Goal: Task Accomplishment & Management: Complete application form

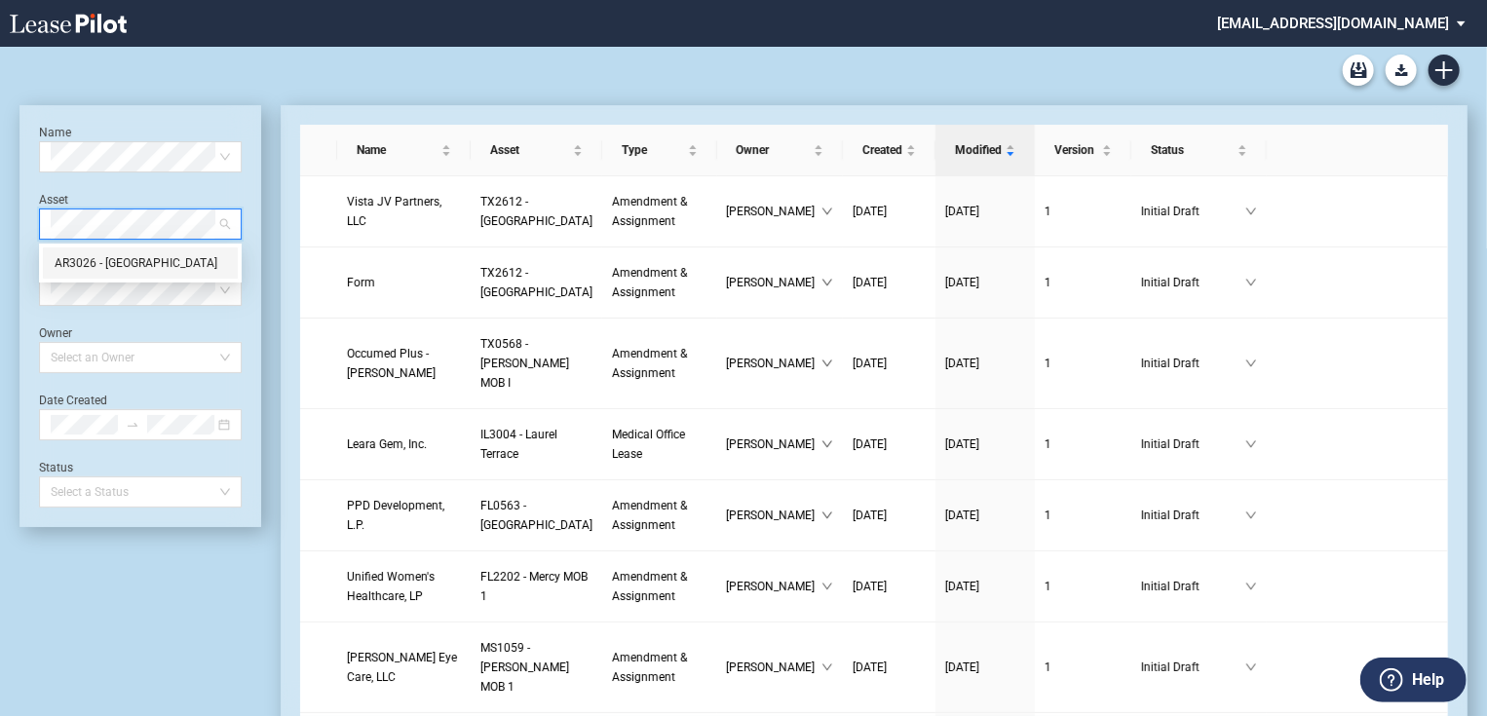
click at [82, 263] on div "AR3026 - Northwest Medical Plaza" at bounding box center [141, 262] width 172 height 19
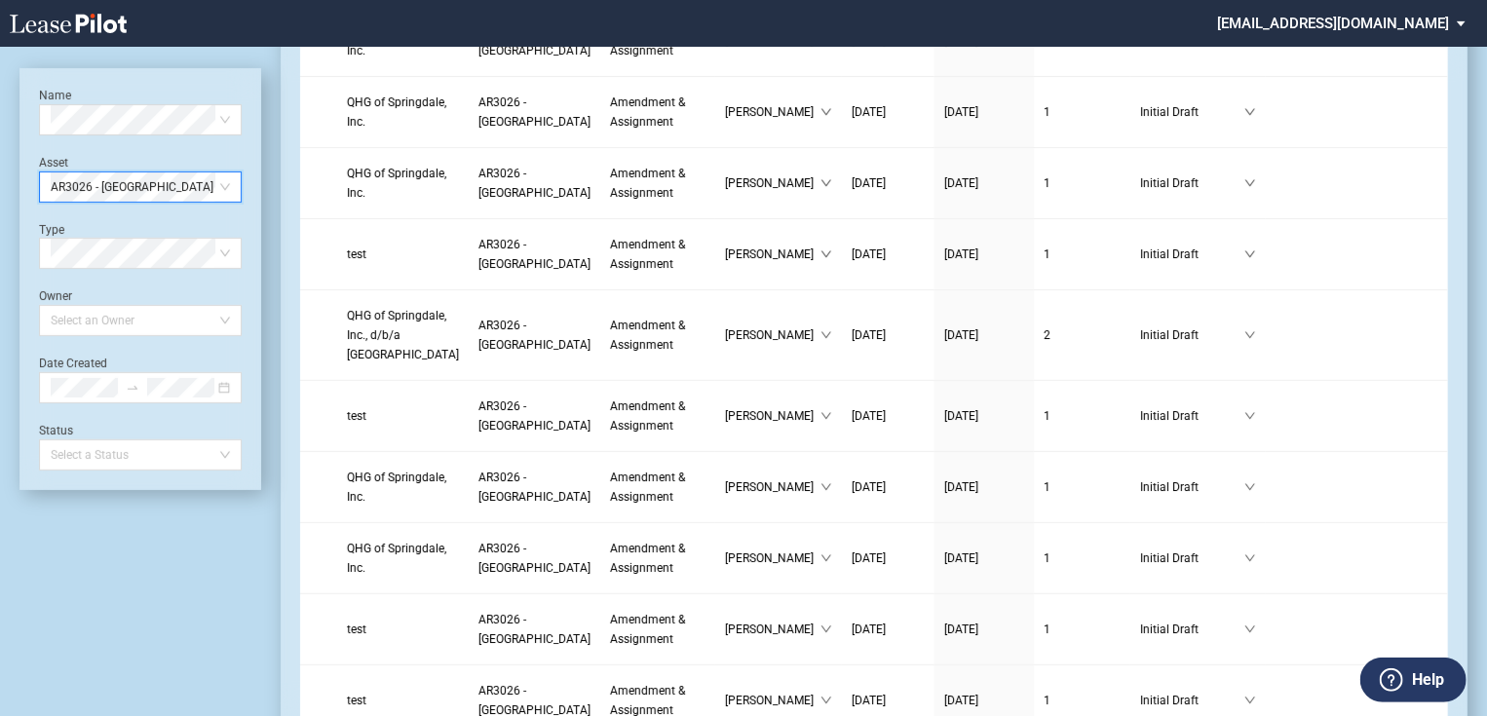
scroll to position [304, 0]
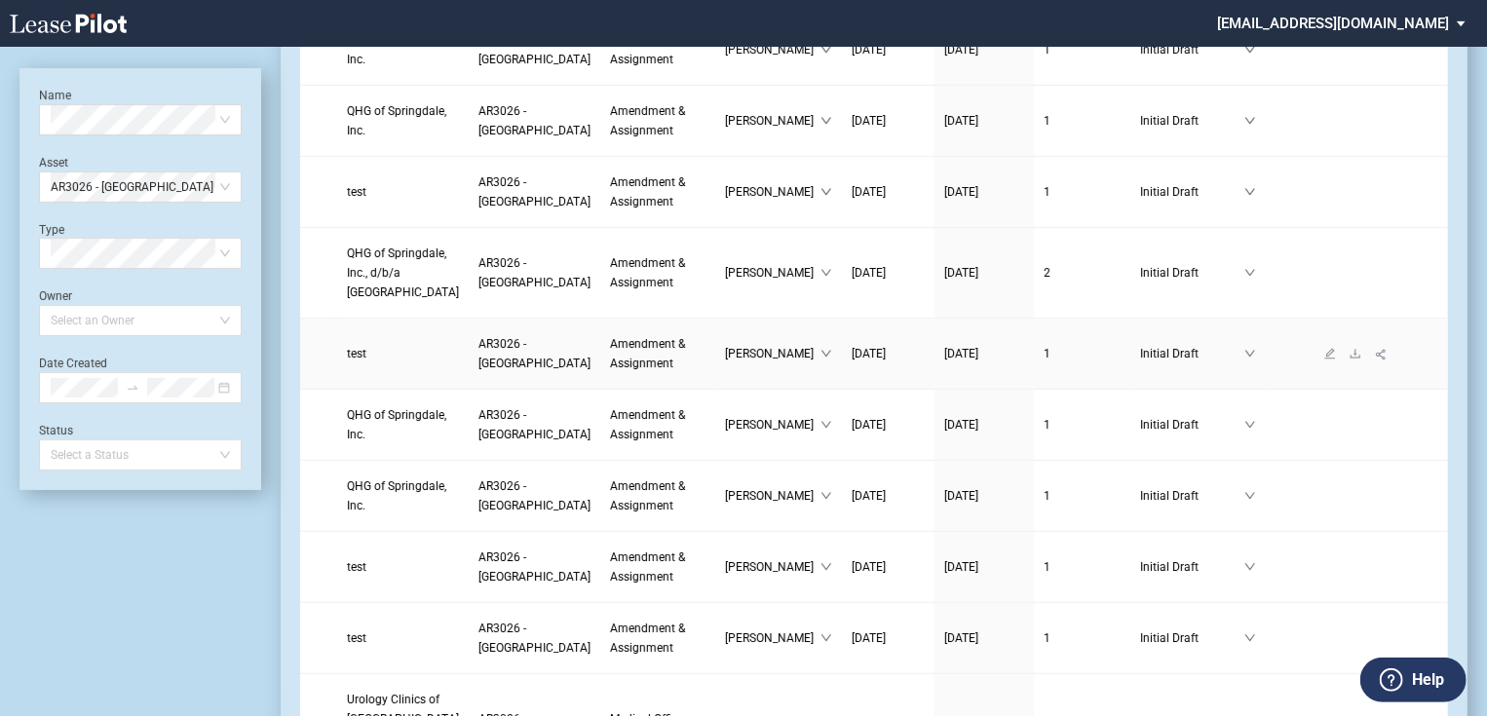
click at [479, 370] on span "AR3026 - Northwest Medical Plaza" at bounding box center [535, 353] width 112 height 33
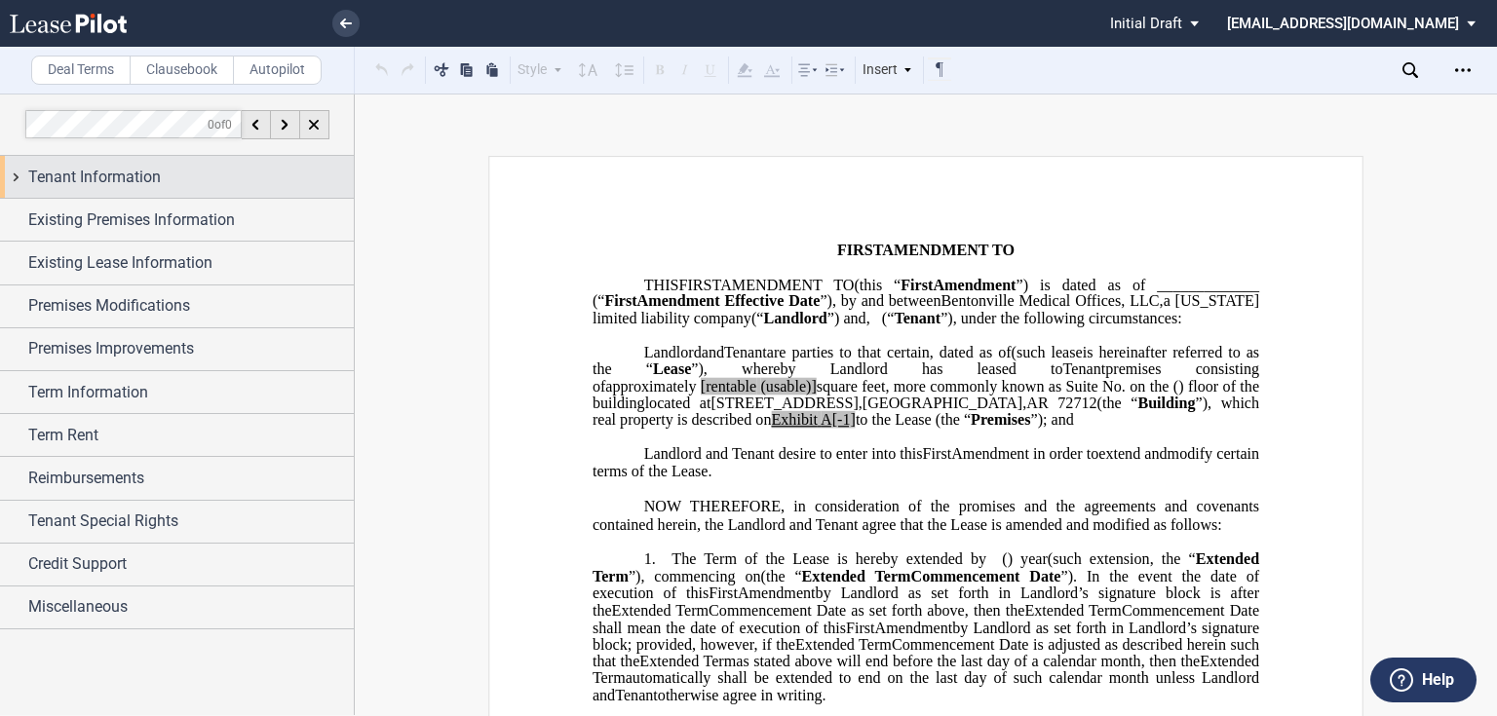
click at [79, 174] on span "Tenant Information" at bounding box center [94, 177] width 133 height 23
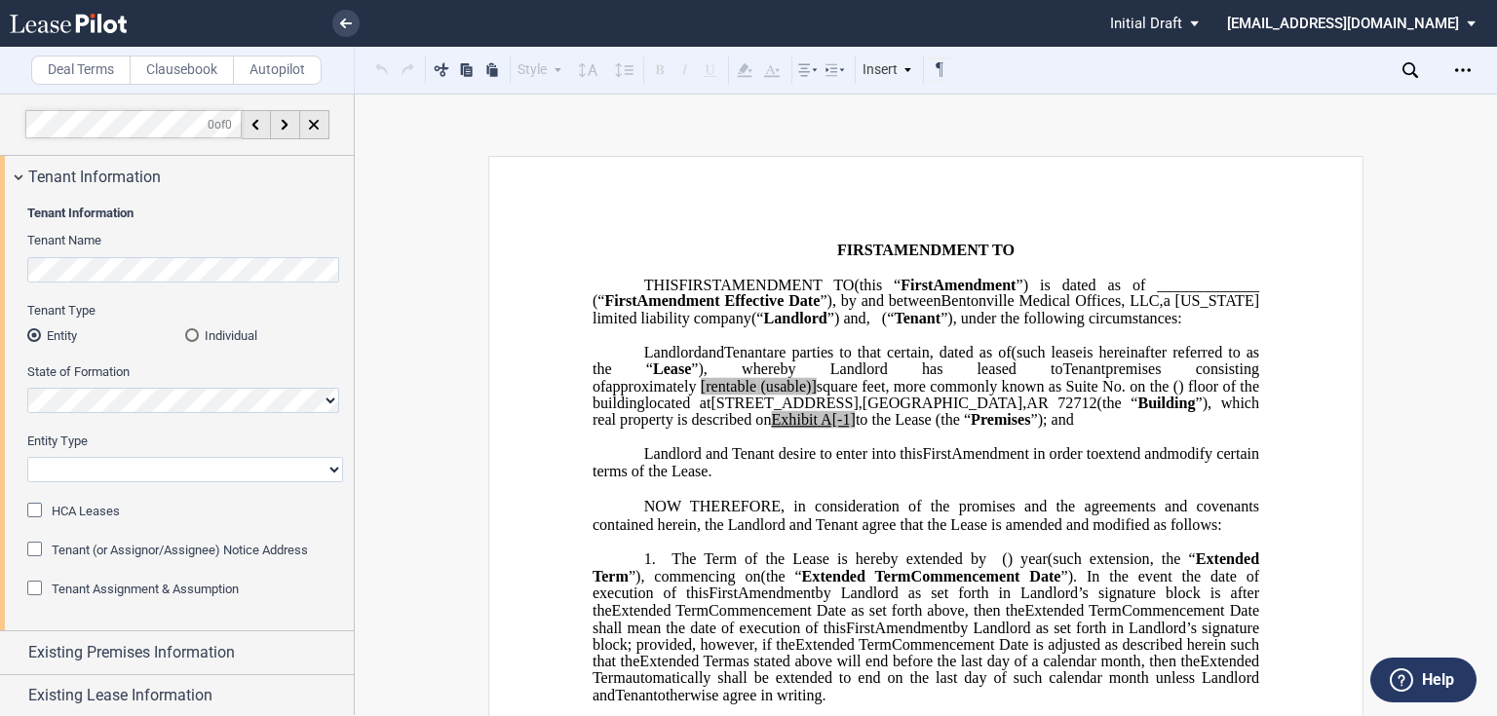
click at [103, 589] on span "Tenant Assignment & Assumption" at bounding box center [145, 589] width 187 height 15
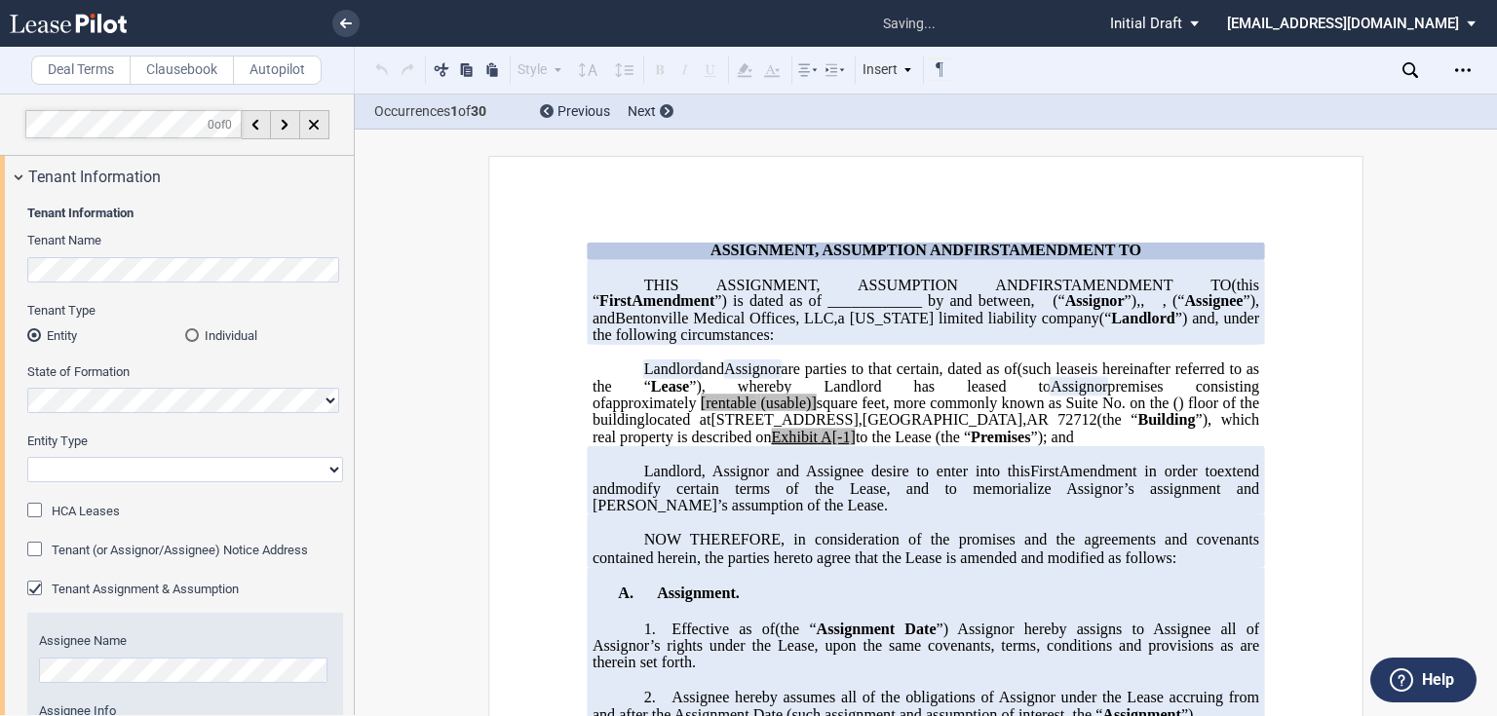
click at [2, 273] on div "Tenant Information Tenant Name Tenant Type Entity Individual State of Formation…" at bounding box center [177, 718] width 354 height 1040
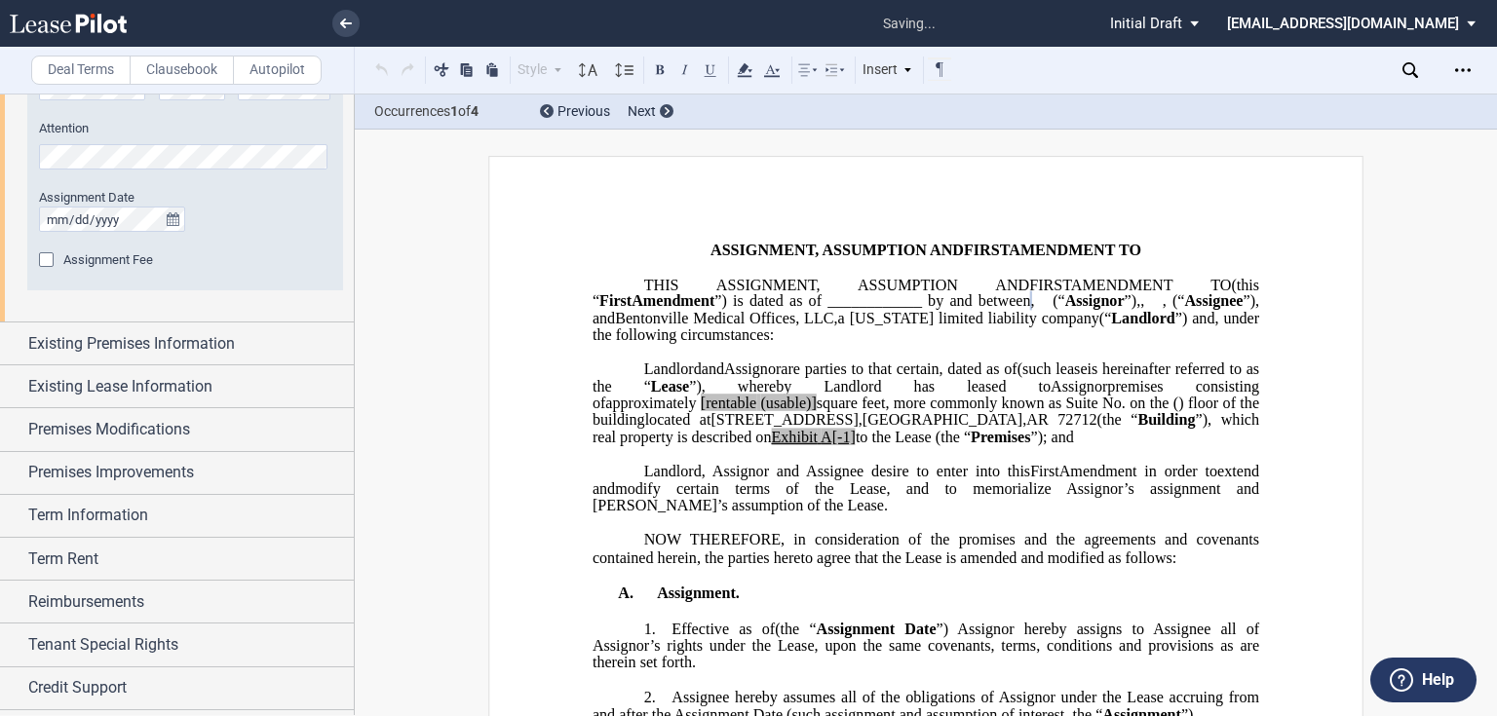
scroll to position [951, 0]
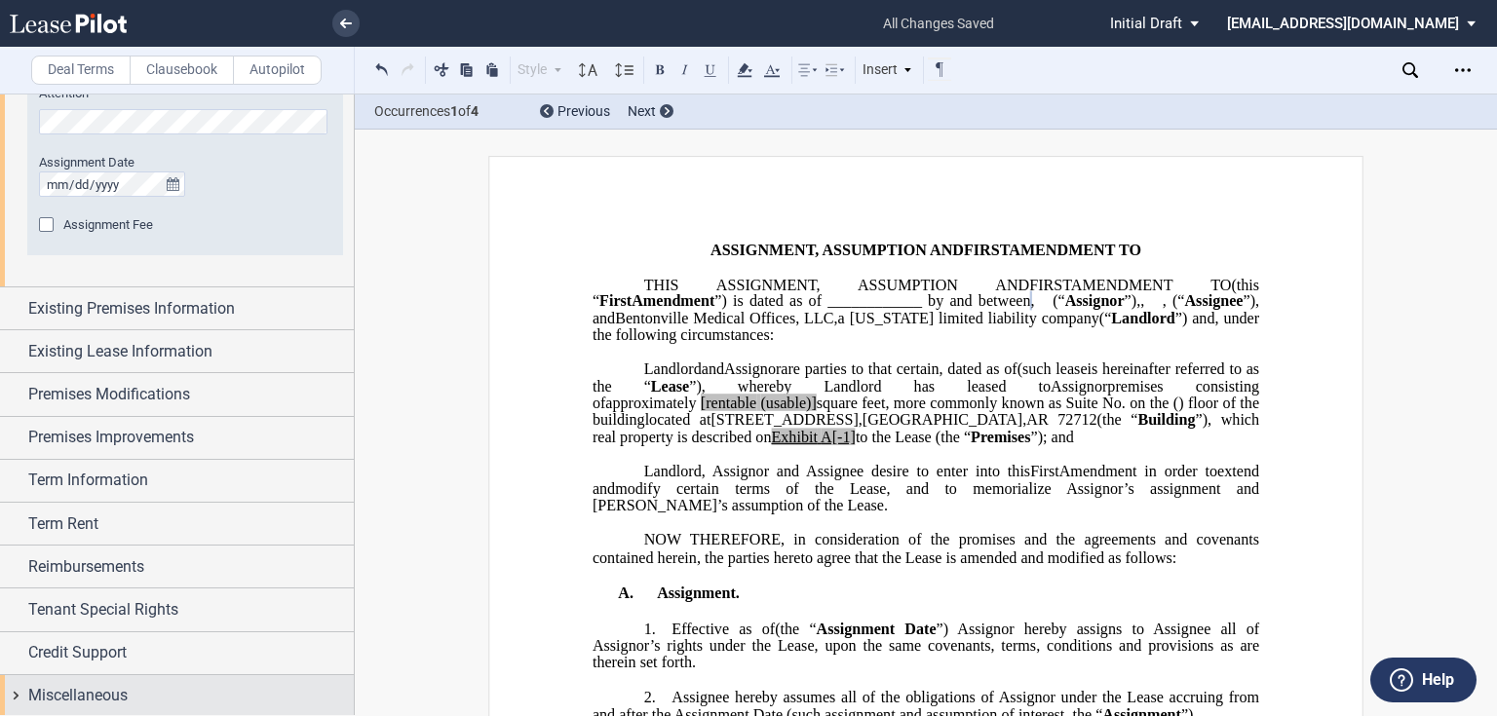
click at [45, 706] on div "Miscellaneous" at bounding box center [177, 696] width 354 height 42
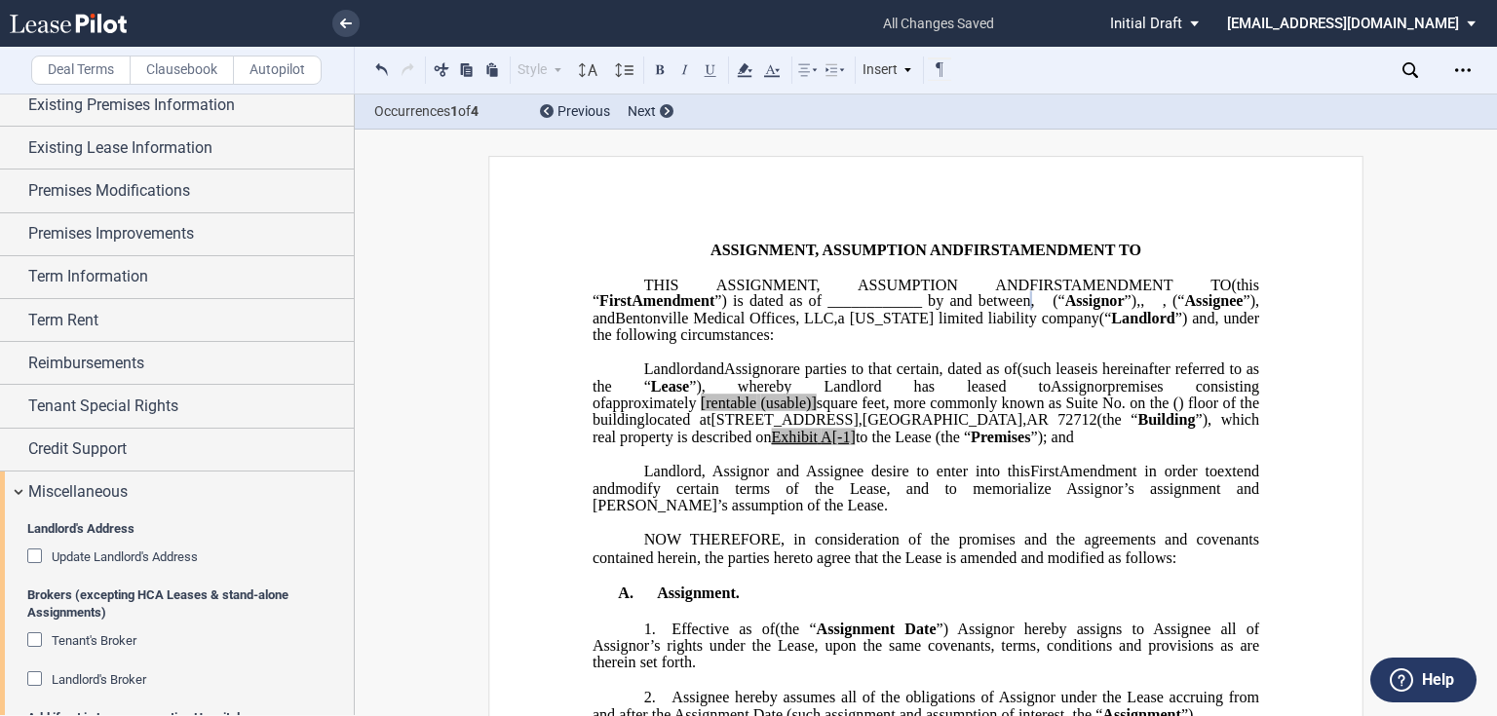
scroll to position [1466, 0]
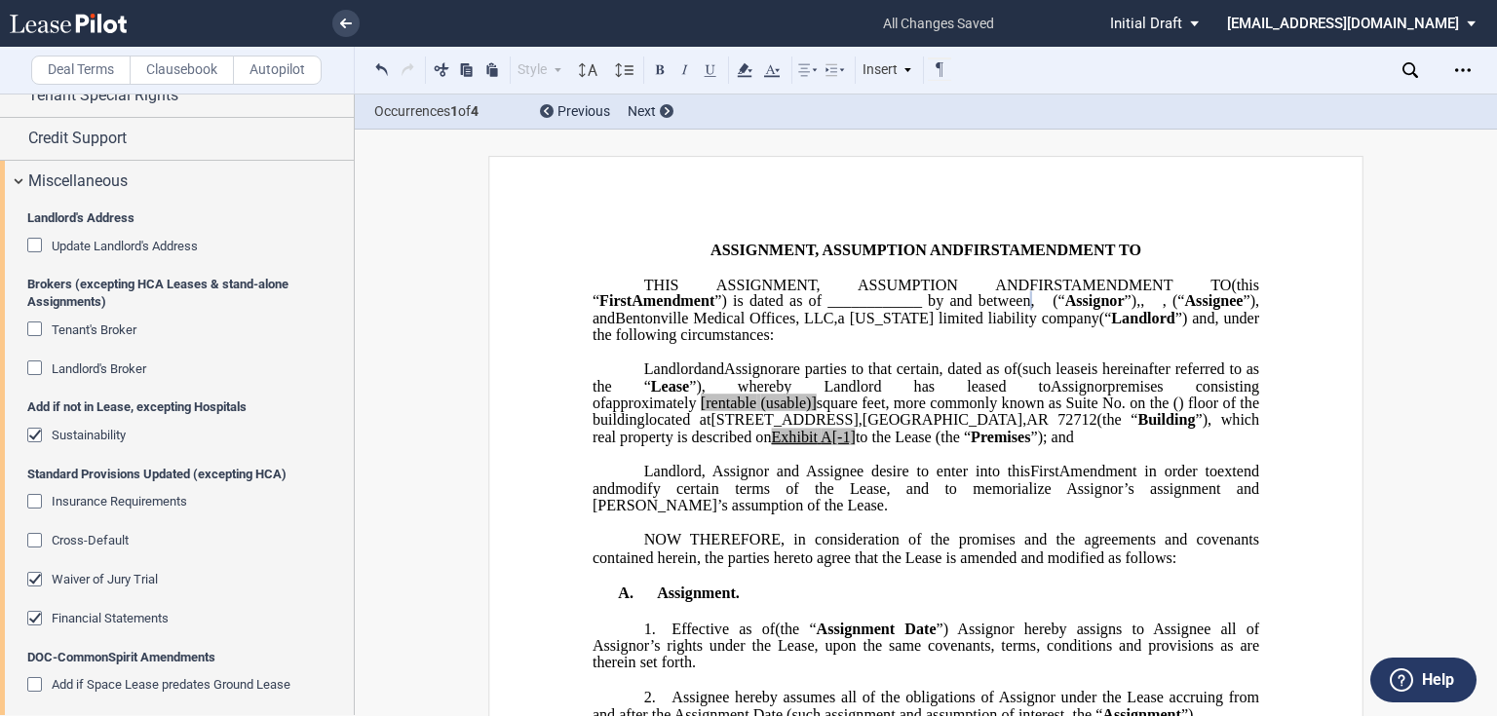
click at [45, 422] on div "Add if not in Lease, excepting Hospitals Sustainability" at bounding box center [185, 432] width 316 height 66
click at [35, 428] on div "Sustainability" at bounding box center [36, 437] width 19 height 19
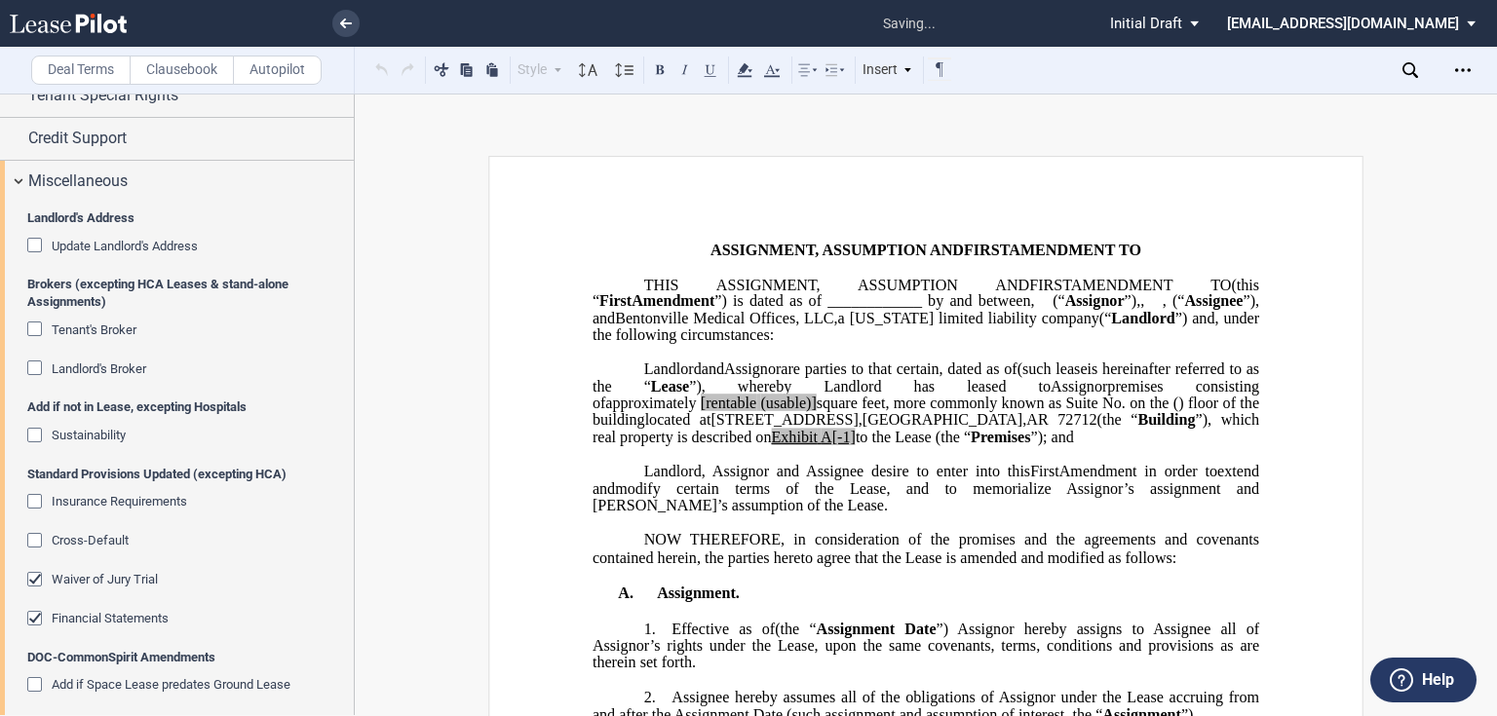
click at [59, 613] on span "Financial Statements" at bounding box center [110, 618] width 117 height 15
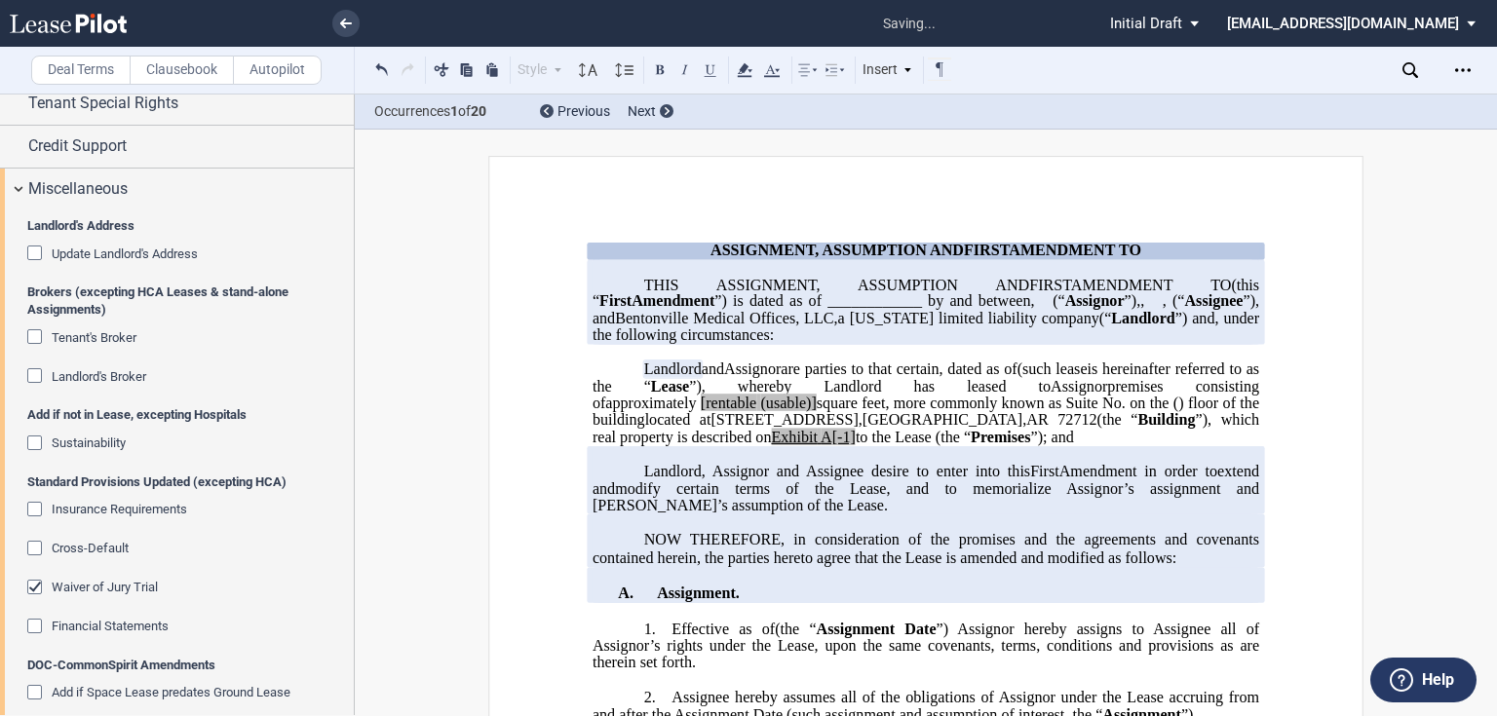
scroll to position [1361, 0]
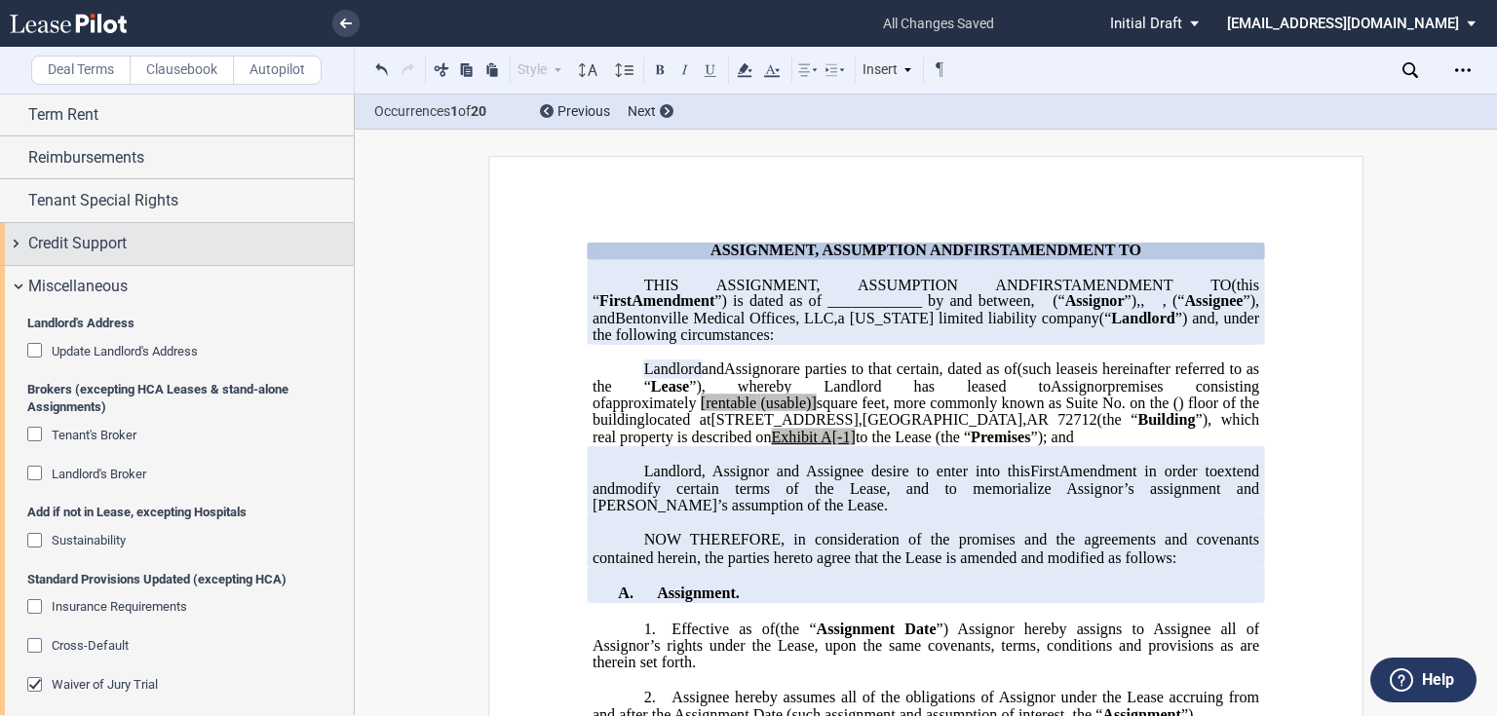
click at [58, 238] on span "Credit Support" at bounding box center [77, 243] width 98 height 23
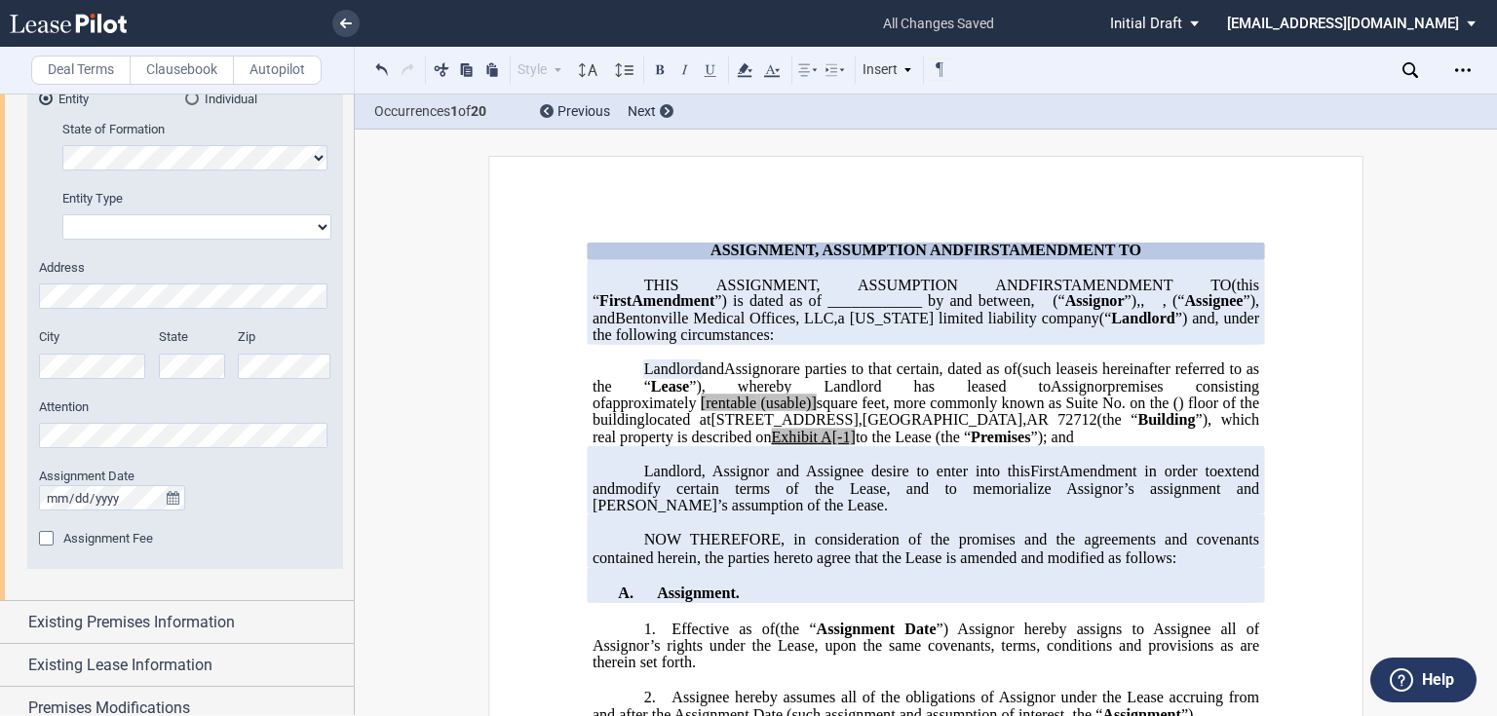
scroll to position [0, 0]
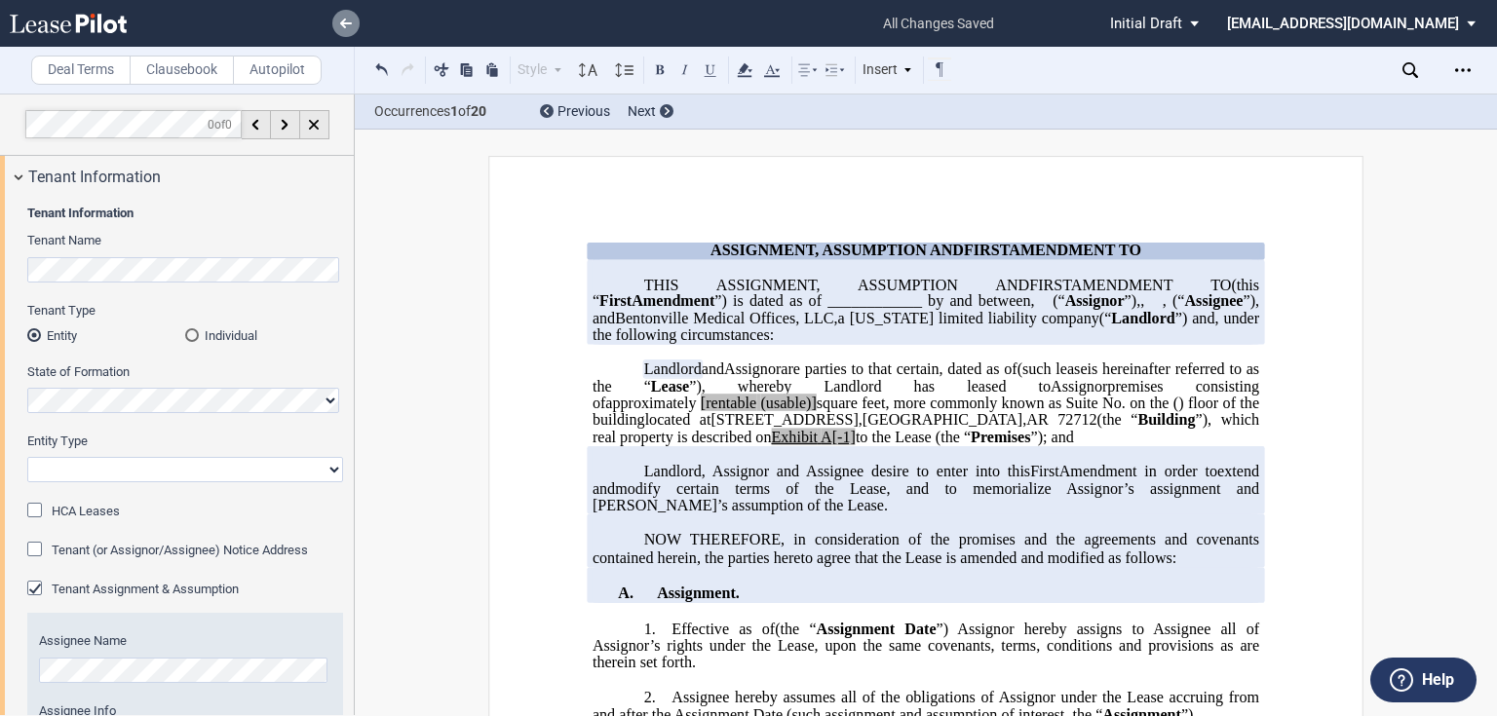
click at [342, 29] on link at bounding box center [345, 23] width 27 height 27
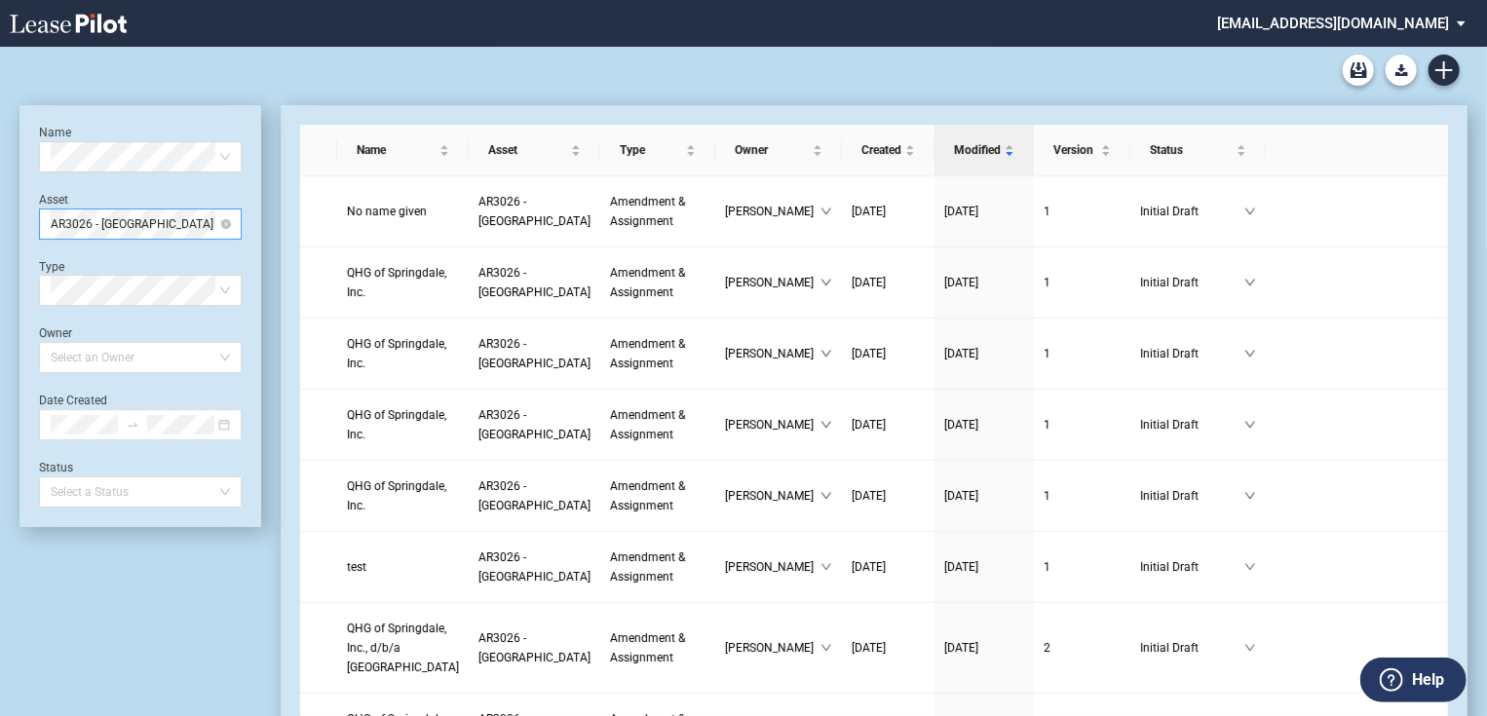
click at [211, 226] on span "AR3026 - Northwest Medical Plaza" at bounding box center [140, 224] width 179 height 29
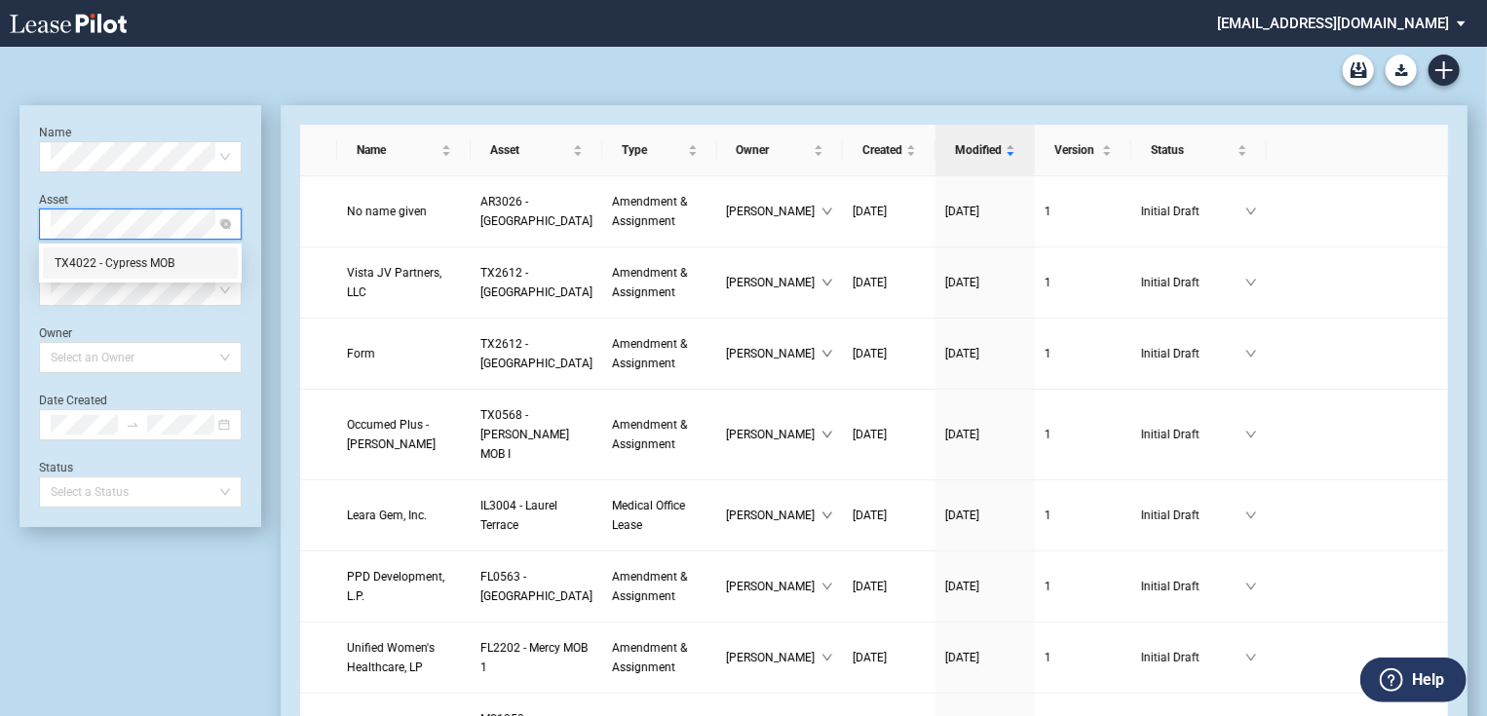
click at [125, 276] on div "TX4022 - Cypress MOB" at bounding box center [140, 263] width 195 height 31
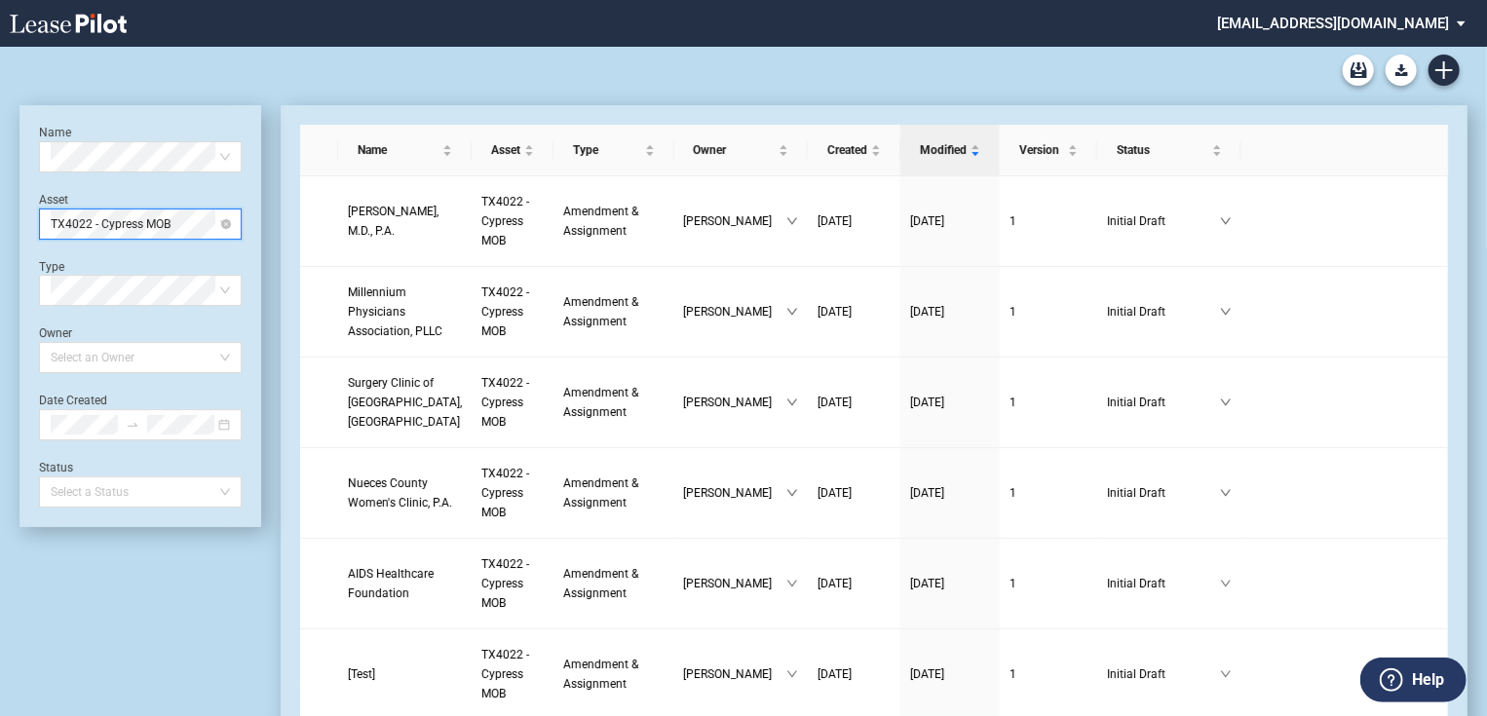
click at [197, 219] on span "TX4022 - Cypress MOB" at bounding box center [140, 224] width 179 height 29
click at [1436, 58] on link "Create new document" at bounding box center [1444, 70] width 31 height 31
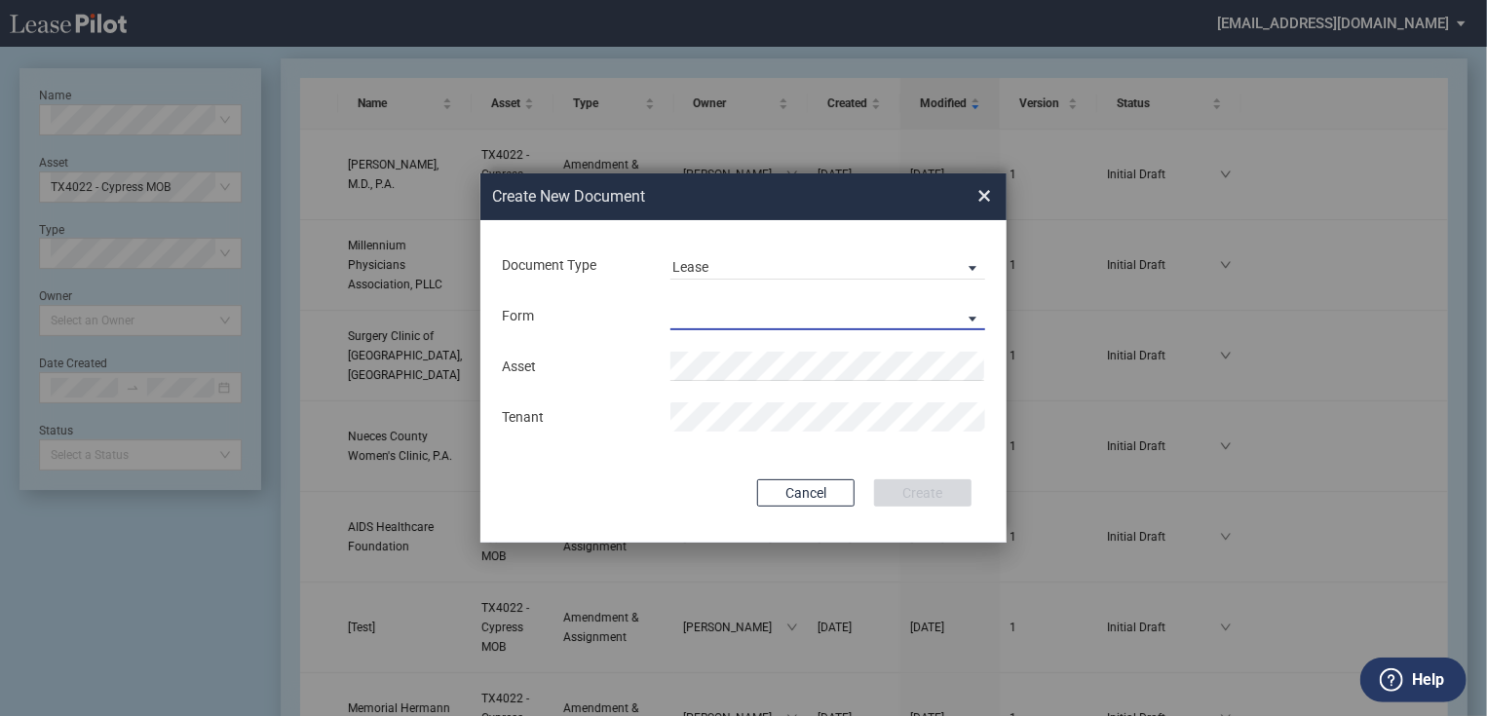
click at [702, 319] on md-select "Medical Office Lease Scottsdale Lease Louisville Lease 1370 Medical Place Lease…" at bounding box center [828, 315] width 315 height 29
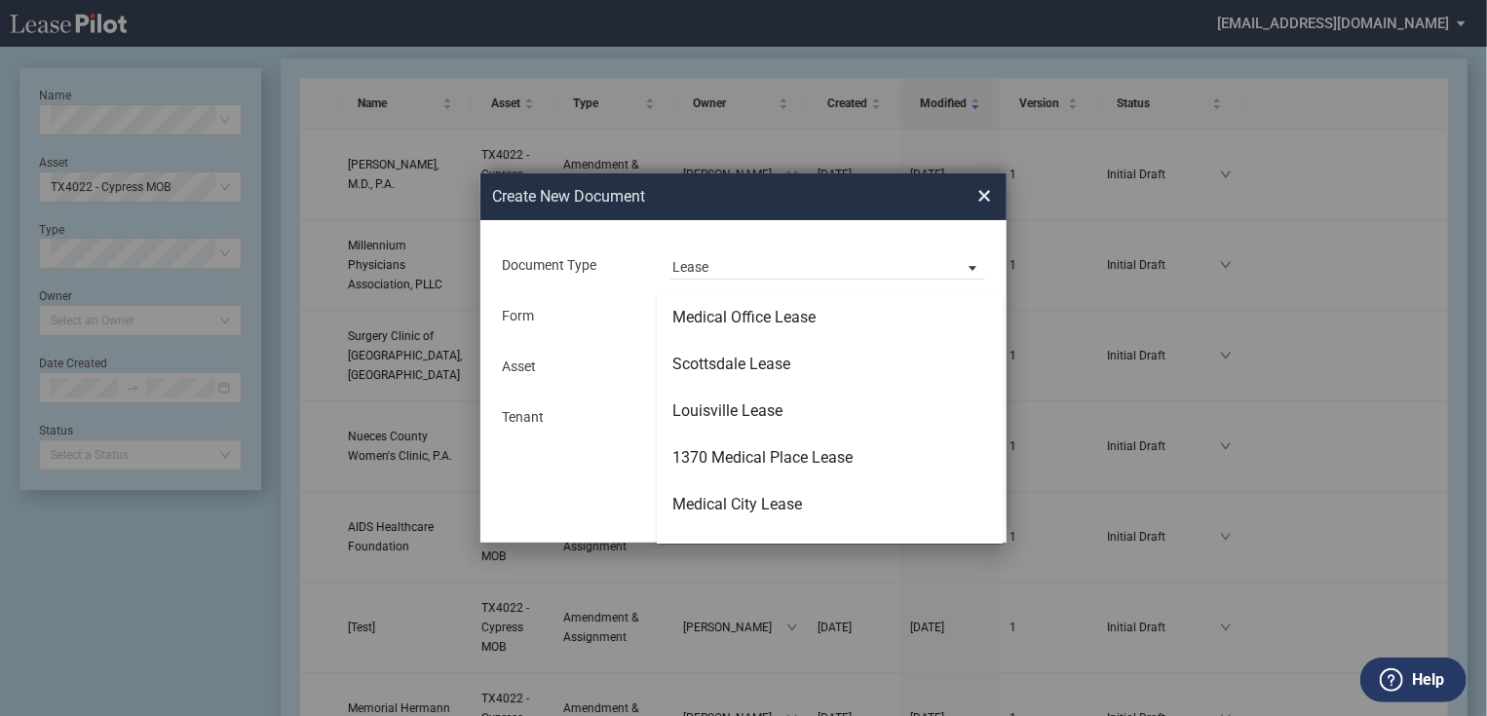
click at [717, 268] on md-backdrop at bounding box center [743, 381] width 1487 height 763
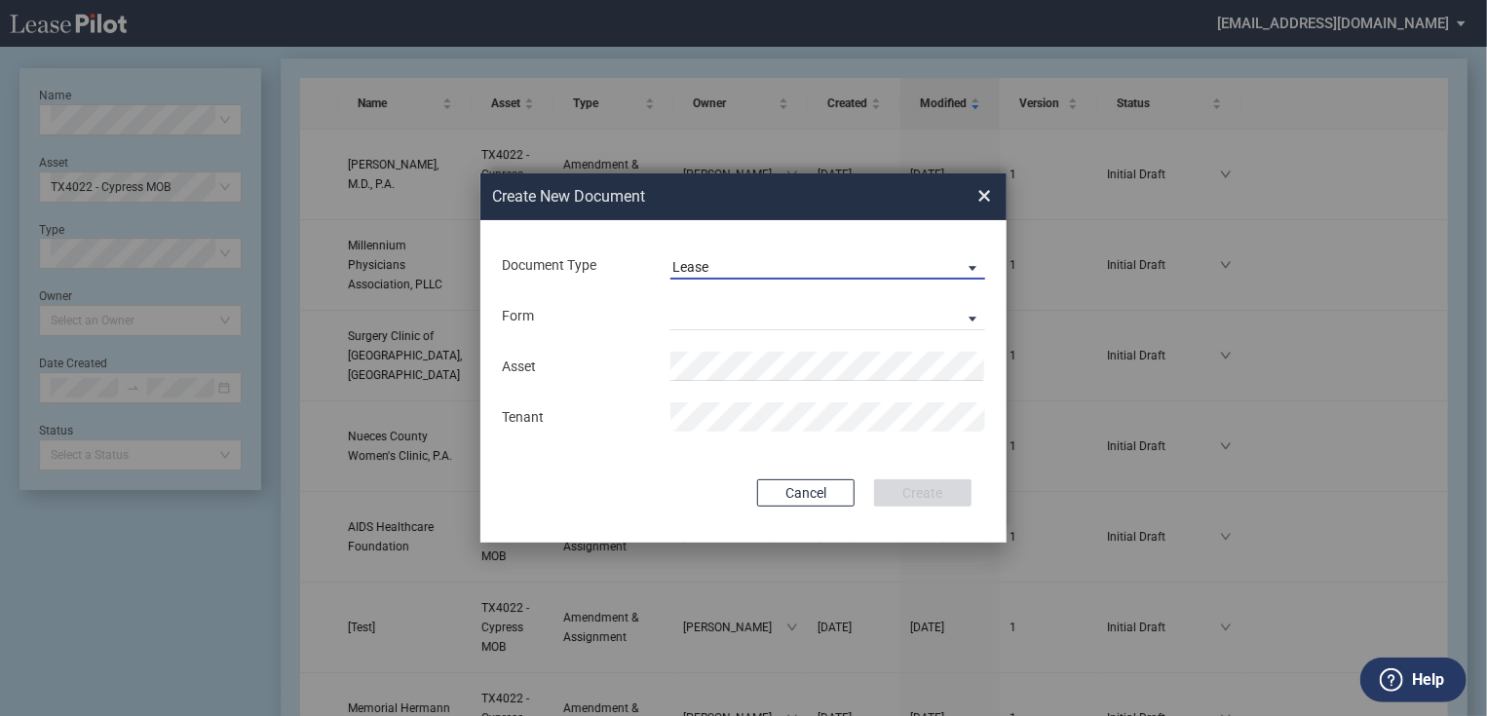
click at [706, 268] on div "Lease" at bounding box center [690, 267] width 36 height 16
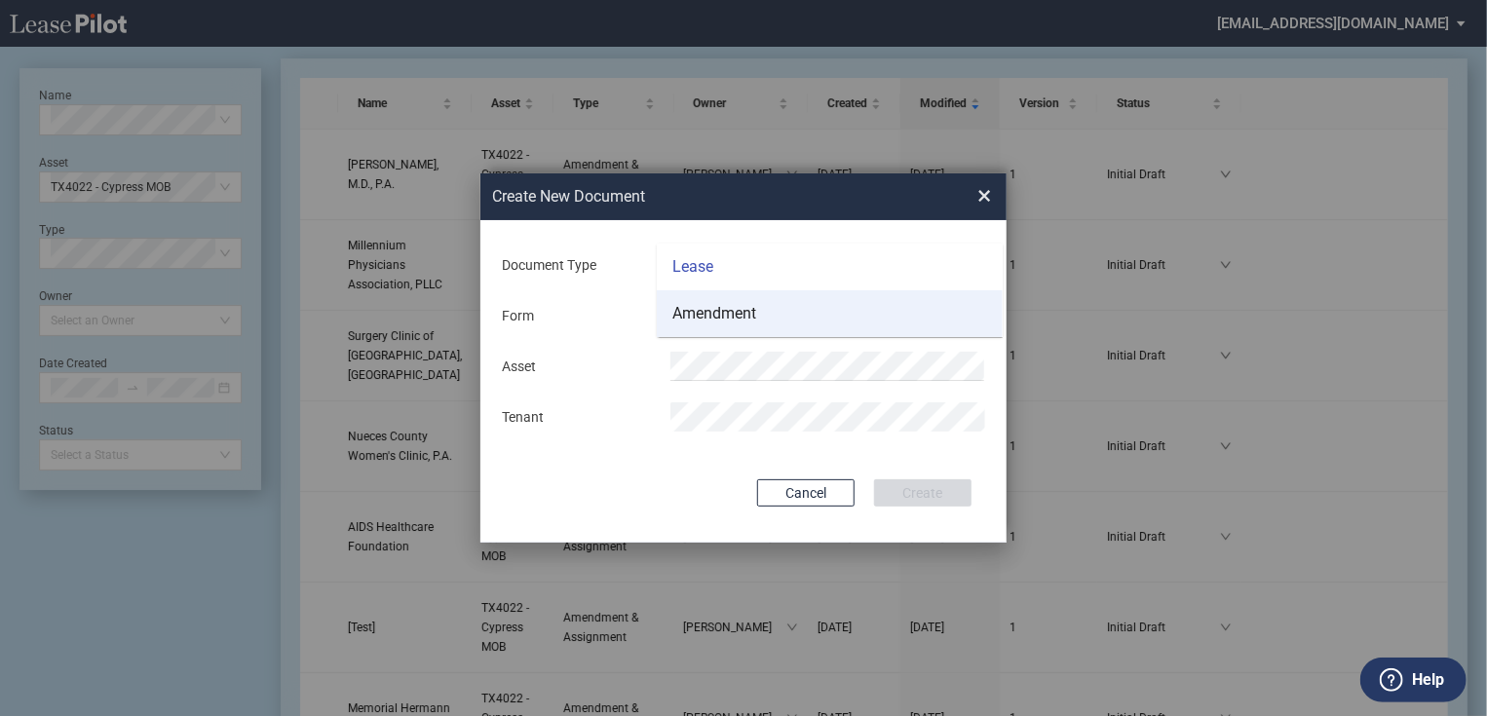
click at [700, 317] on div "Amendment" at bounding box center [714, 313] width 84 height 21
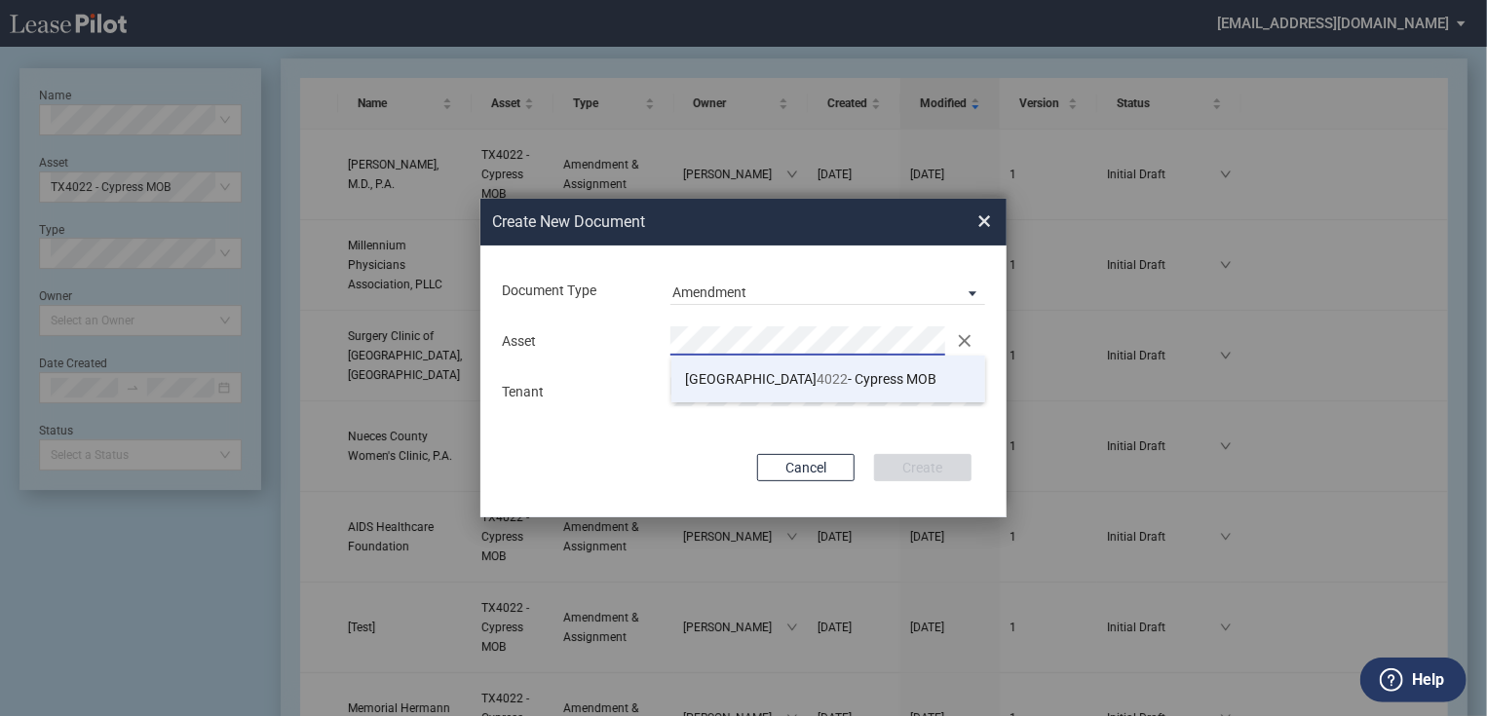
click at [775, 388] on li "TX 4022 - Cypress MOB" at bounding box center [829, 379] width 315 height 47
click at [668, 387] on div "Create New ..." at bounding box center [828, 391] width 338 height 29
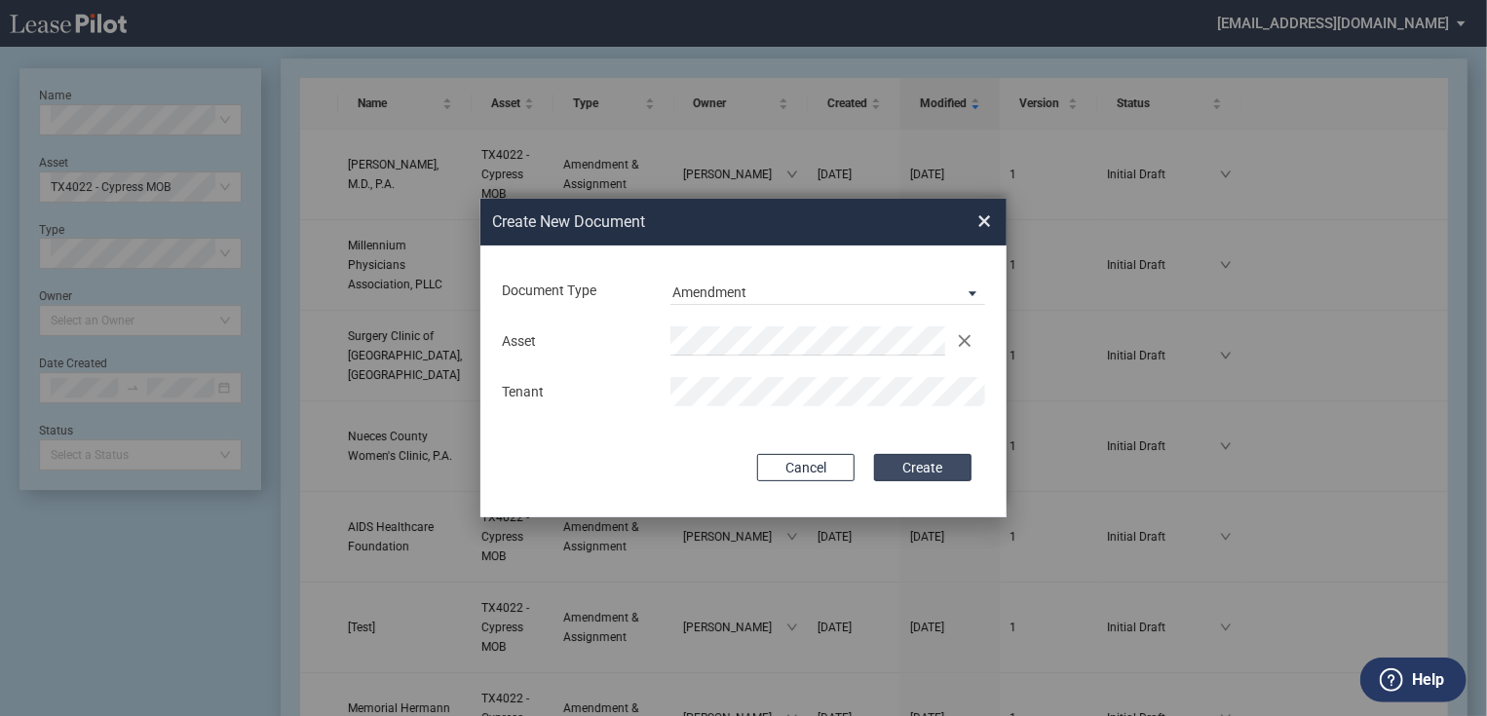
click at [955, 473] on button "Create" at bounding box center [922, 467] width 97 height 27
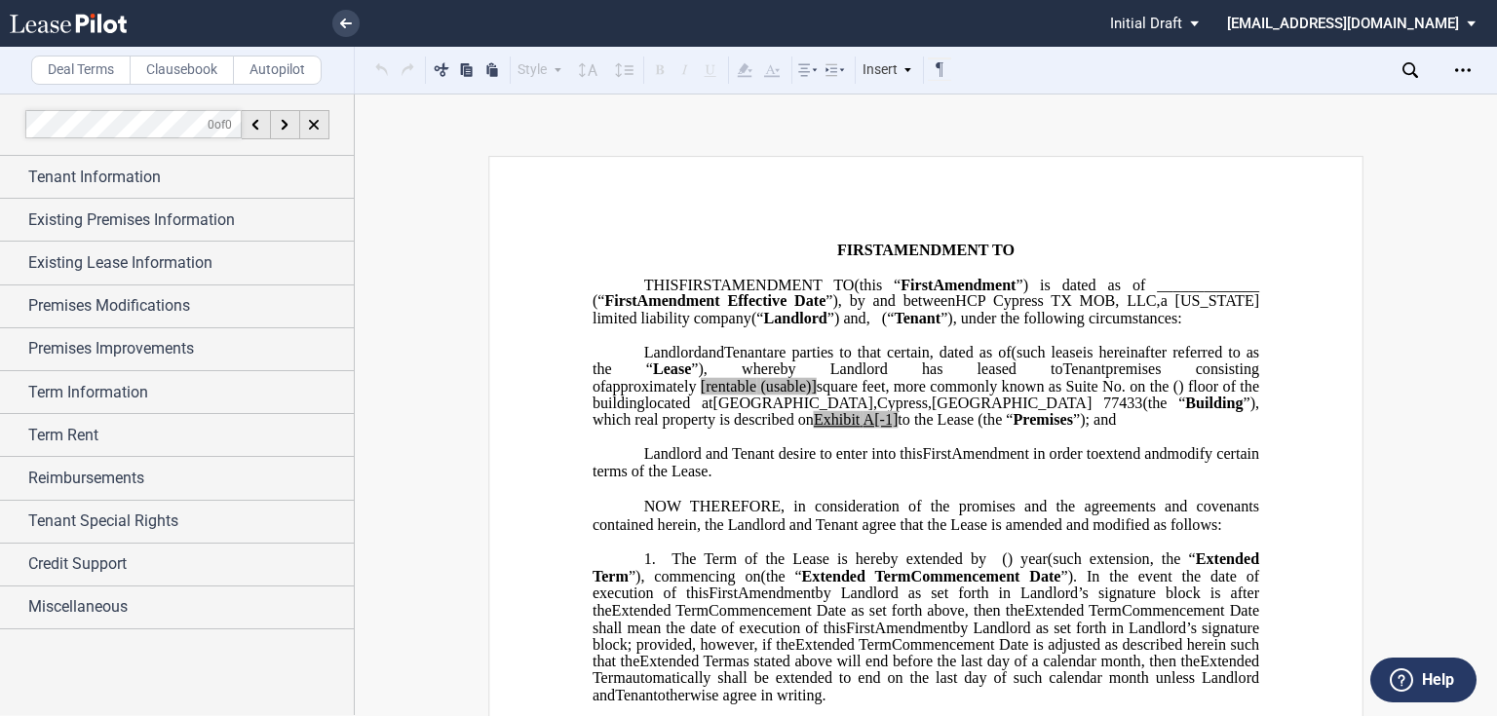
drag, startPoint x: 1005, startPoint y: 419, endPoint x: 1016, endPoint y: 422, distance: 11.1
click at [700, 395] on span at bounding box center [698, 386] width 4 height 18
click at [756, 395] on span "[rentable" at bounding box center [729, 386] width 56 height 18
click at [338, 11] on li at bounding box center [280, 23] width 160 height 47
click at [338, 17] on link at bounding box center [345, 23] width 27 height 27
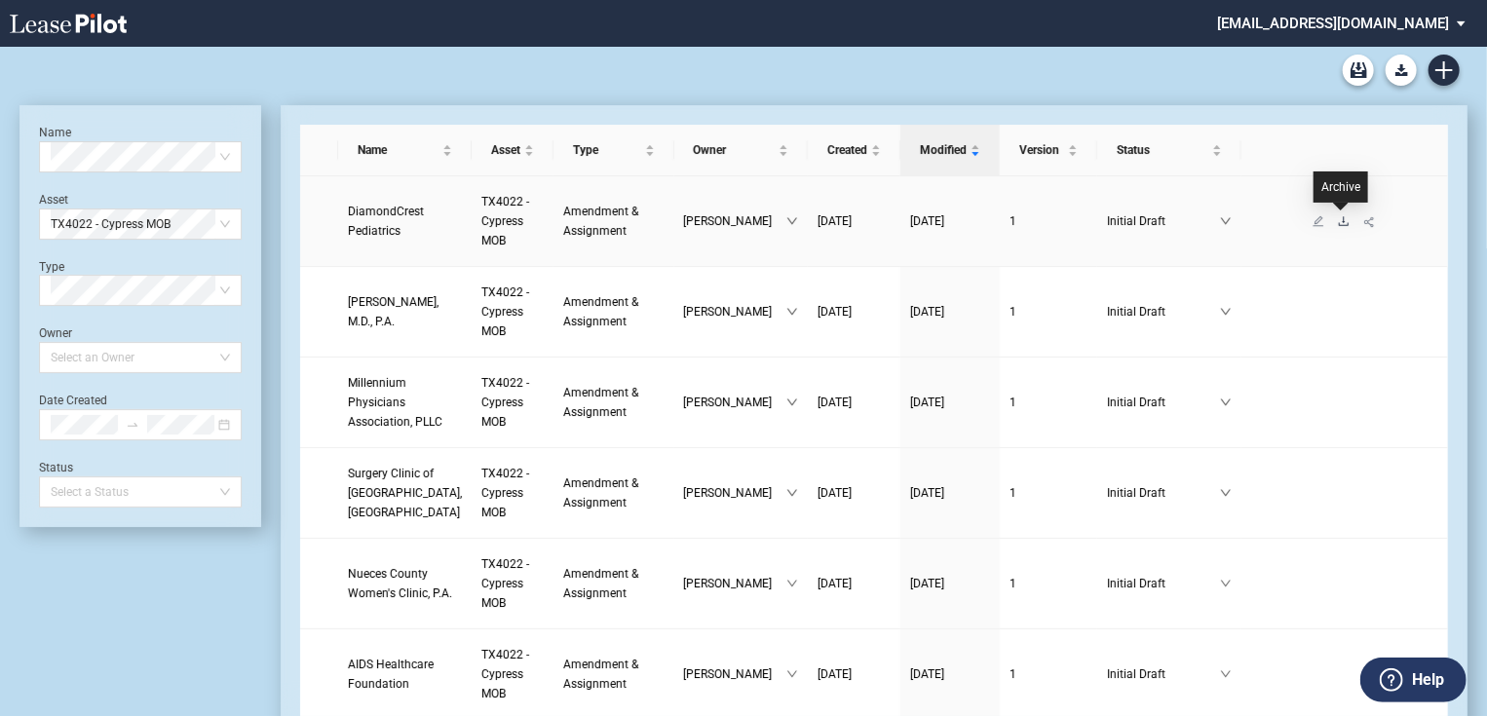
click at [1338, 217] on icon "download" at bounding box center [1344, 221] width 12 height 12
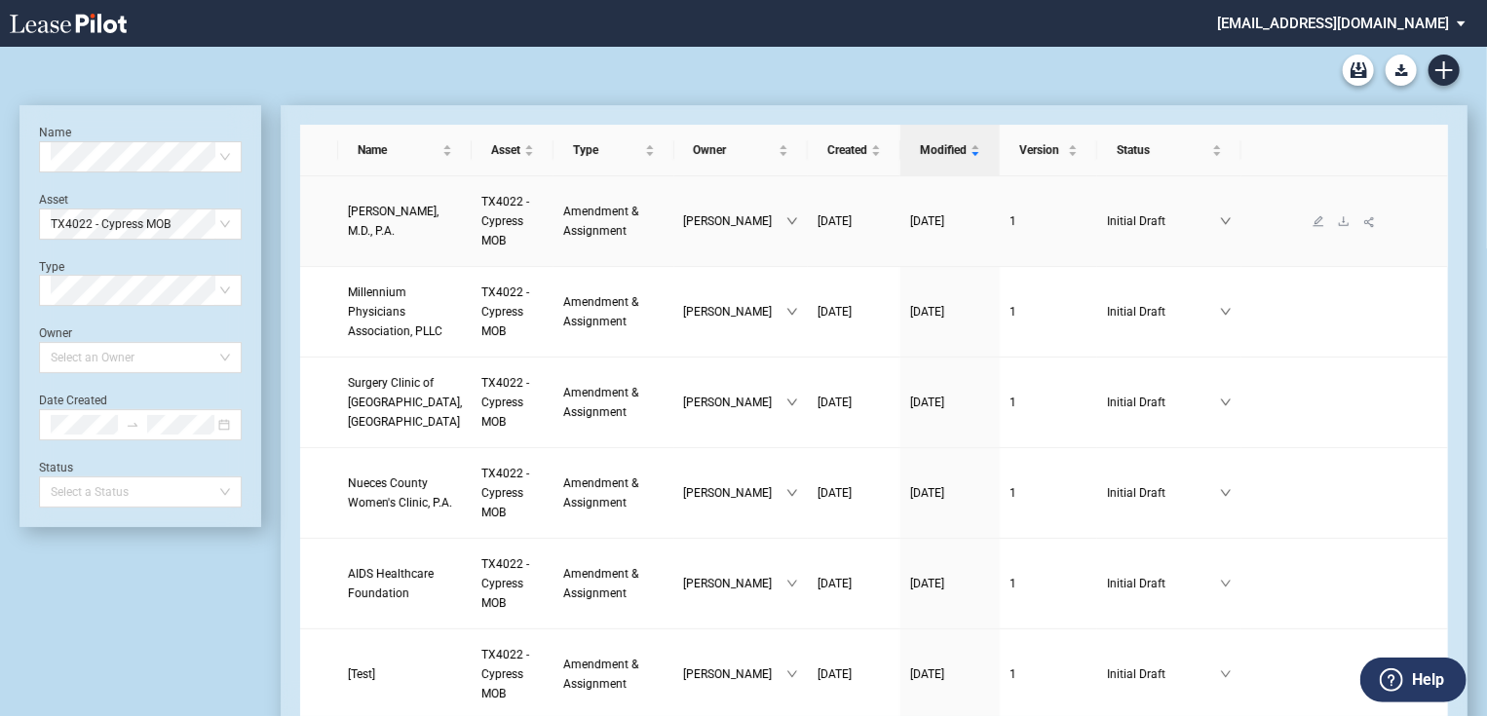
click at [395, 211] on link "Karla D. Ramsey, M.D., P.A." at bounding box center [405, 221] width 114 height 39
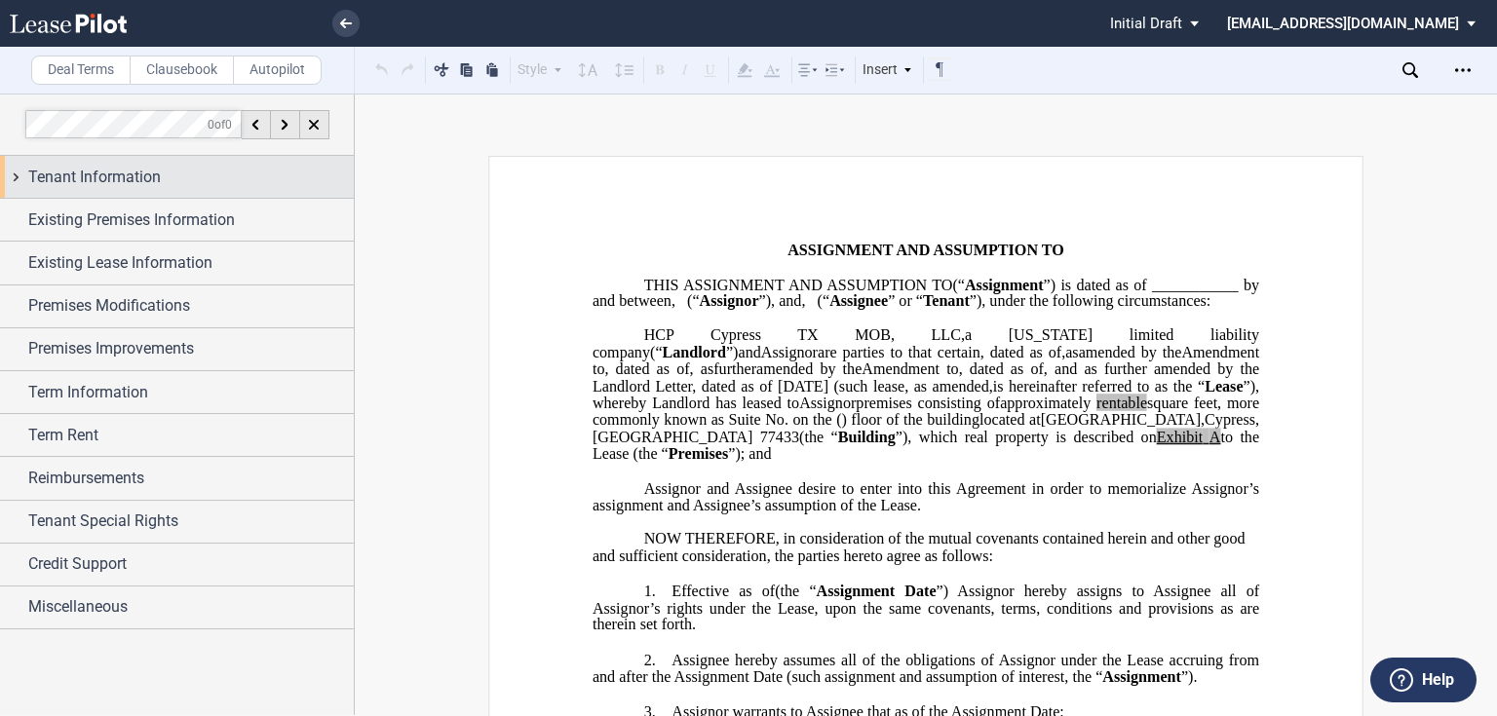
click at [153, 179] on span "Tenant Information" at bounding box center [94, 177] width 133 height 23
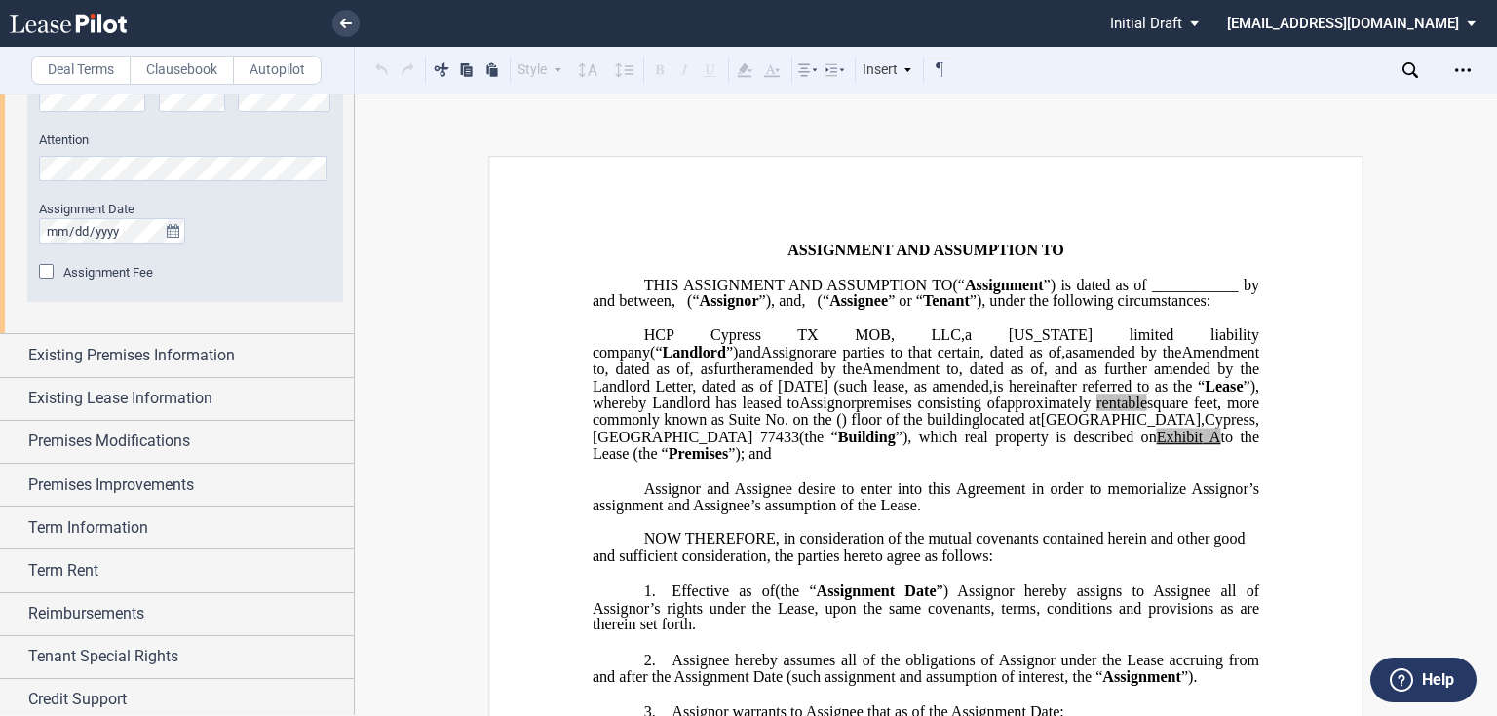
scroll to position [1079, 0]
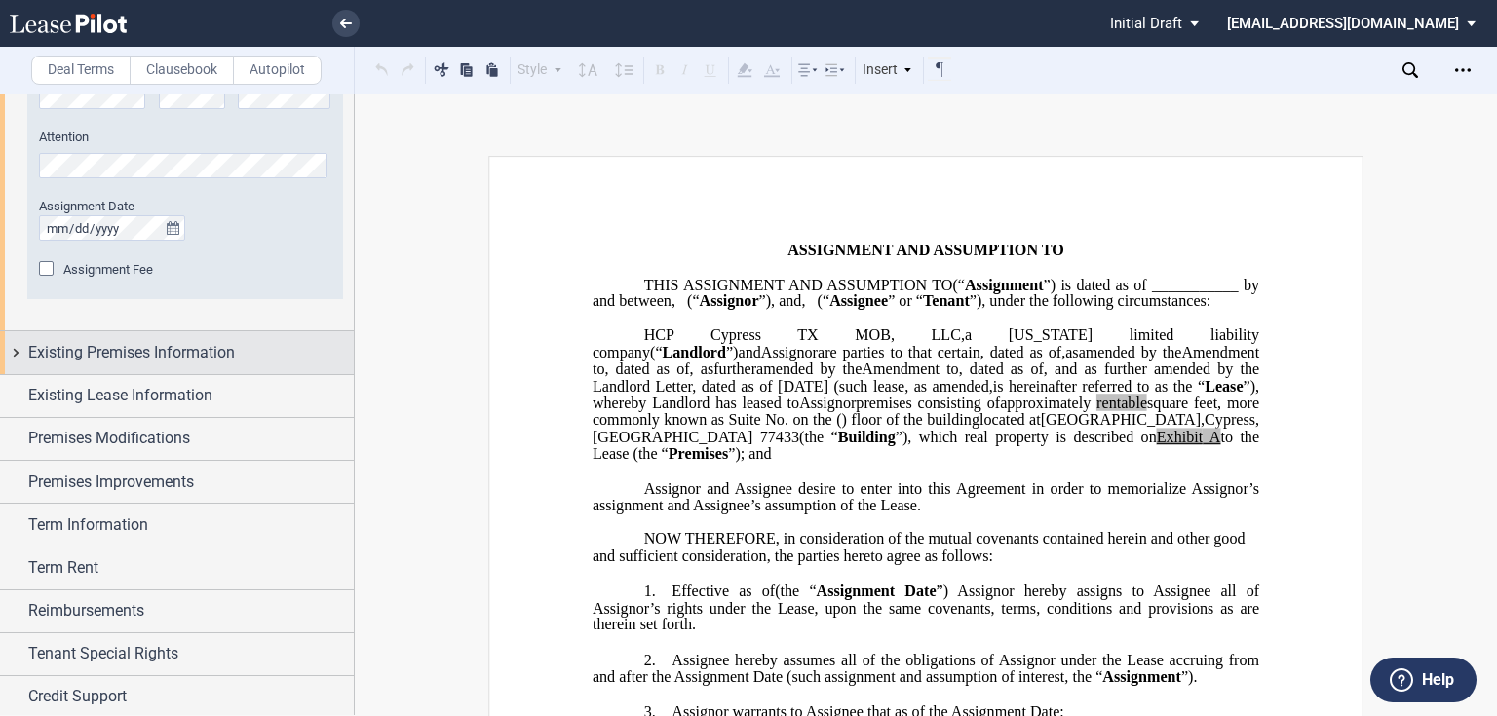
click at [141, 346] on span "Existing Premises Information" at bounding box center [131, 352] width 207 height 23
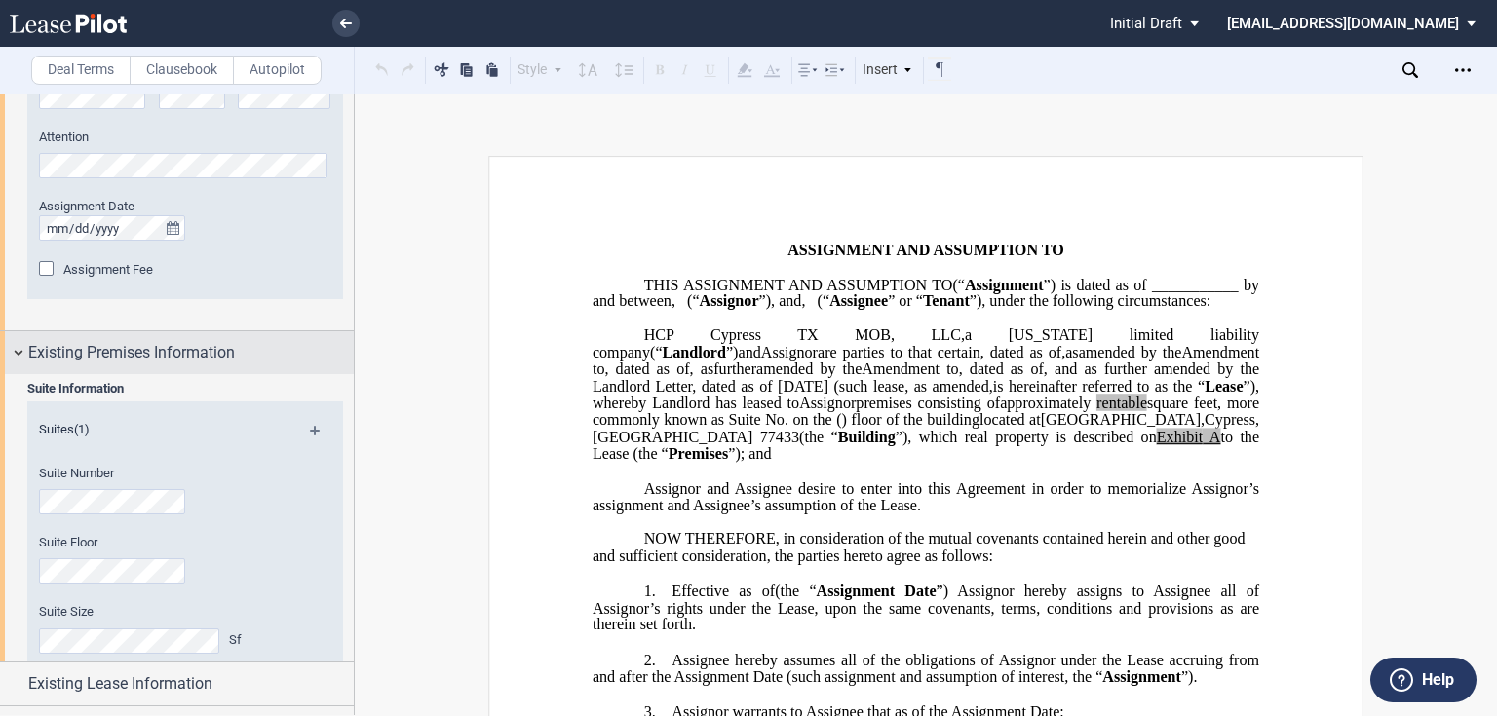
click at [141, 346] on span "Existing Premises Information" at bounding box center [131, 352] width 207 height 23
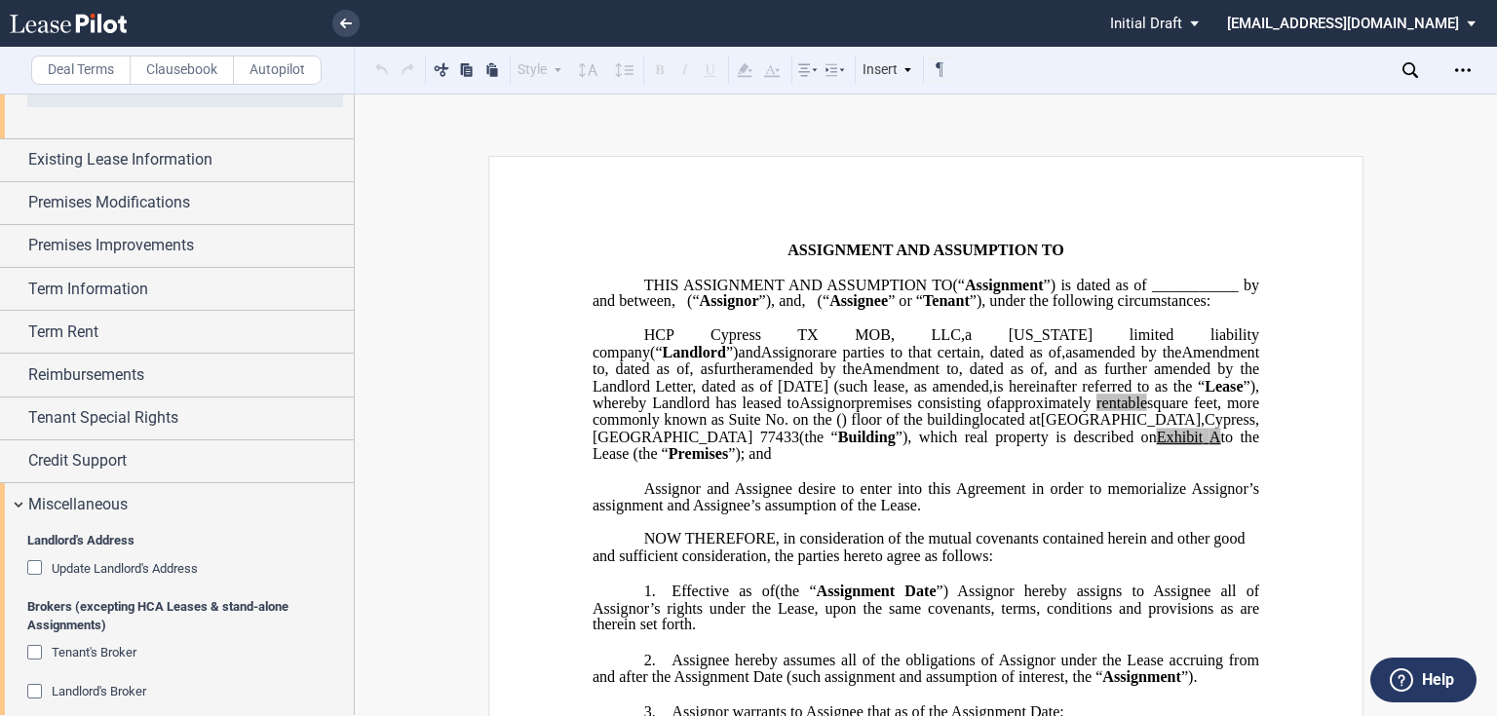
scroll to position [2058, 0]
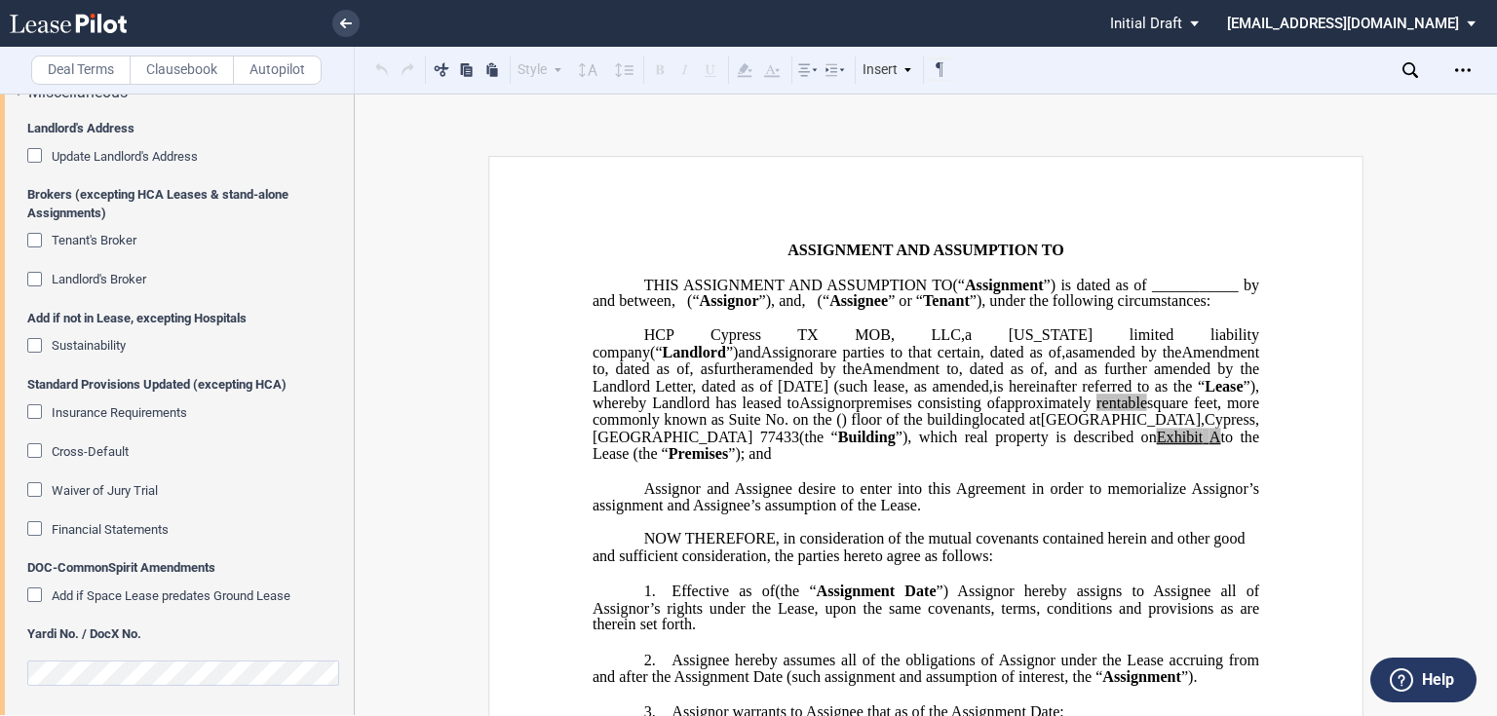
click at [31, 488] on div "Waiver of Jury Trial" at bounding box center [36, 491] width 19 height 19
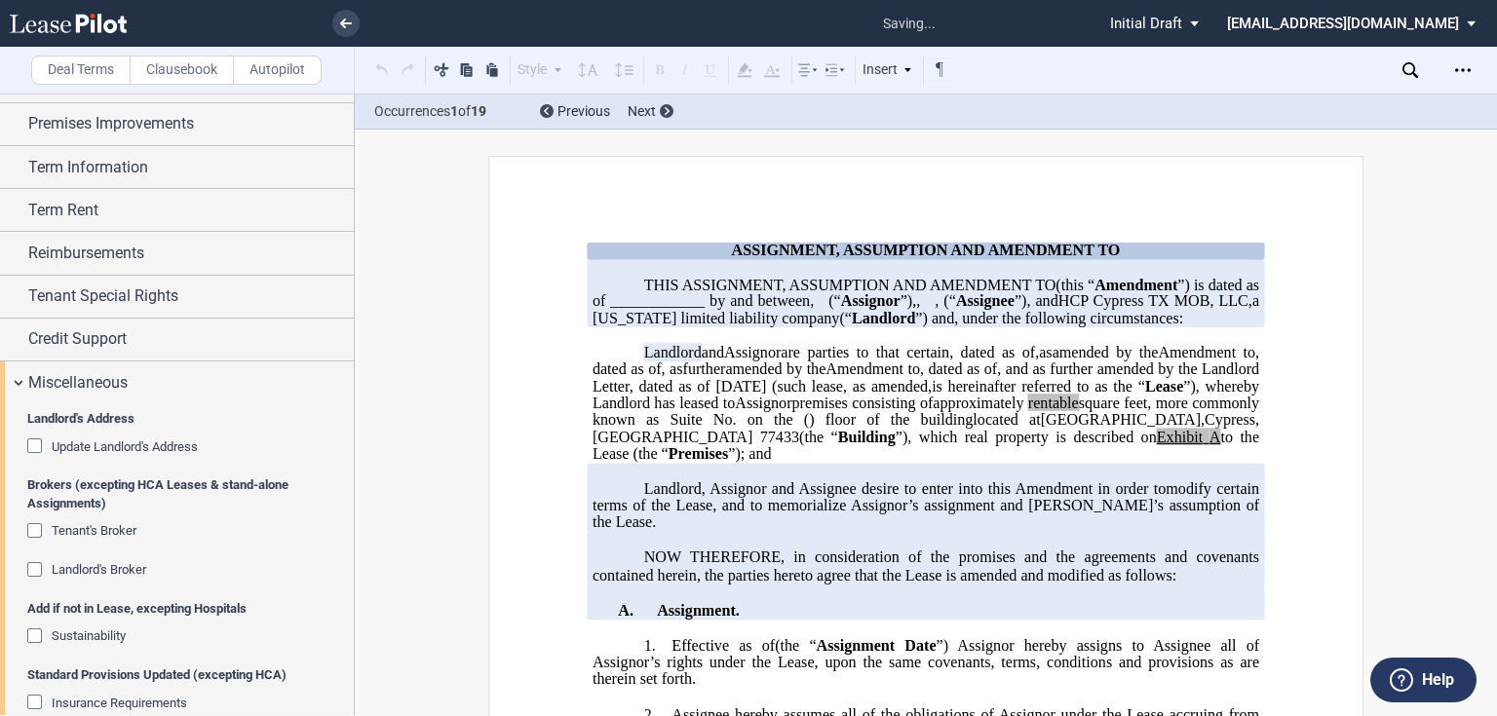
scroll to position [1622, 0]
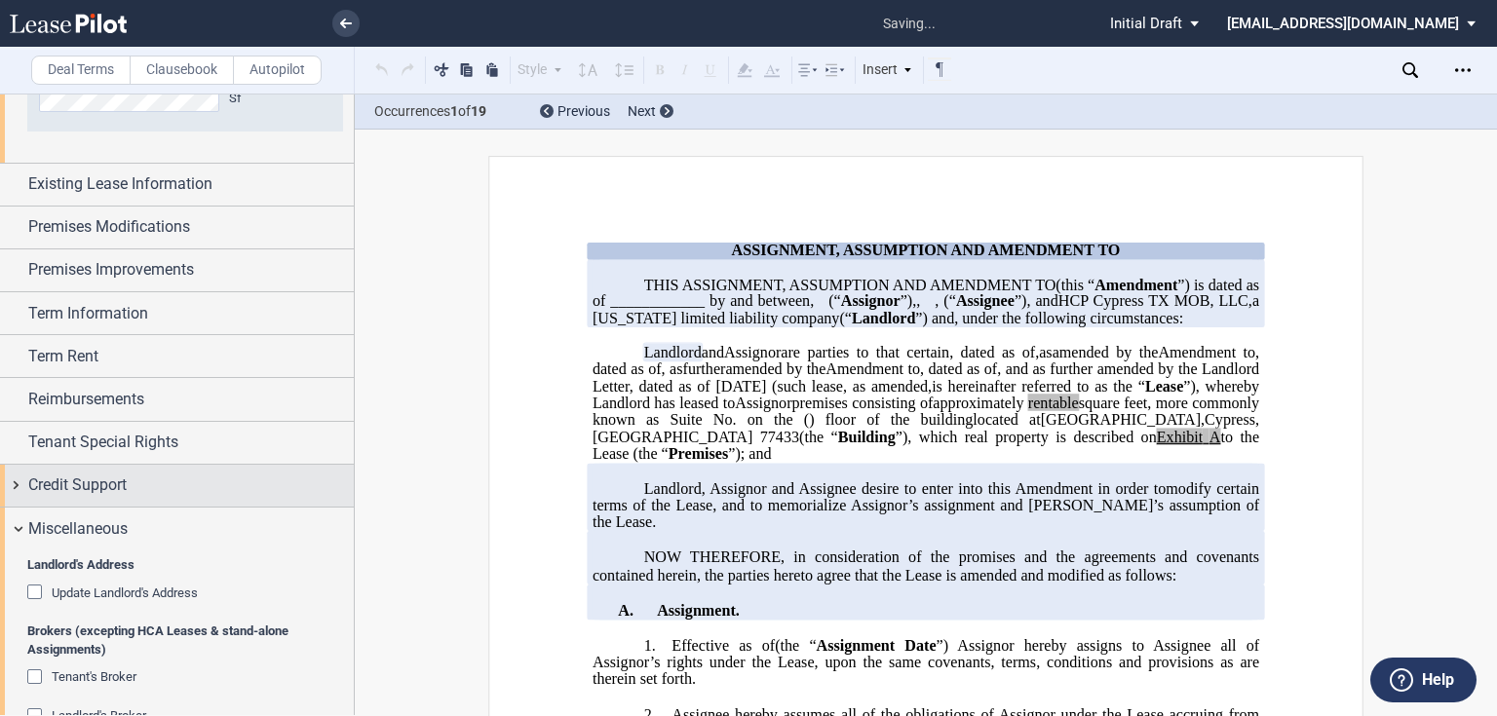
click at [26, 470] on div "Credit Support" at bounding box center [177, 486] width 354 height 42
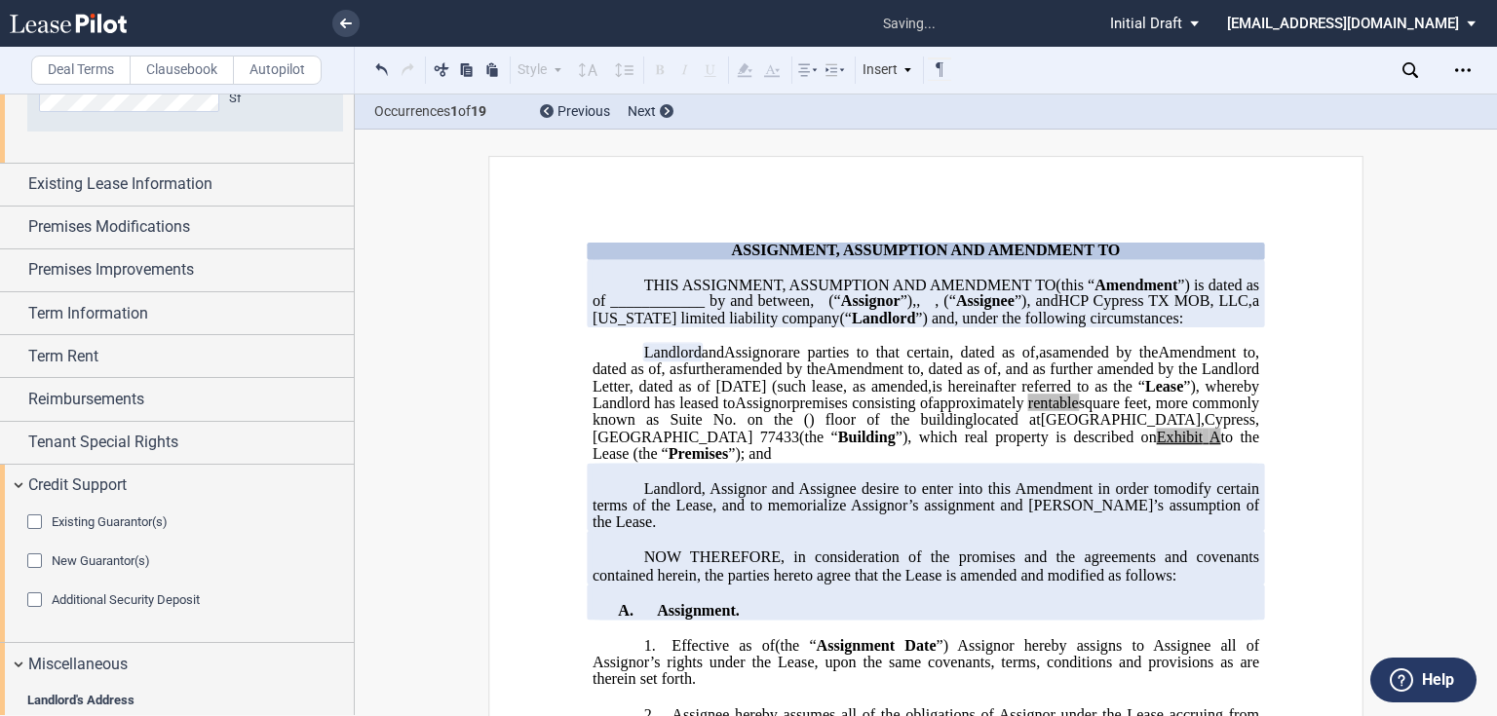
scroll to position [1631, 0]
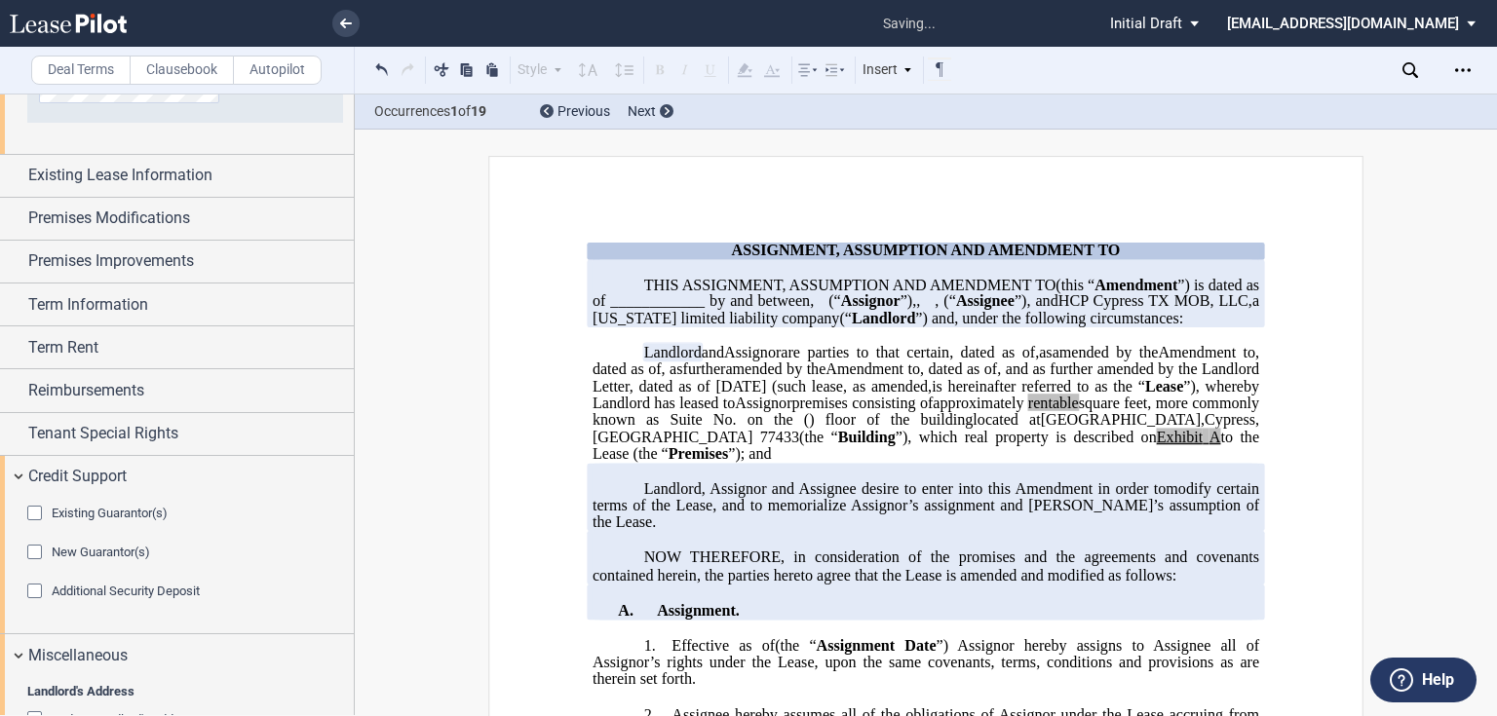
click at [113, 506] on span "Existing Guarantor(s)" at bounding box center [110, 513] width 116 height 15
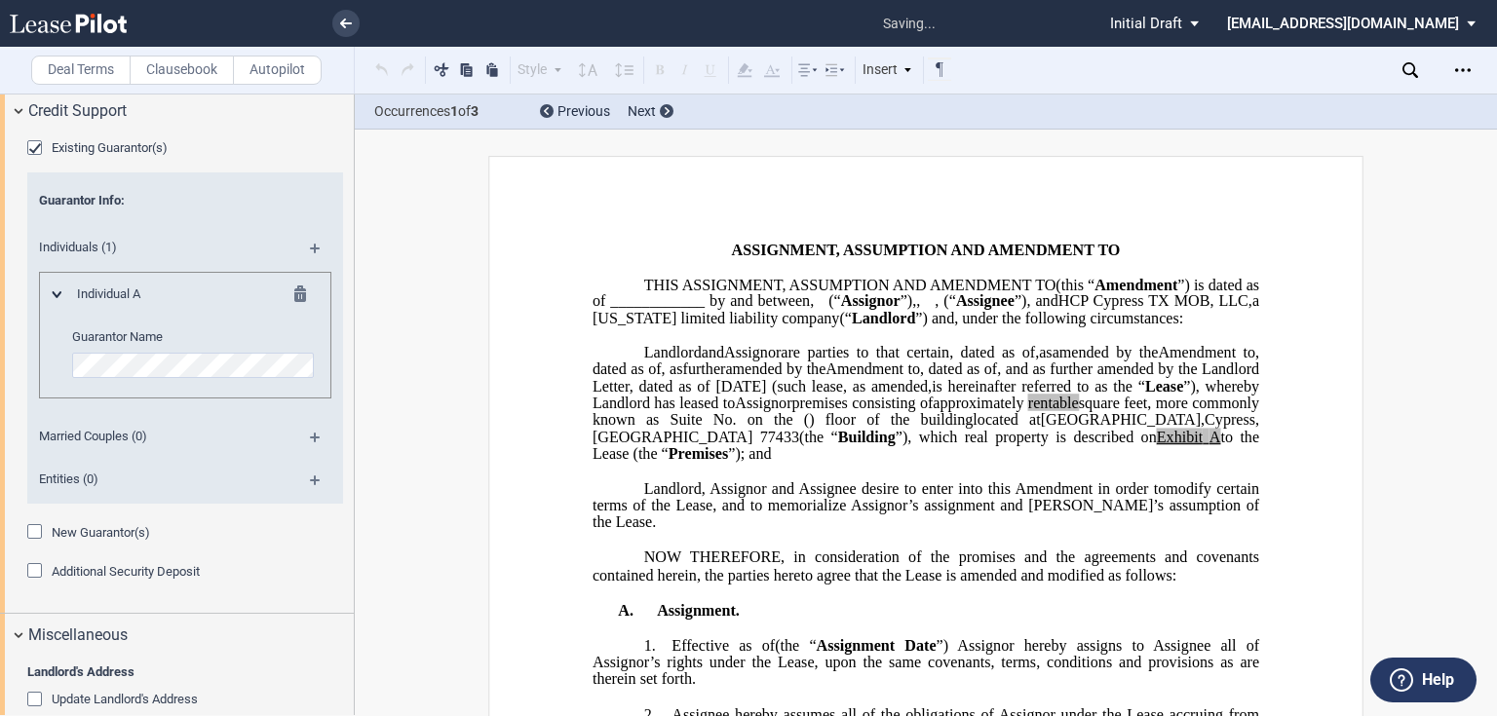
scroll to position [1689, 0]
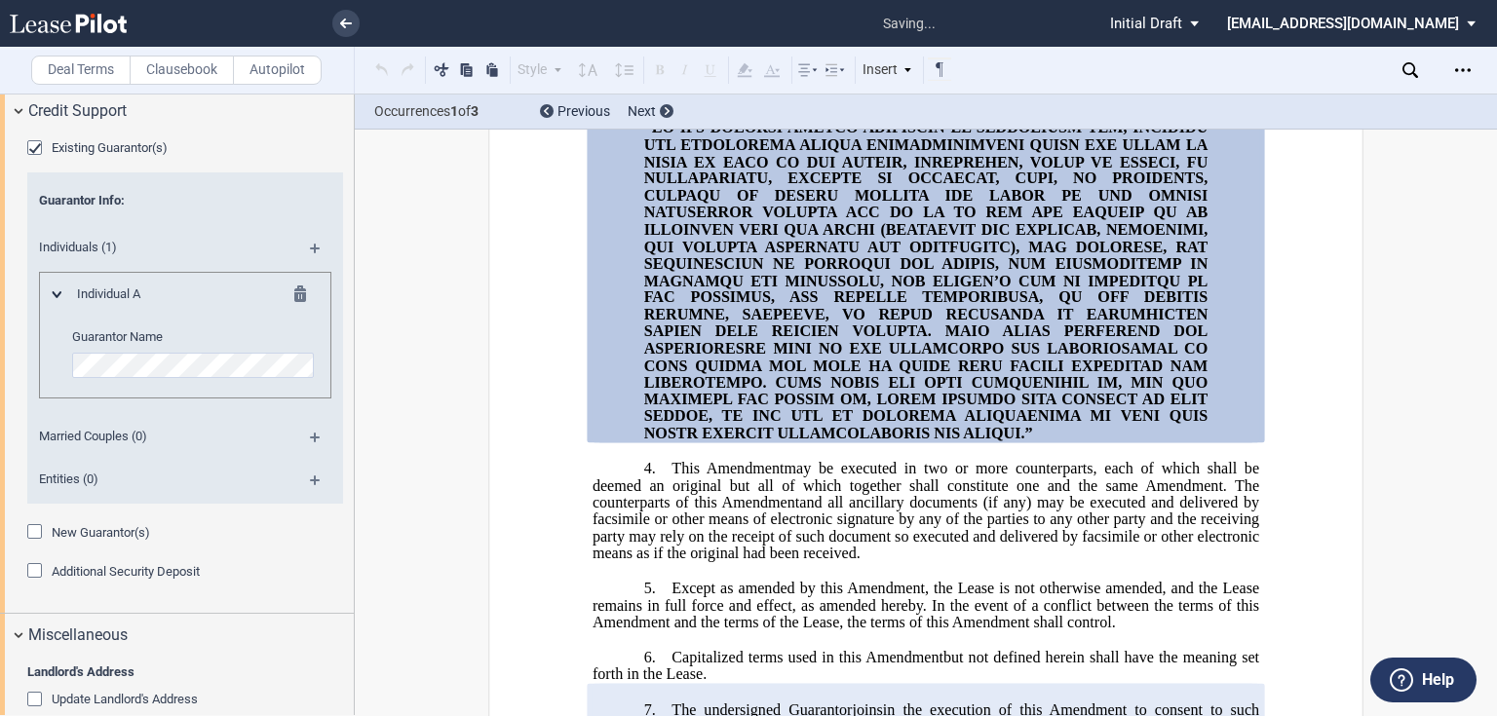
click at [70, 532] on span "New Guarantor(s)" at bounding box center [101, 532] width 98 height 15
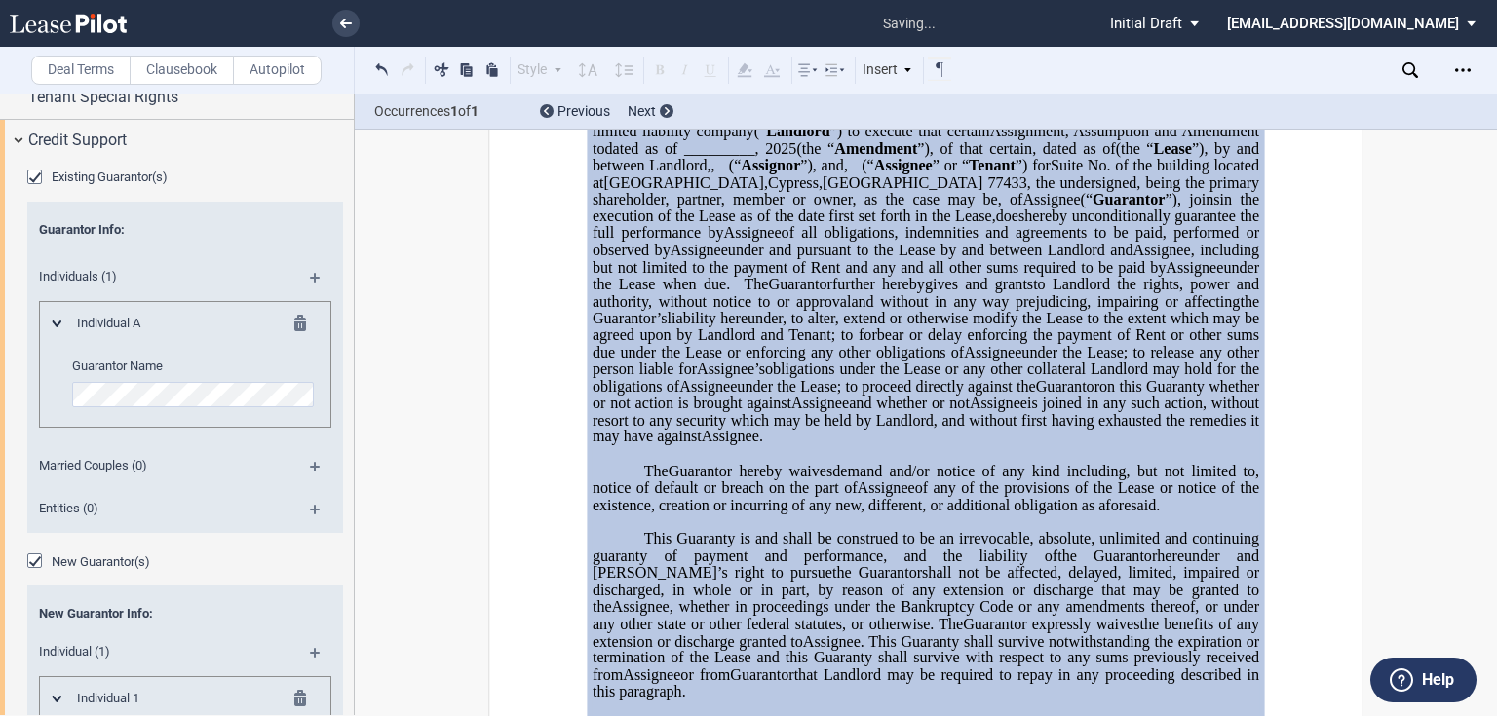
scroll to position [1808, 0]
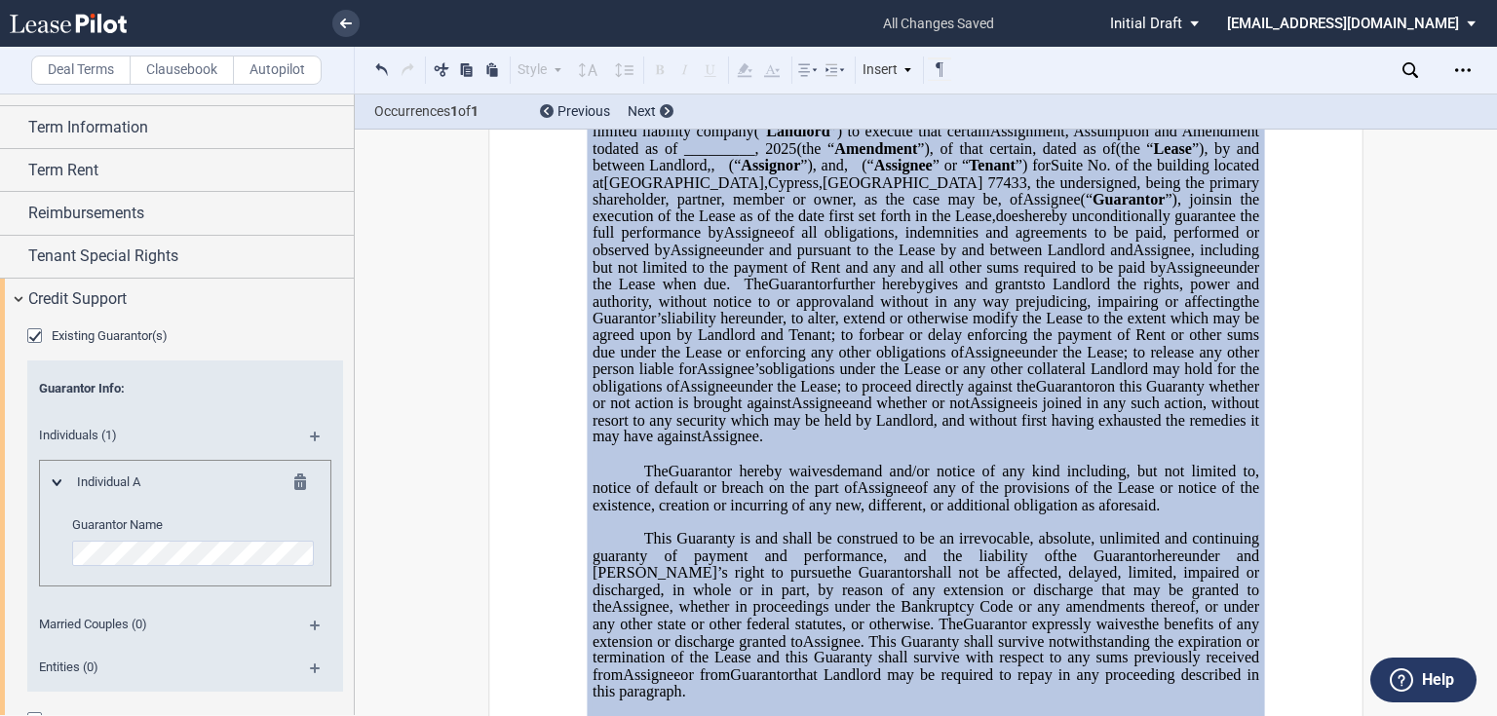
click at [103, 332] on span "Existing Guarantor(s)" at bounding box center [110, 335] width 116 height 15
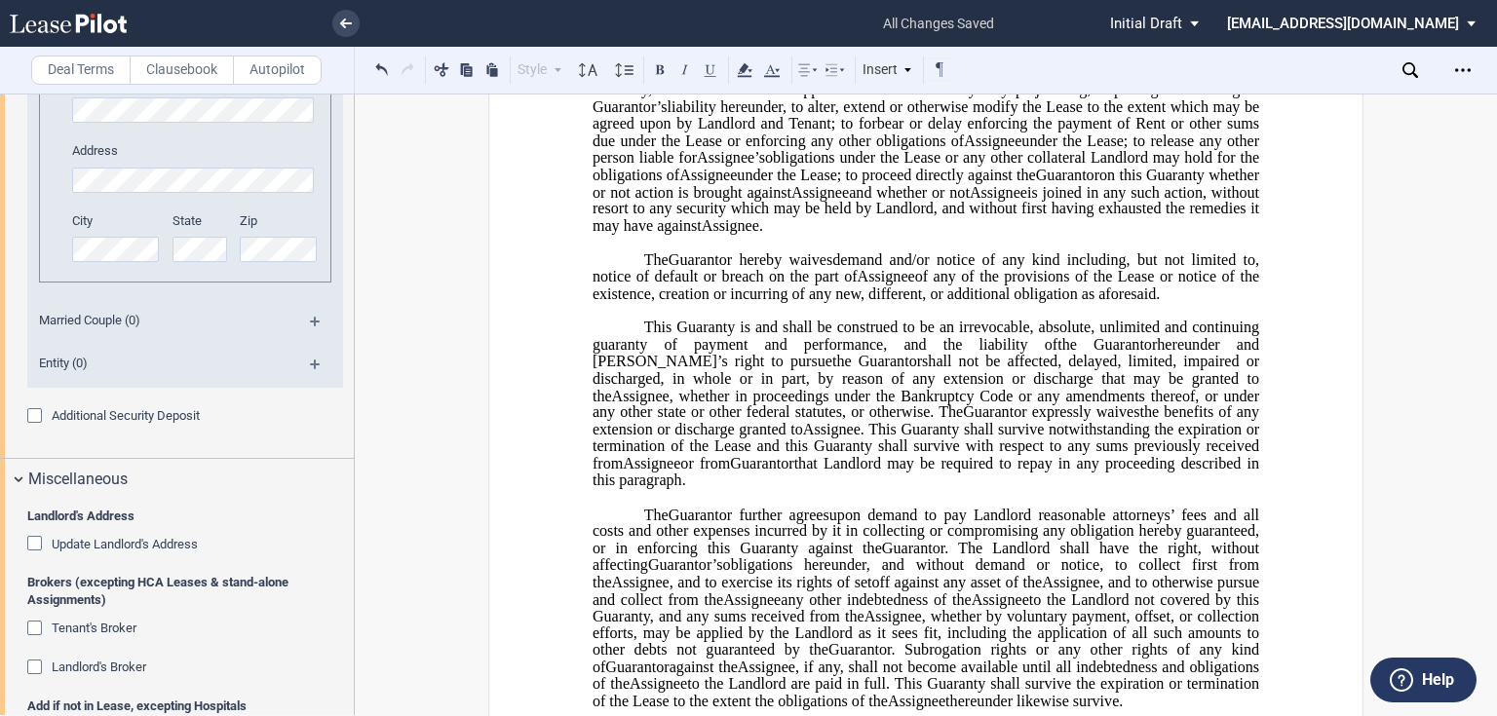
scroll to position [2324, 0]
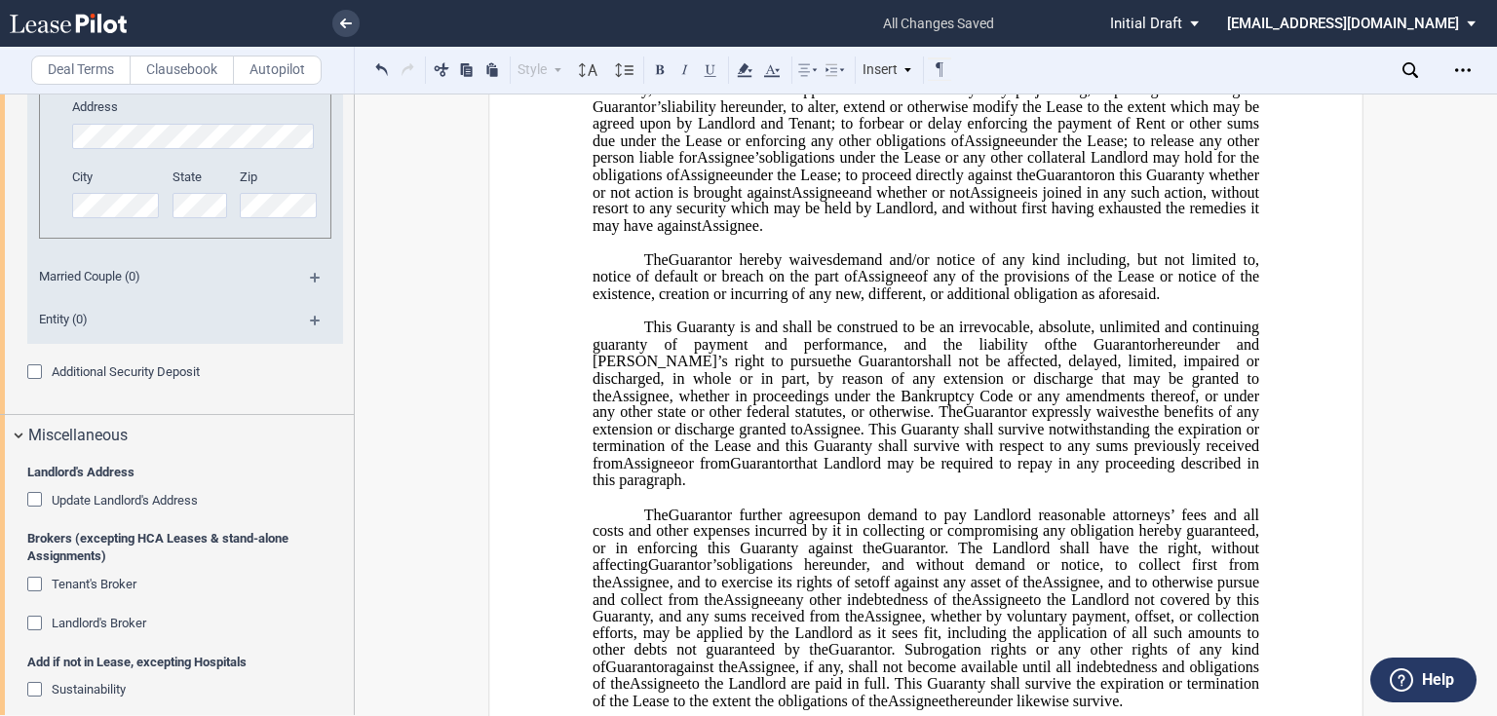
click at [27, 369] on div "Additional Security Deposit" at bounding box center [36, 374] width 19 height 19
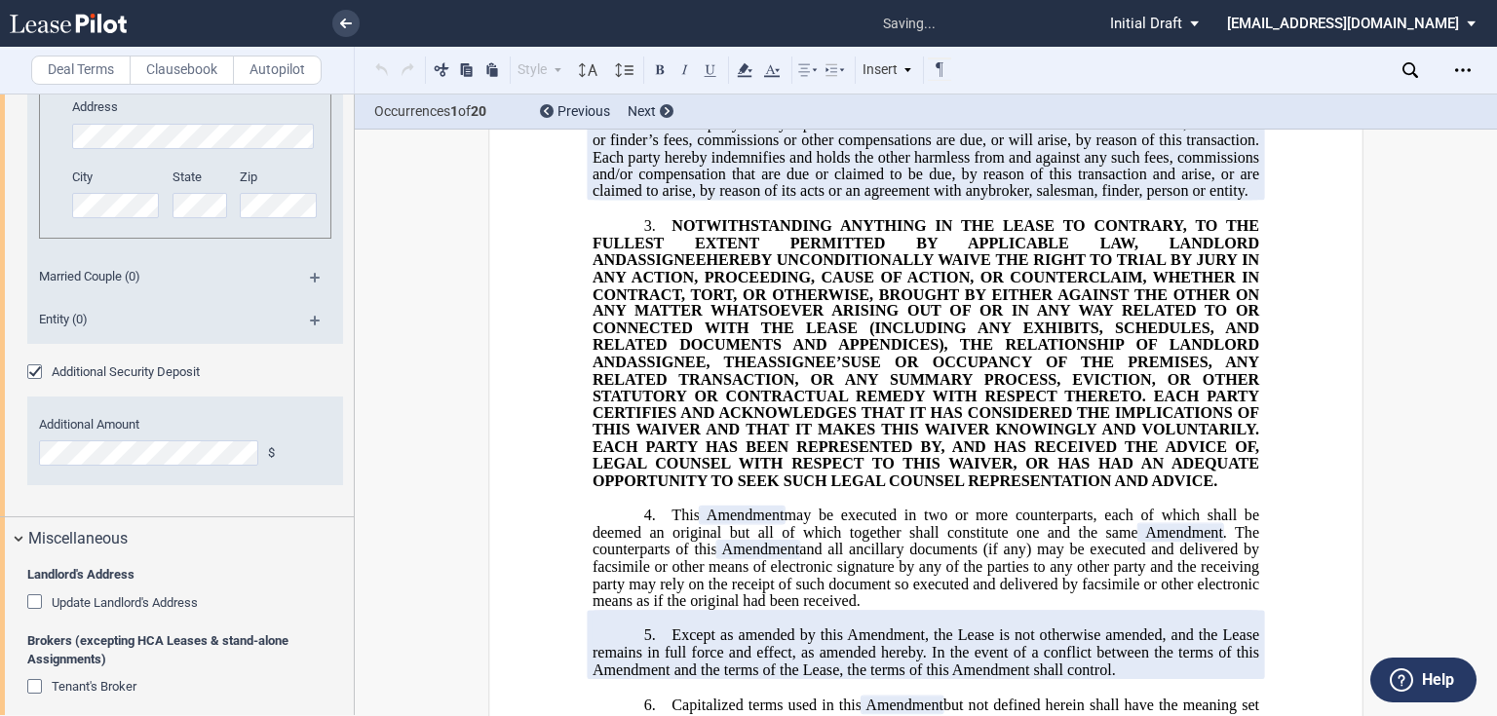
scroll to position [0, 0]
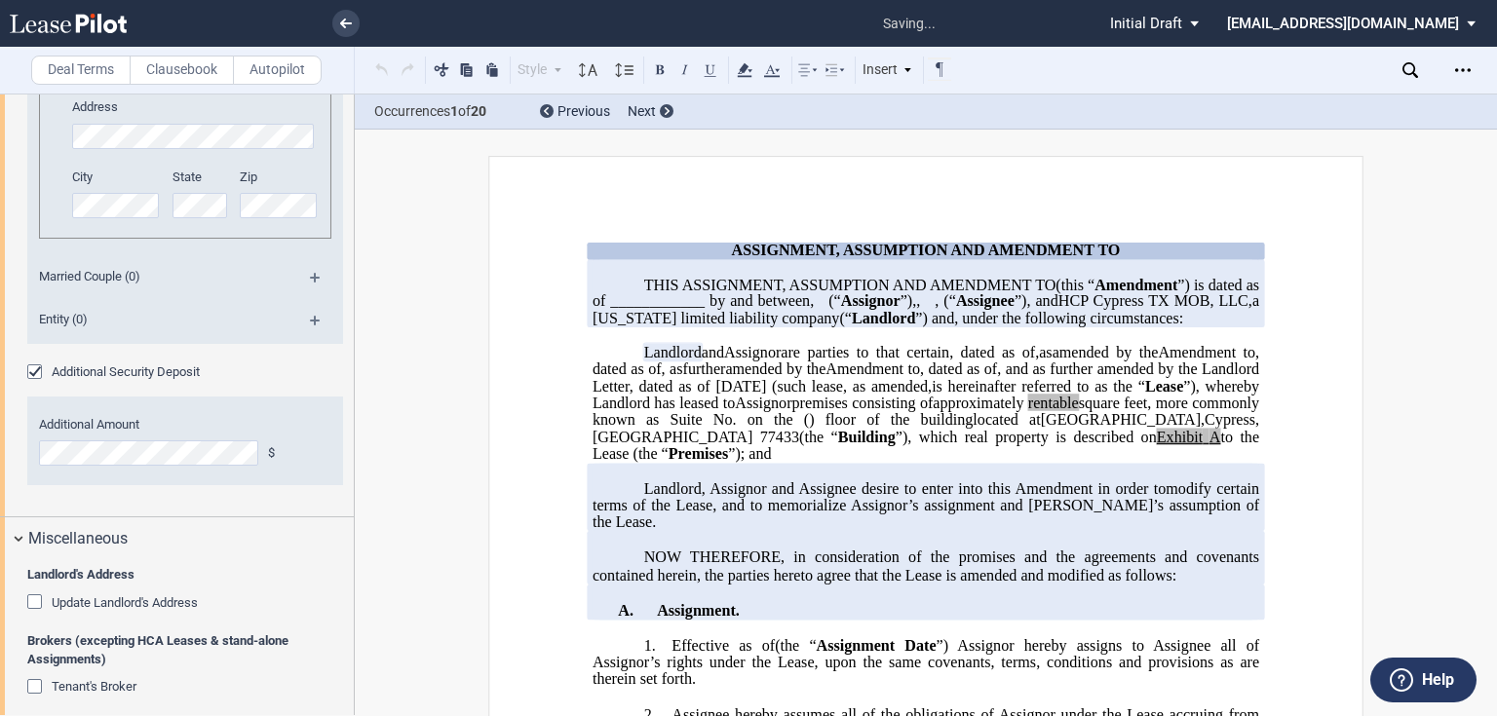
click at [31, 365] on div "Additional Security Deposit" at bounding box center [36, 374] width 19 height 19
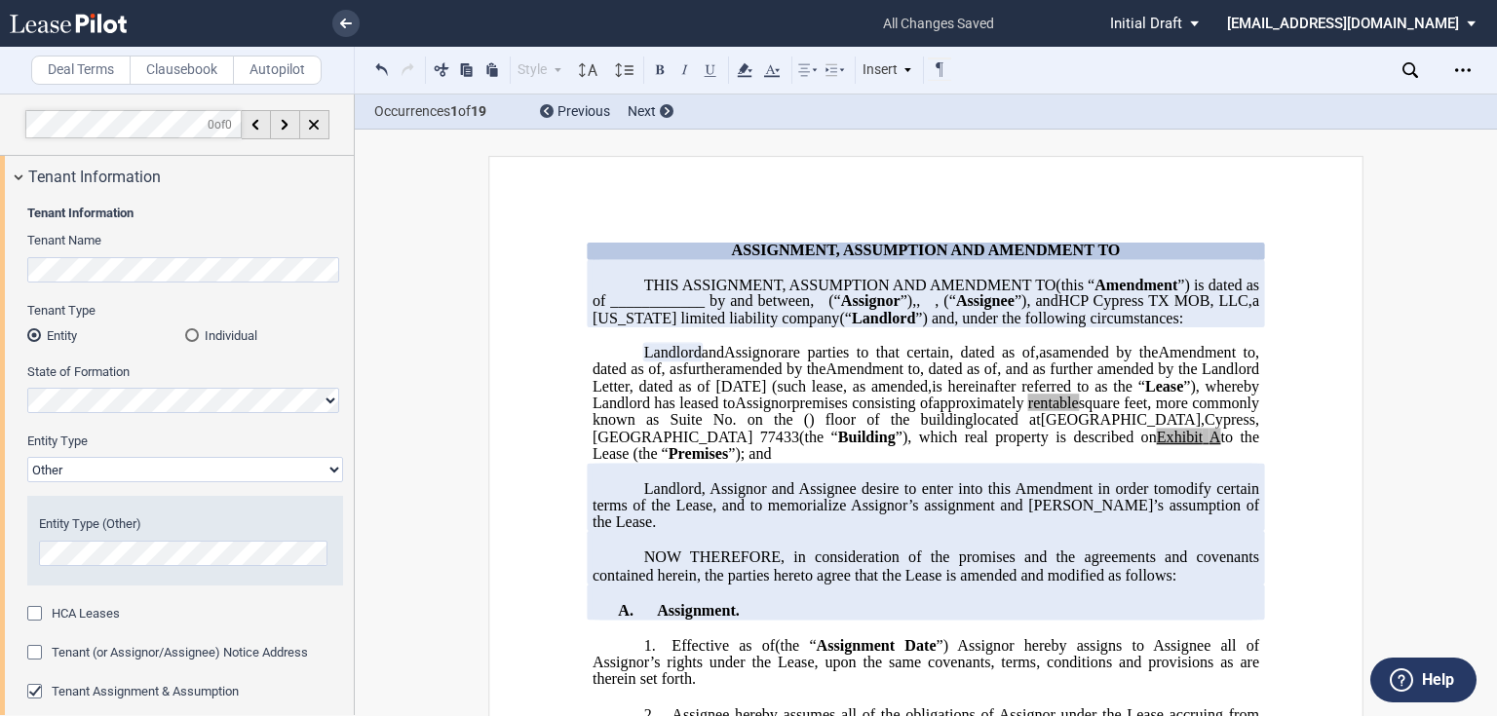
click at [1063, 276] on p at bounding box center [926, 267] width 667 height 17
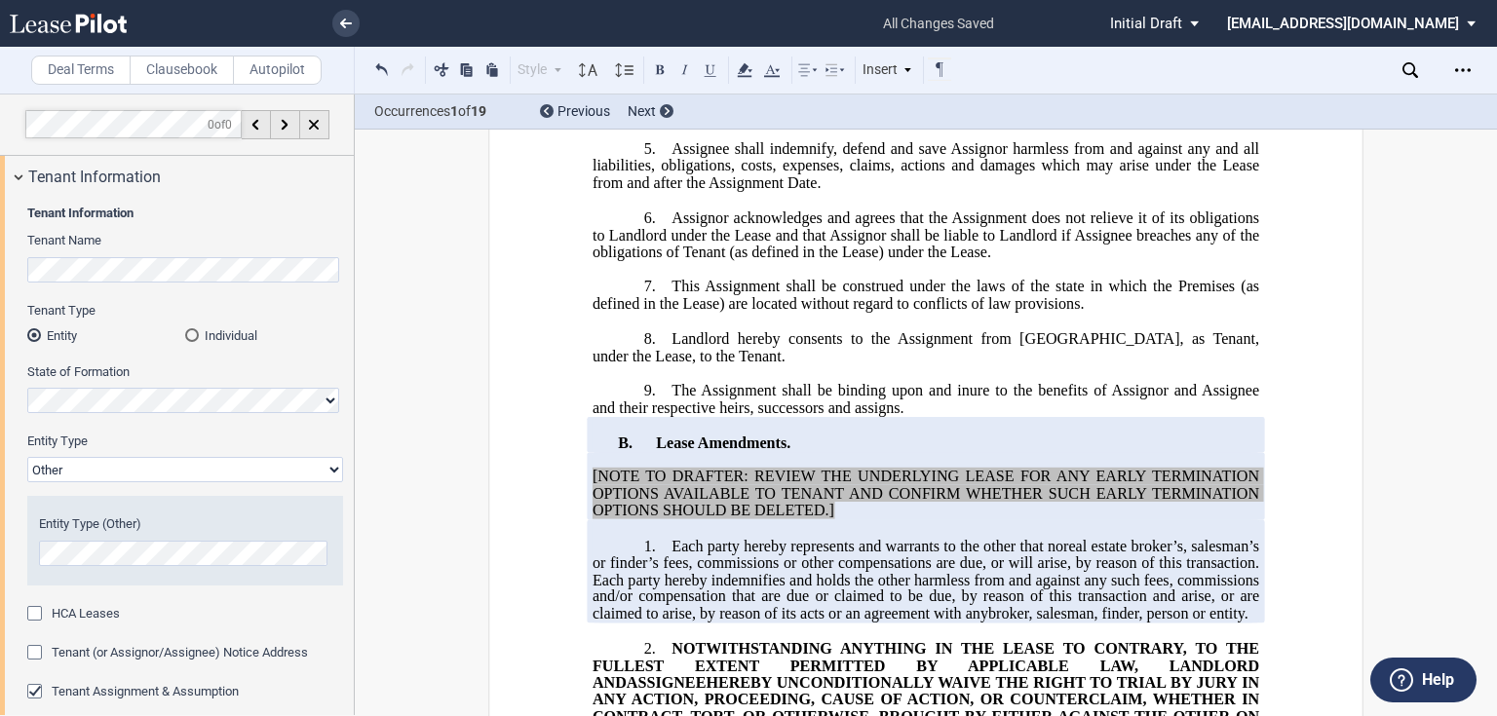
scroll to position [1022, 0]
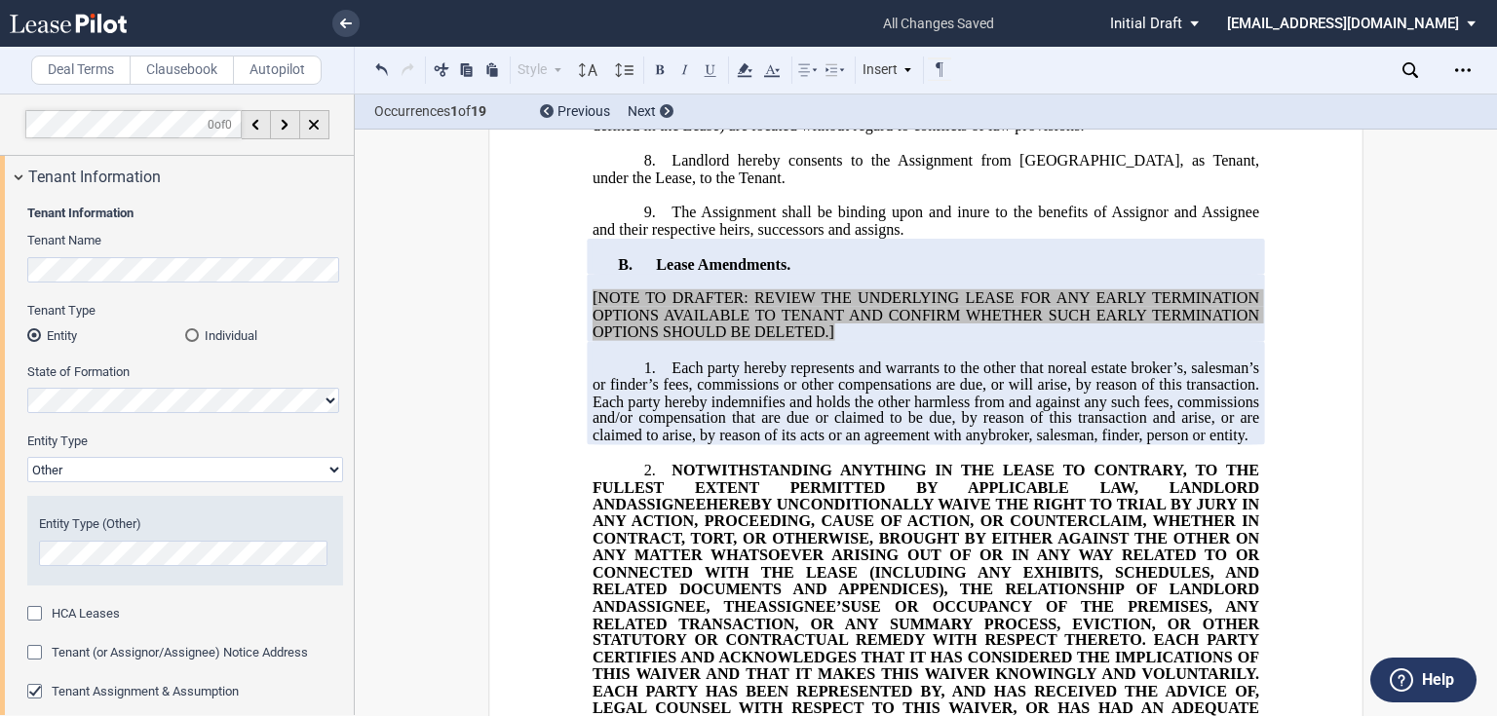
click at [998, 340] on span "[NOTE TO DRAFTER: REVIEW THE UNDERLYING LEASE FOR ANY EARLY TERMINATION OPTIONS…" at bounding box center [928, 314] width 671 height 51
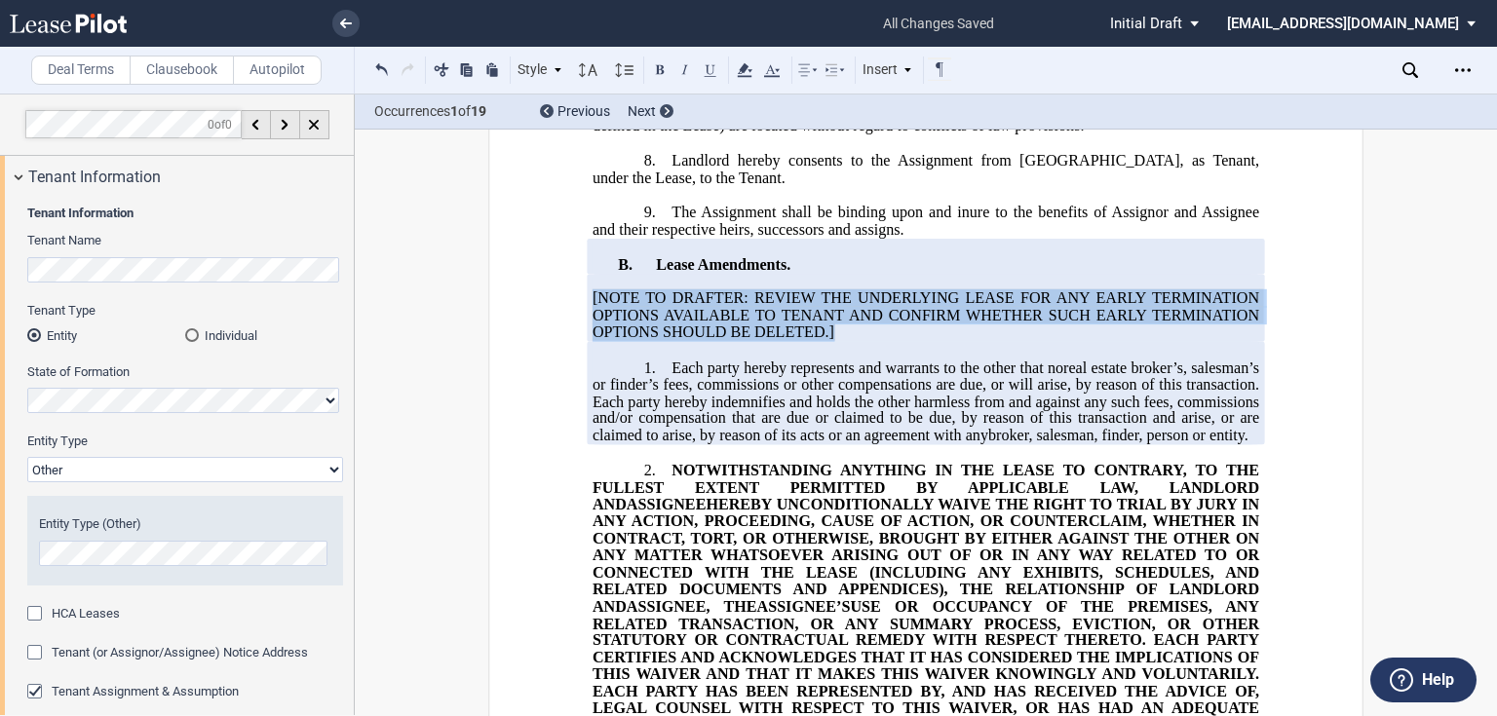
drag, startPoint x: 838, startPoint y: 421, endPoint x: 581, endPoint y: 383, distance: 260.1
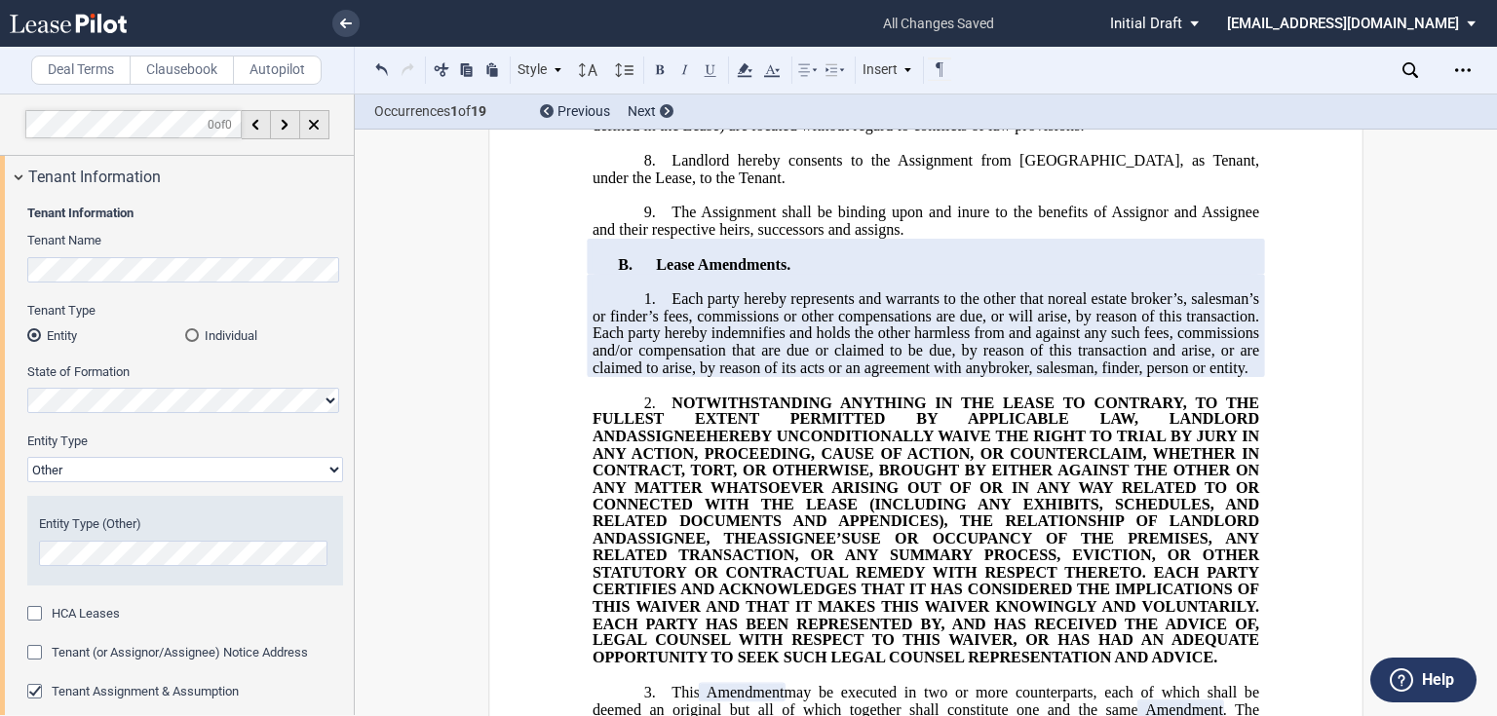
click at [676, 308] on span "Each party hereby represents and warrants to the other that no" at bounding box center [868, 299] width 392 height 18
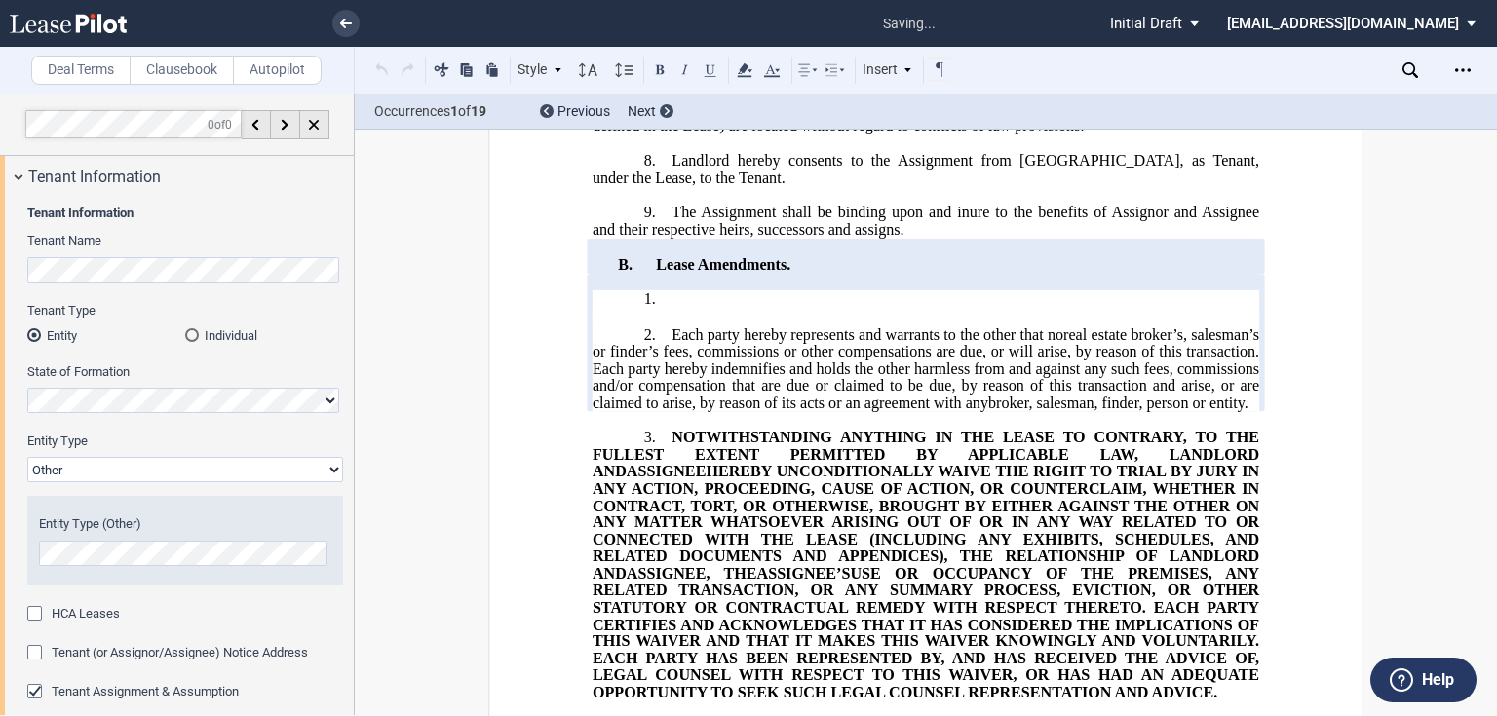
click at [728, 309] on p "1. As of the ﻿ ﻿ First Amendment Effective Date, ﻿ ﻿ represented Landlord (the …" at bounding box center [926, 299] width 667 height 19
click at [203, 76] on label "Clausebook" at bounding box center [182, 70] width 104 height 29
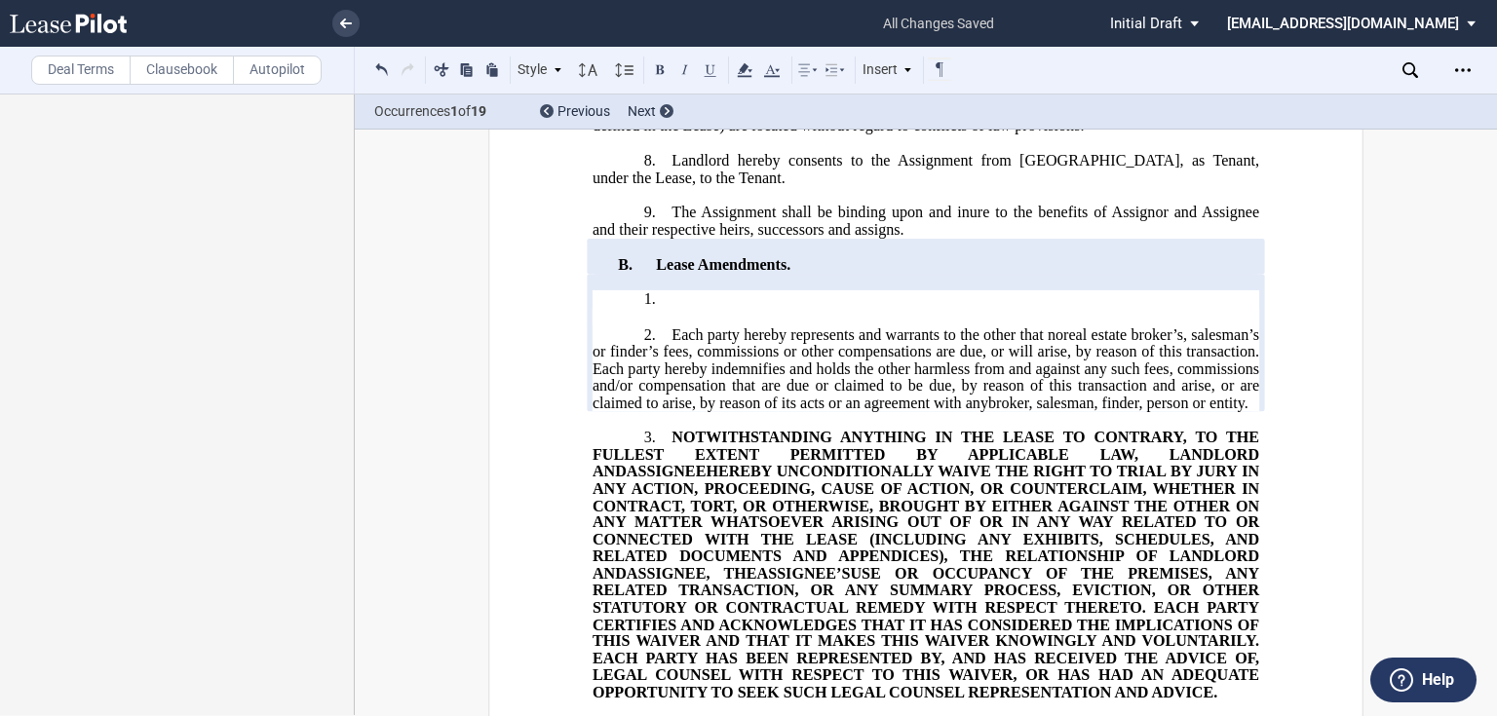
click at [856, 290] on p at bounding box center [926, 282] width 667 height 17
click at [721, 309] on p "1. As of the ﻿ ﻿ First Amendment Effective Date, ﻿ ﻿ represented Landlord (the …" at bounding box center [926, 299] width 667 height 19
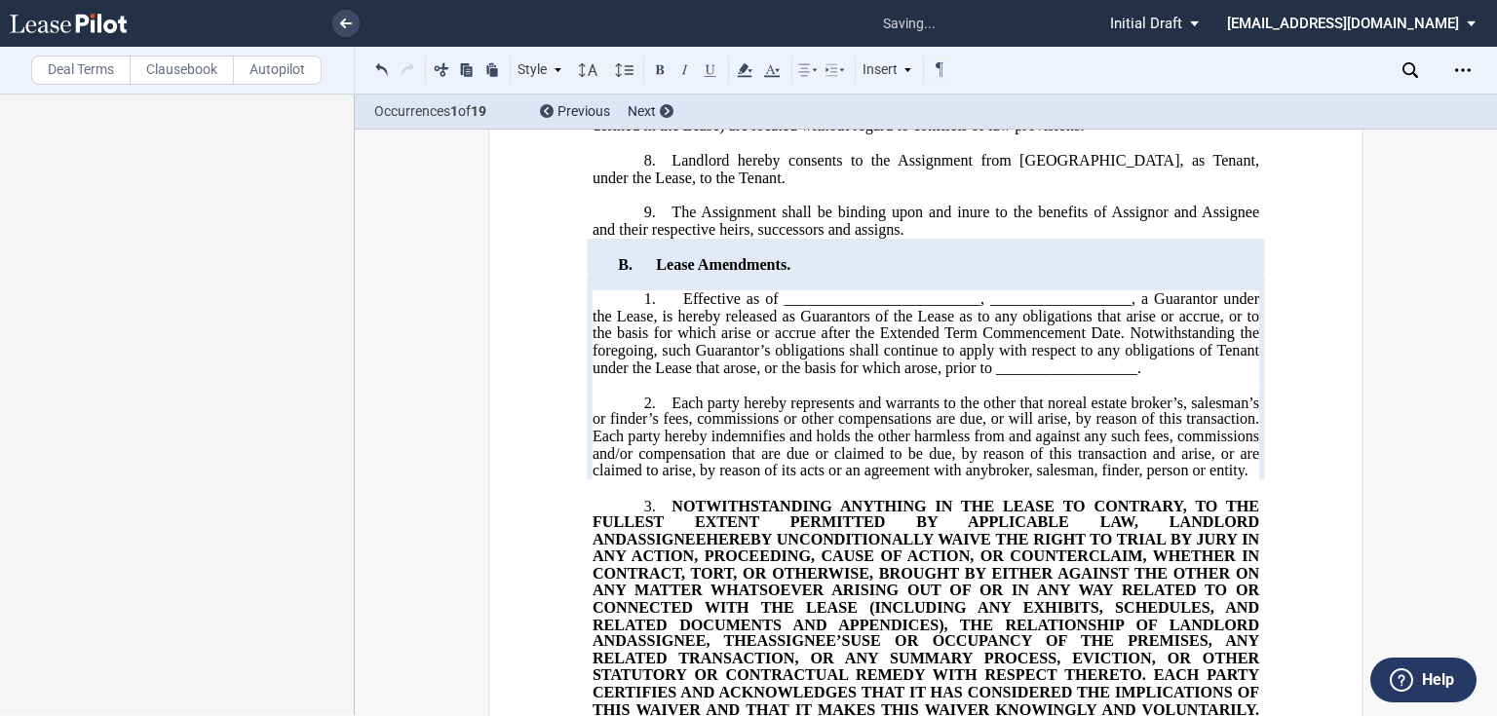
click at [806, 374] on span "Effective as of _________________________, __________________, a Guarantor unde…" at bounding box center [928, 332] width 671 height 85
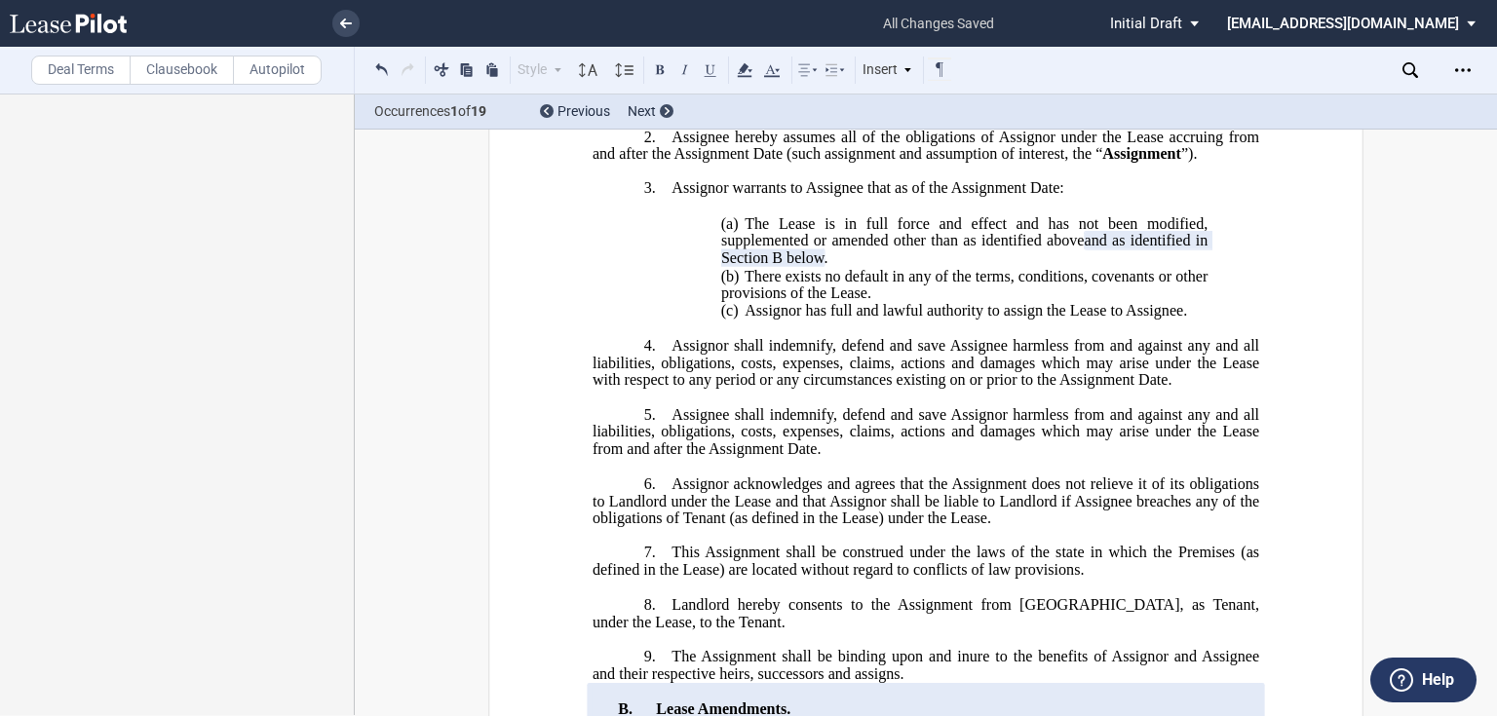
scroll to position [727, 0]
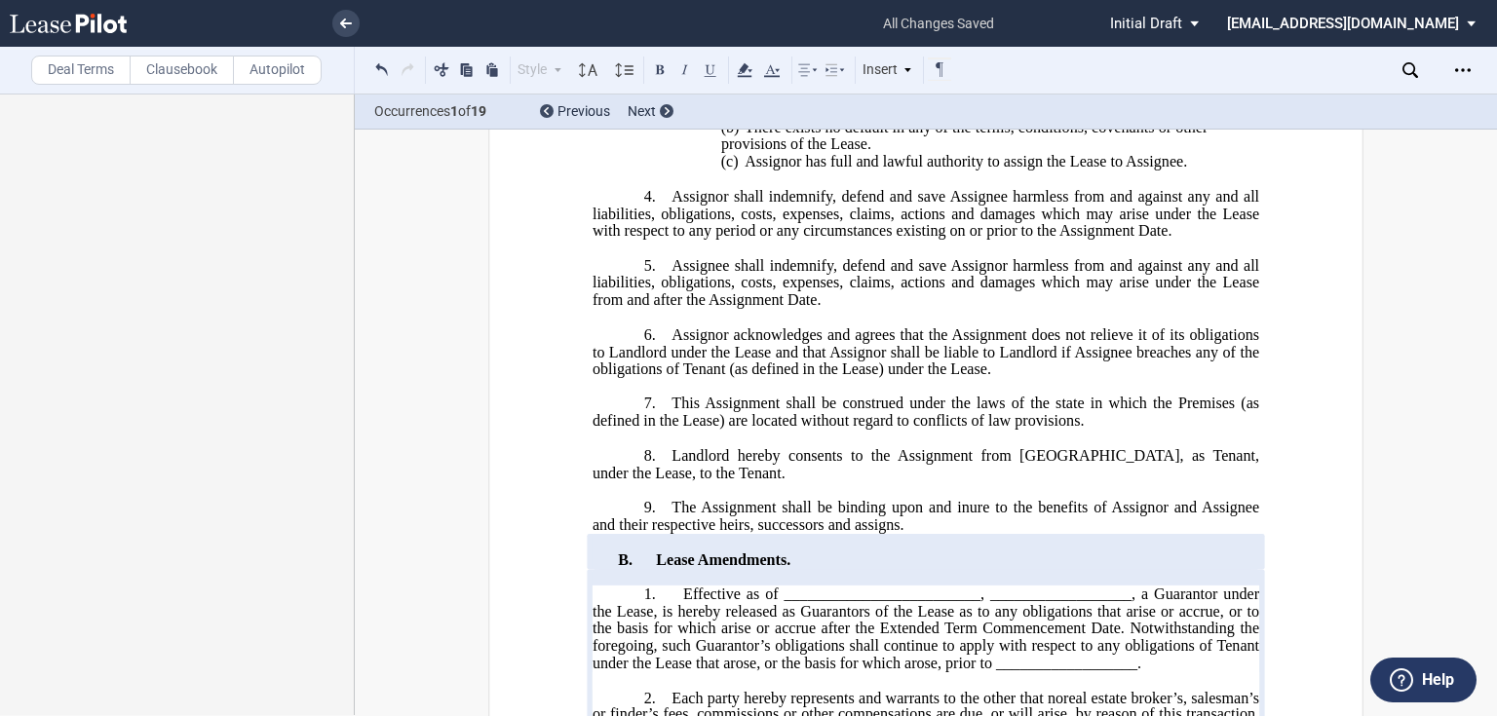
click at [833, 671] on span "Effective as of _________________________, __________________, a Guarantor unde…" at bounding box center [928, 628] width 671 height 85
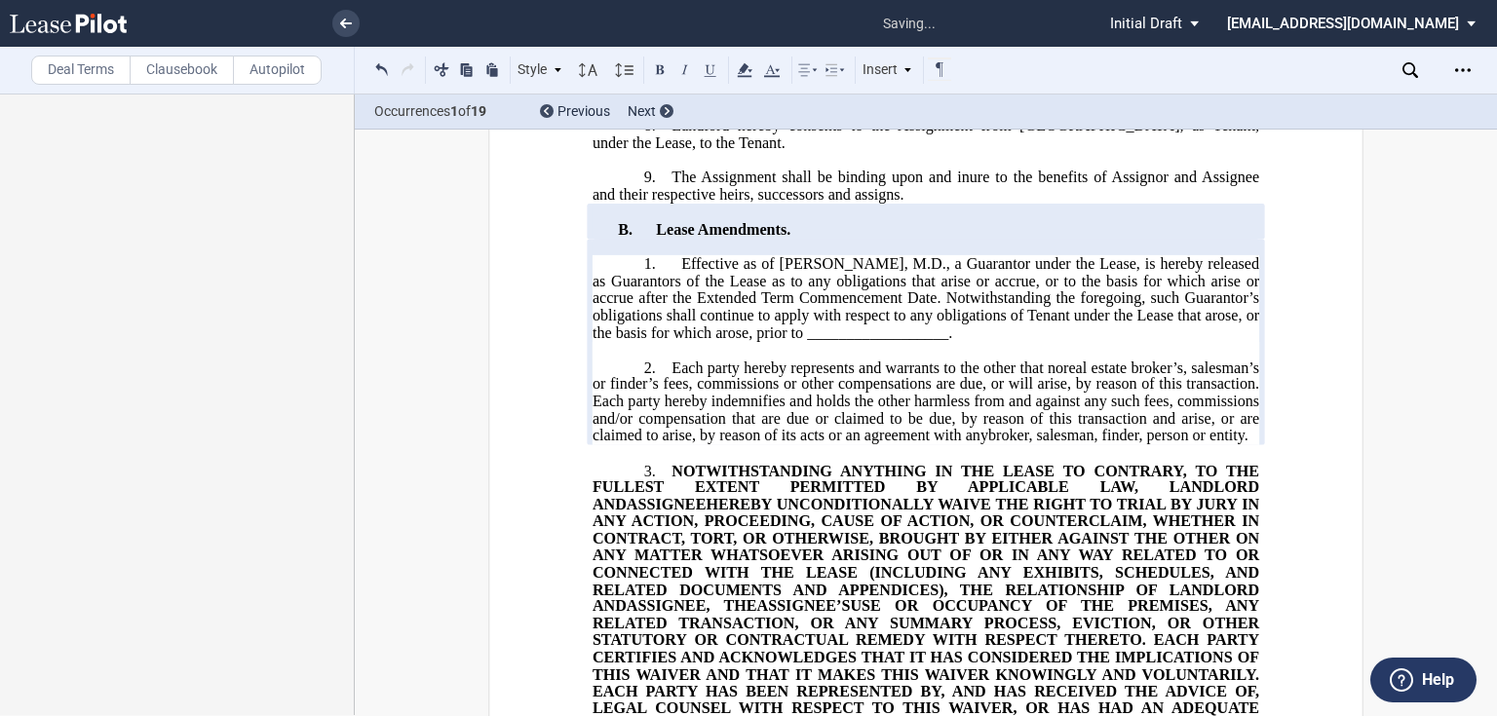
scroll to position [1105, 0]
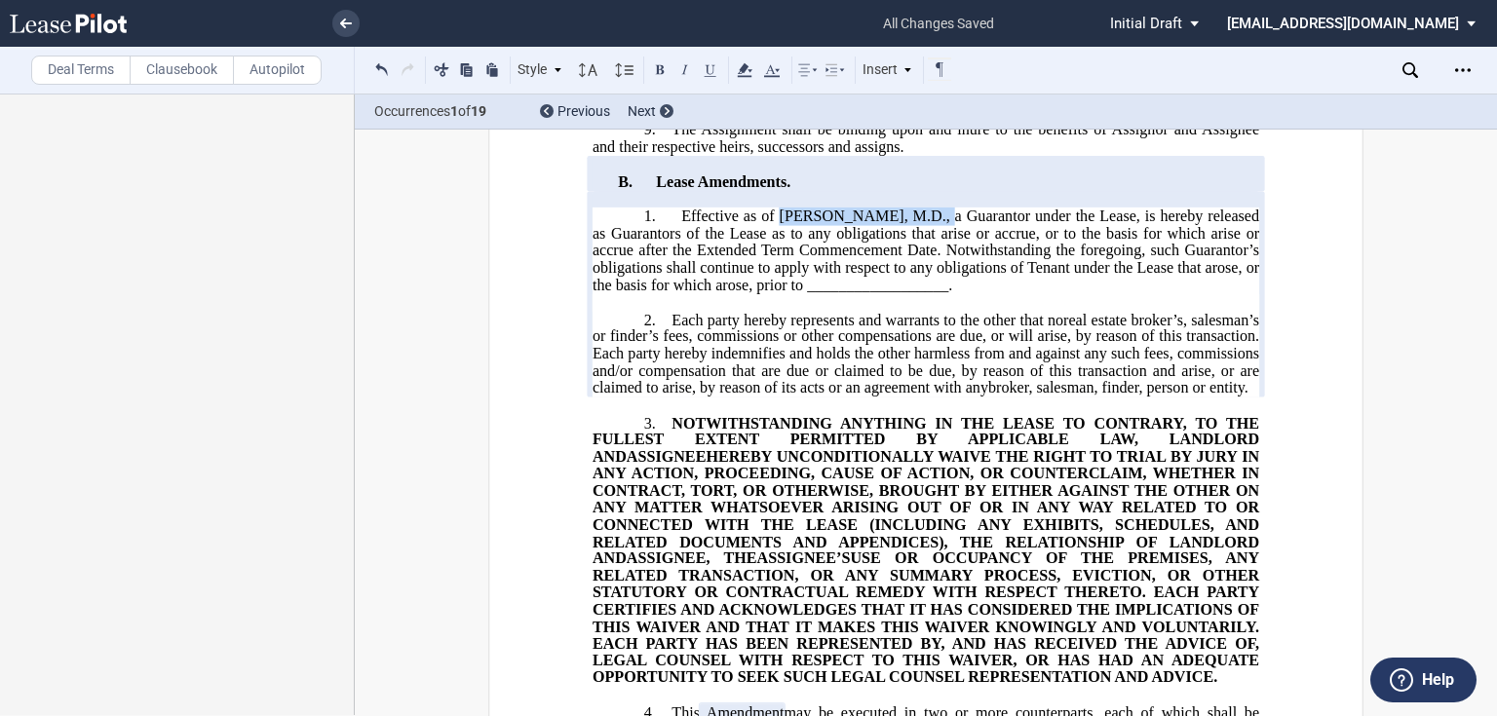
drag, startPoint x: 784, startPoint y: 296, endPoint x: 934, endPoint y: 301, distance: 150.2
click at [934, 292] on span "Effective as of [PERSON_NAME], M.D., a Guarantor under the Lease, is hereby rel…" at bounding box center [928, 250] width 671 height 85
click at [849, 292] on span "Effective as of [PERSON_NAME], M.D. , a Guarantor under the Lease, is hereby re…" at bounding box center [928, 250] width 671 height 85
drag, startPoint x: 945, startPoint y: 367, endPoint x: 955, endPoint y: 365, distance: 9.9
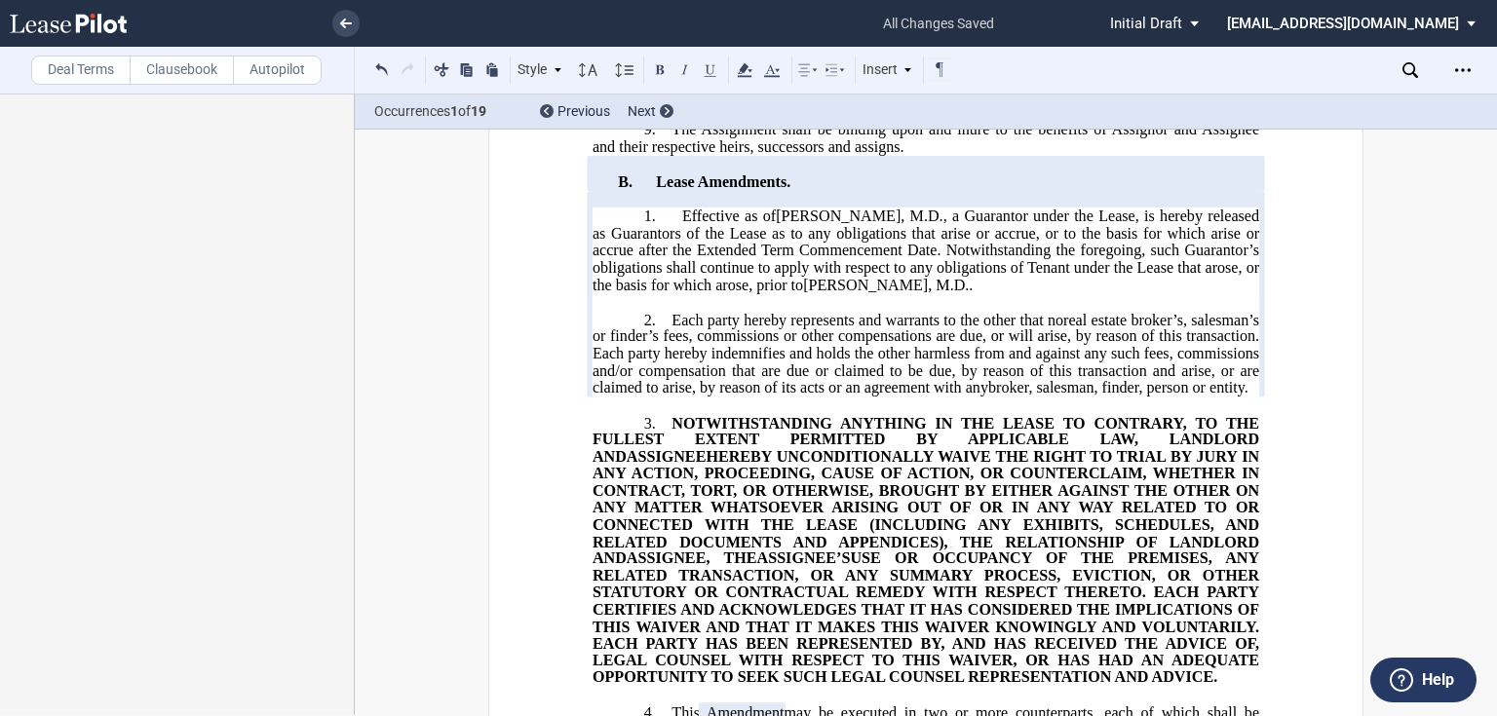
click at [945, 293] on span "[PERSON_NAME], M.D." at bounding box center [886, 285] width 166 height 18
click at [613, 243] on span "Guarantor" at bounding box center [642, 234] width 63 height 18
click at [675, 292] on span "Effective as of [PERSON_NAME], M.D. , a Guarantor under the Lease, is hereby re…" at bounding box center [928, 250] width 671 height 85
click at [1020, 396] on span "real estate broker’s, salesman’s or finder’s fees, commissions or other compens…" at bounding box center [928, 353] width 671 height 85
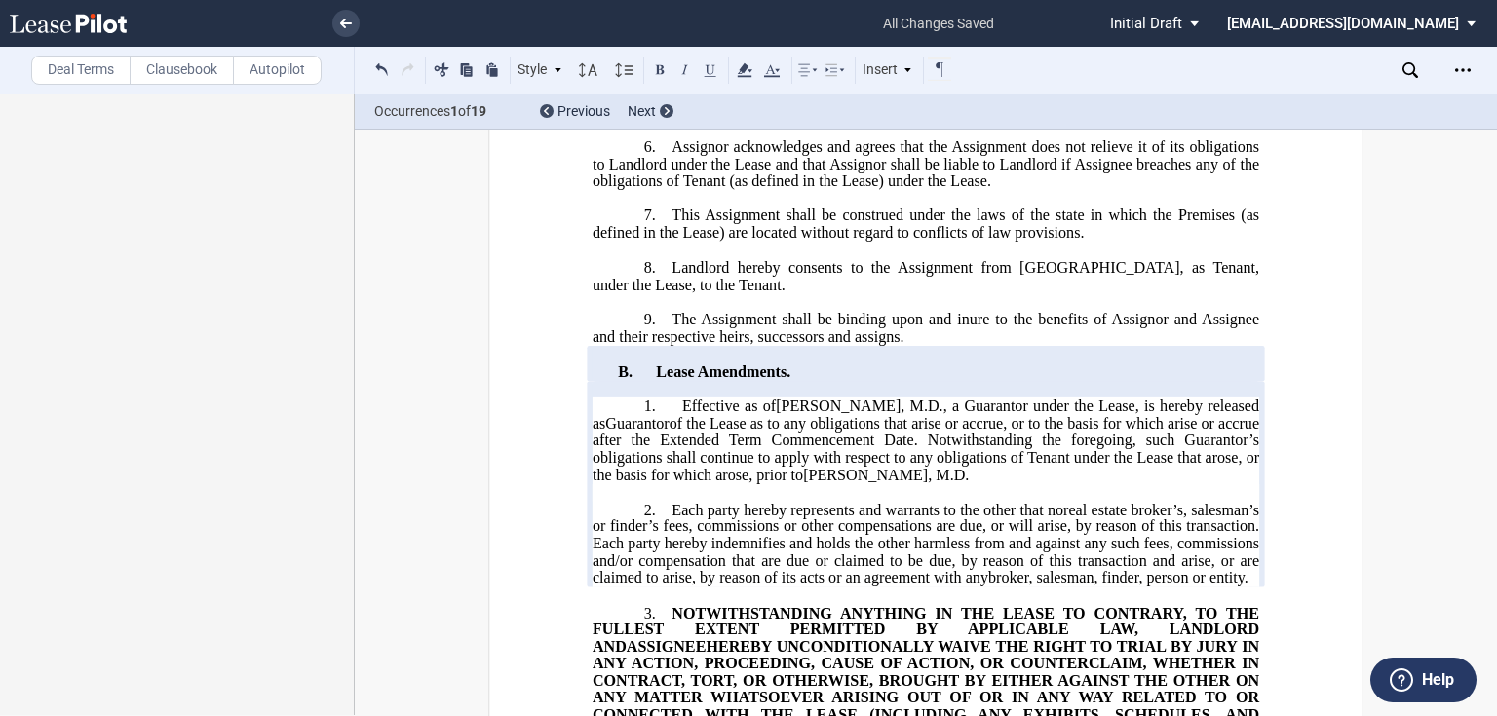
scroll to position [909, 0]
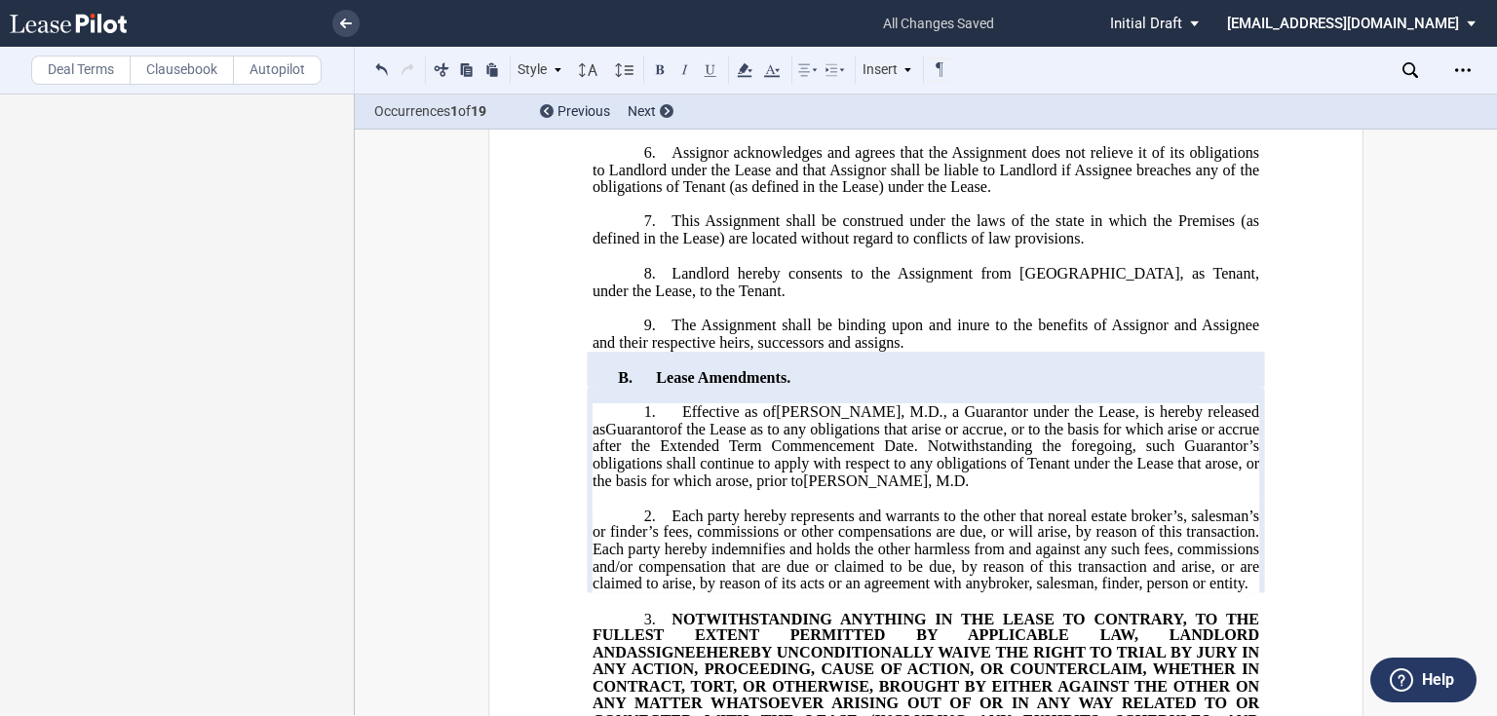
click at [672, 524] on span "Each party hereby represents and warrants to the other that no" at bounding box center [868, 516] width 392 height 18
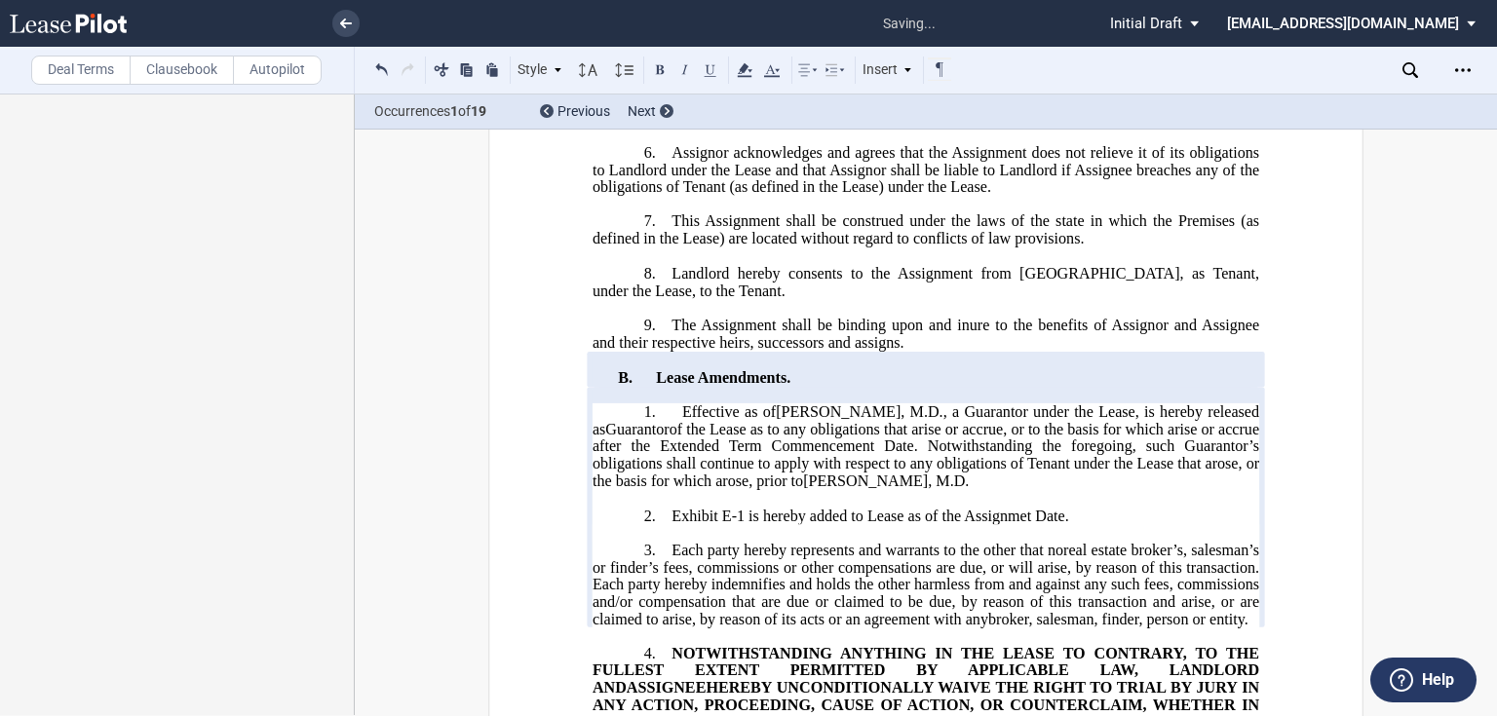
click at [1021, 524] on span "Exhibit E-1 is hereby added to Lease as of the Assignmet Date." at bounding box center [870, 516] width 397 height 18
drag, startPoint x: 964, startPoint y: 596, endPoint x: 1067, endPoint y: 597, distance: 103.3
click at [1067, 524] on span "Exhibit E-1 is hereby added to Lease as of the Assignment Date." at bounding box center [874, 516] width 404 height 18
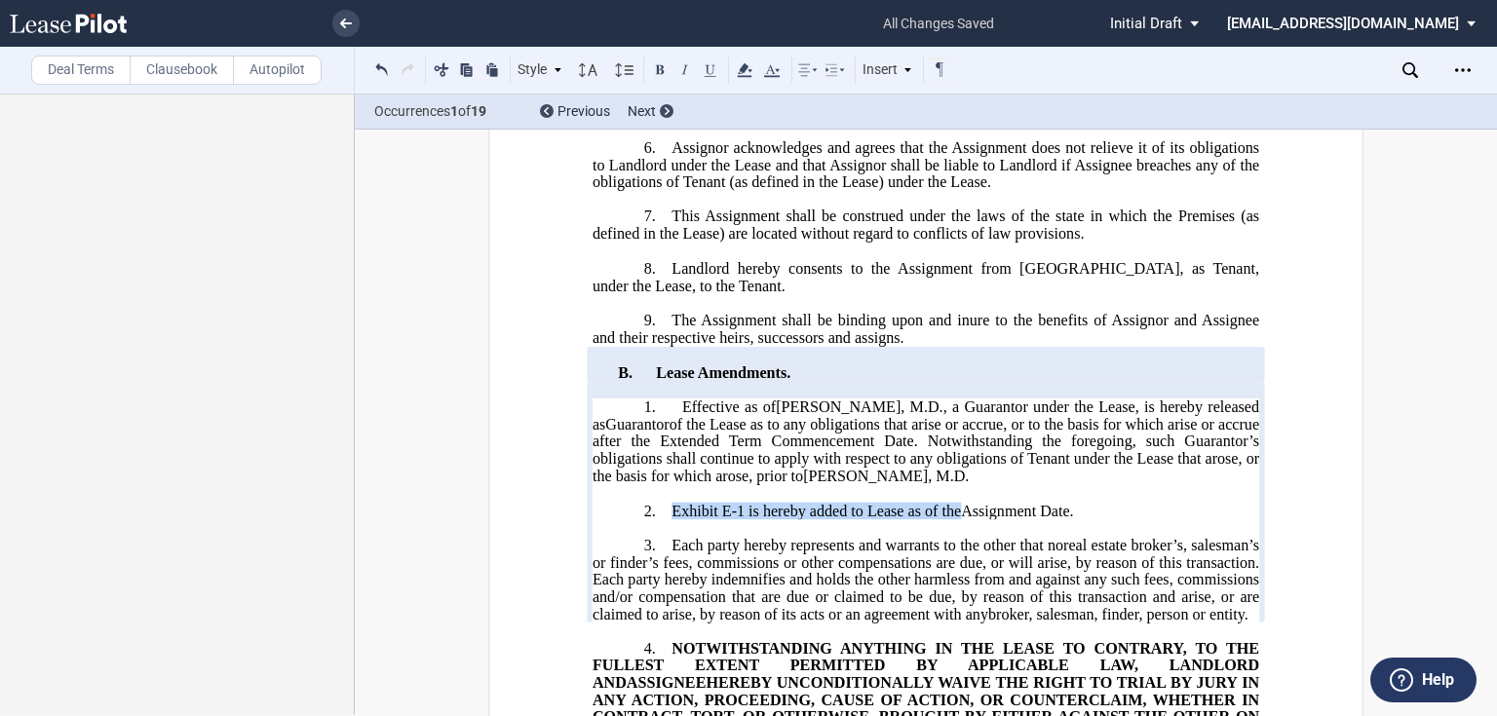
drag, startPoint x: 803, startPoint y: 557, endPoint x: 945, endPoint y: 557, distance: 142.3
click at [945, 484] on span "[PERSON_NAME], M.D" at bounding box center [884, 476] width 162 height 18
drag, startPoint x: 780, startPoint y: 486, endPoint x: 927, endPoint y: 491, distance: 147.2
click at [927, 483] on span "Effective as of [PERSON_NAME], M.D. , a Guarantor under the Lease, is hereby re…" at bounding box center [928, 441] width 671 height 85
click at [778, 483] on span "Effective as of [PERSON_NAME], M.D., a Guarantor under the Lease, is hereby rel…" at bounding box center [928, 441] width 671 height 85
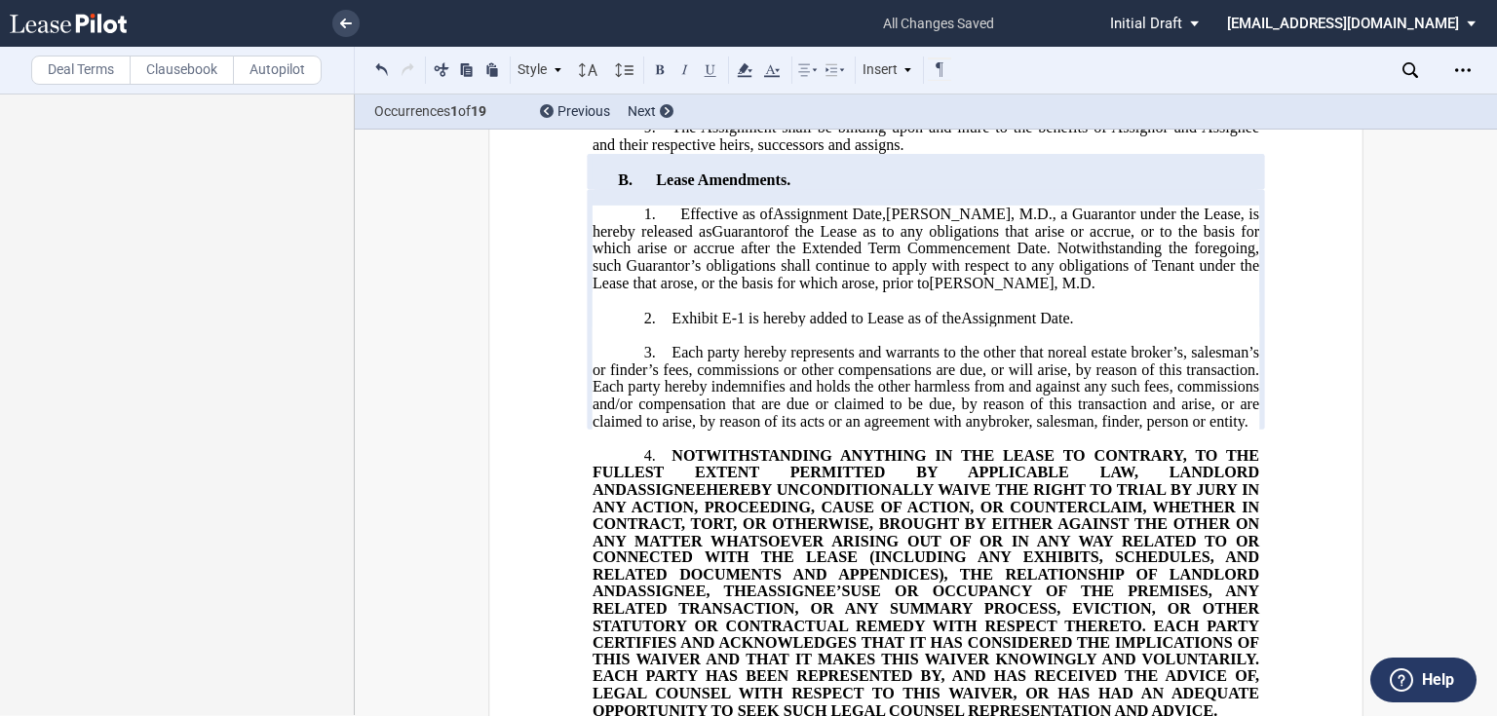
scroll to position [1097, 0]
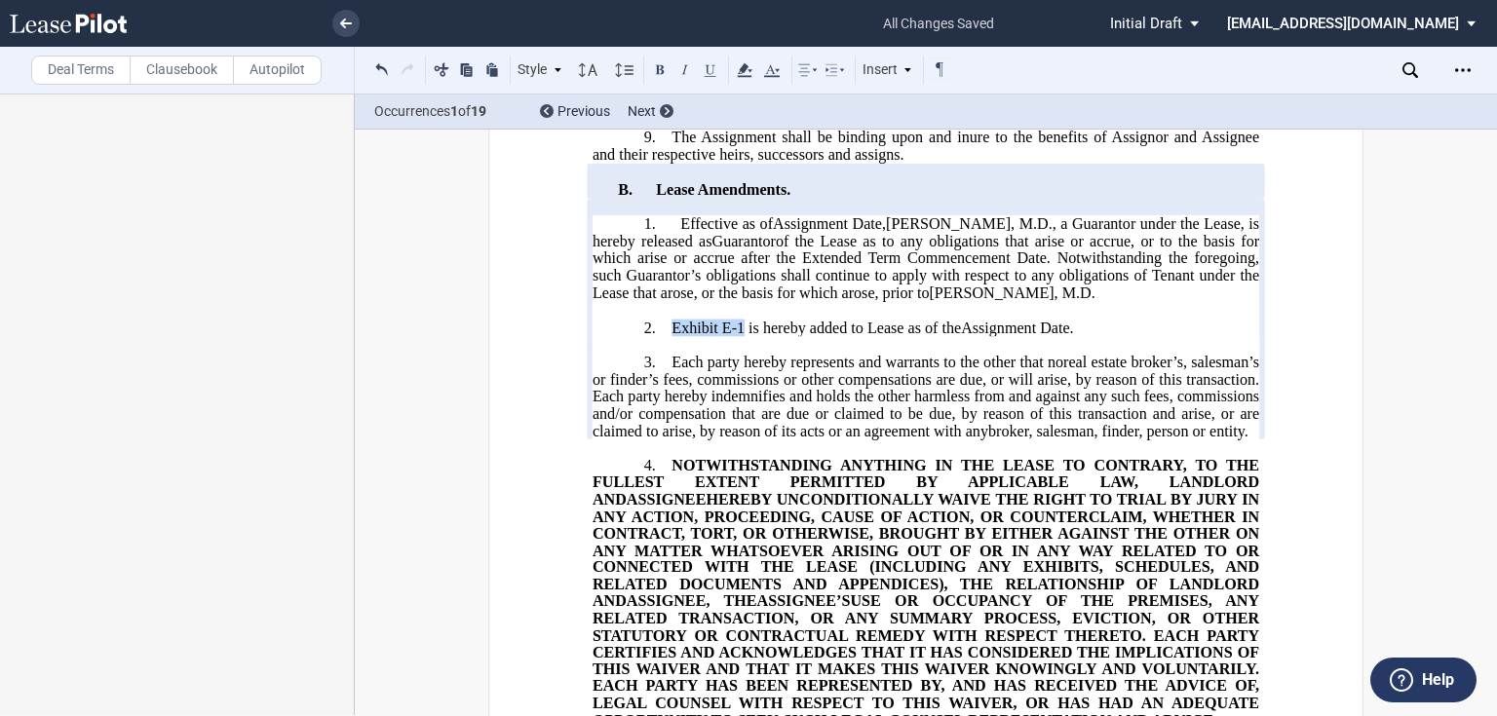
drag, startPoint x: 663, startPoint y: 408, endPoint x: 737, endPoint y: 410, distance: 74.1
click at [737, 337] on p "2. Exhibit E-1 is hereby added to Lease as of the Assignment Date ." at bounding box center [926, 328] width 667 height 19
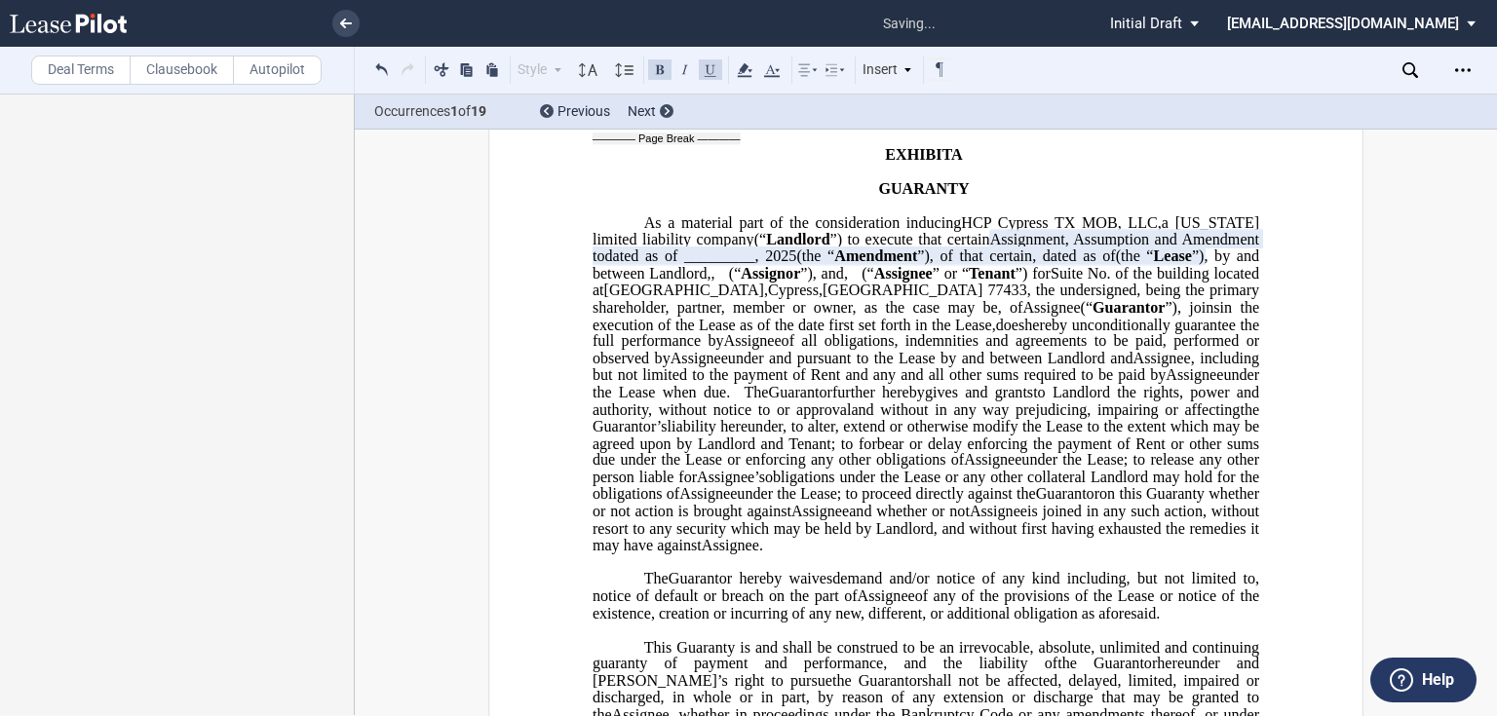
scroll to position [3125, 0]
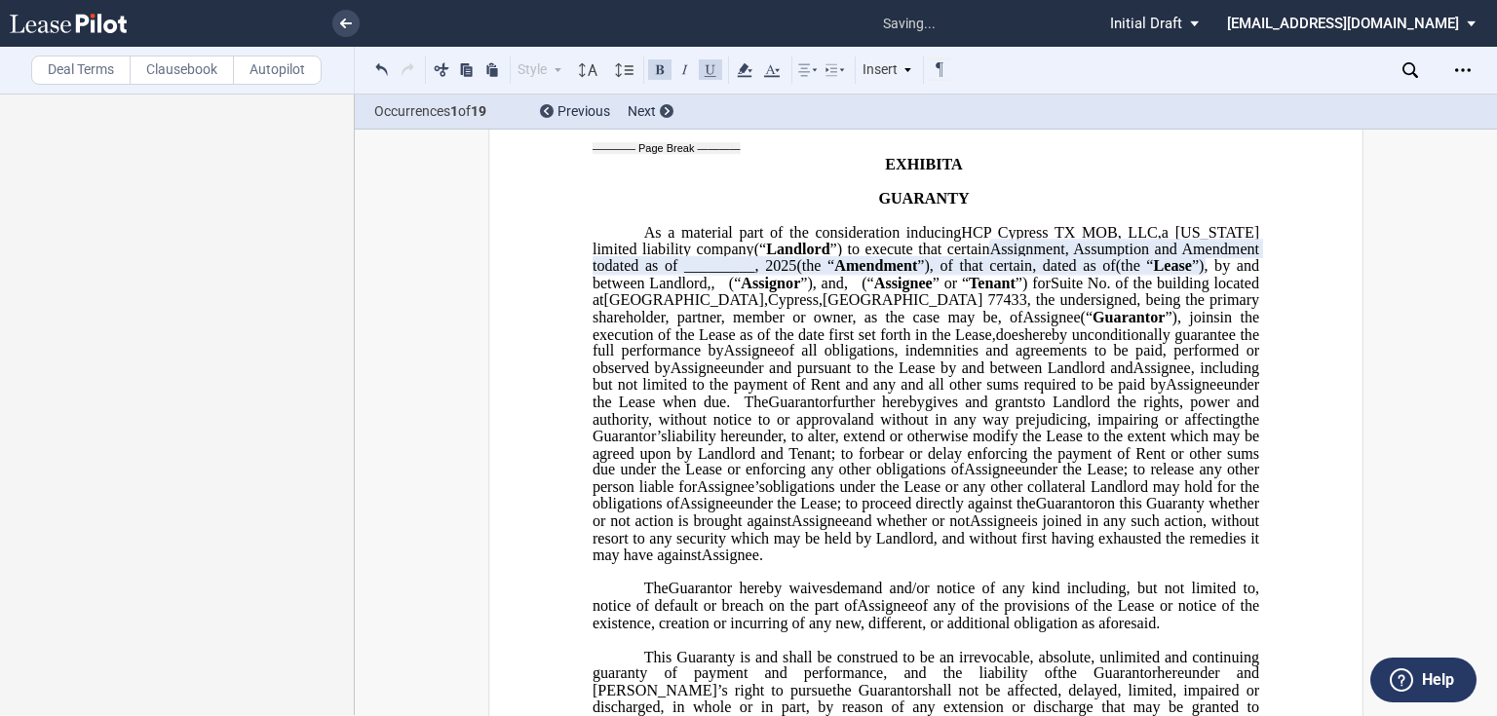
click at [758, 275] on span "dated as of _________," at bounding box center [681, 266] width 154 height 18
drag, startPoint x: 1169, startPoint y: 338, endPoint x: 1060, endPoint y: 338, distance: 108.2
click at [1060, 275] on span "Amendment to ﻿ ﻿ dated as of _________, 2025 (the “" at bounding box center [928, 258] width 671 height 34
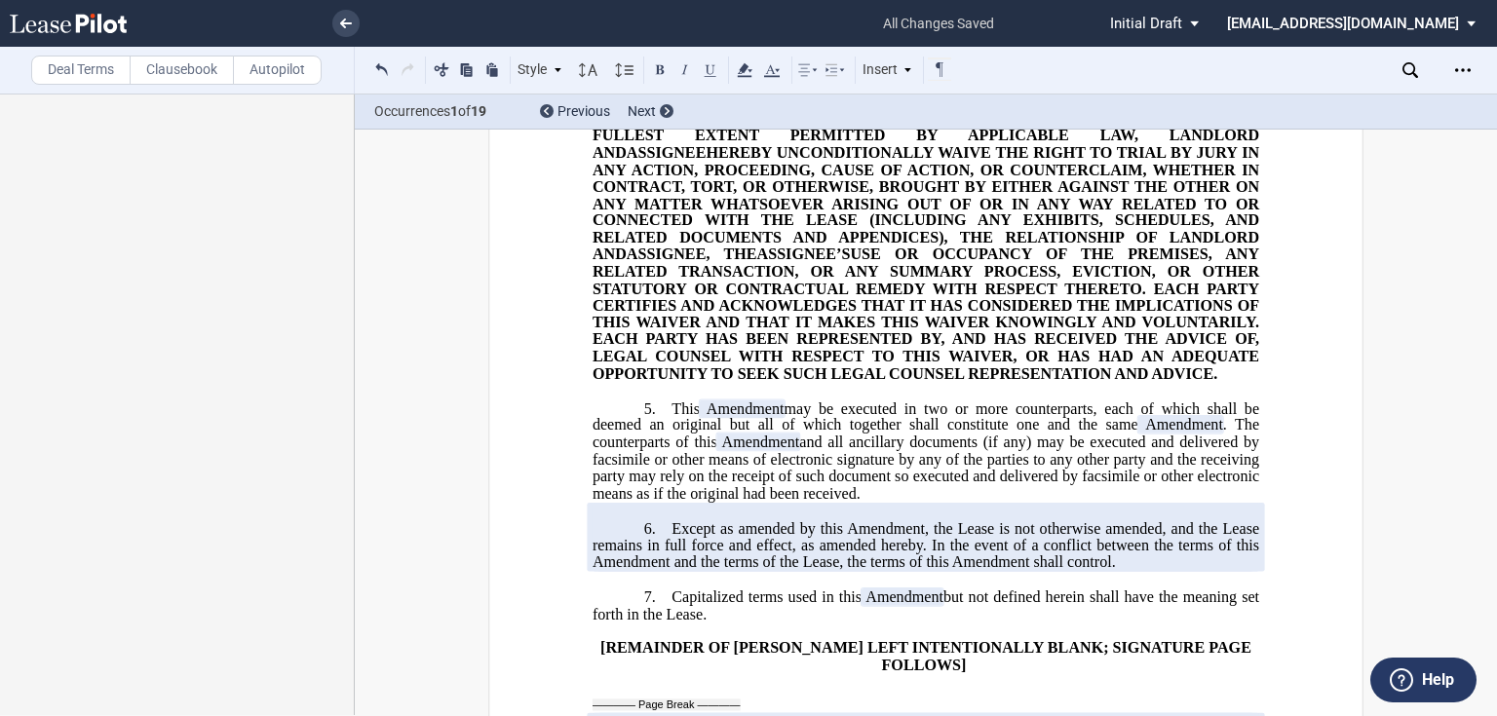
scroll to position [1228, 0]
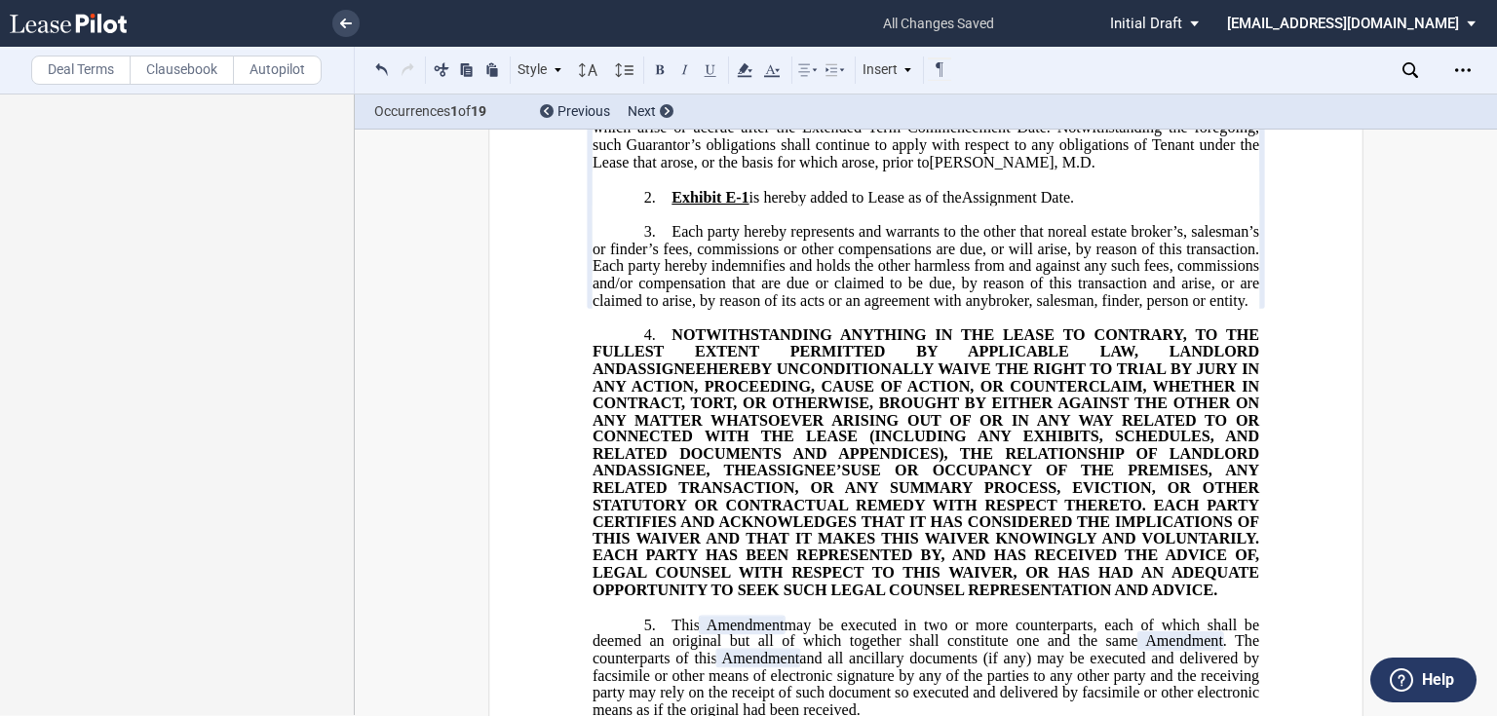
click at [702, 188] on p "﻿" at bounding box center [926, 180] width 667 height 17
click at [755, 206] on span "Exhibit E-1 is hereby added to Lease as of the Assignment Date ." at bounding box center [873, 197] width 403 height 18
click at [745, 206] on span "Exhibit E-1 is hereby added to Lease as of the Assignment Date ." at bounding box center [873, 197] width 403 height 18
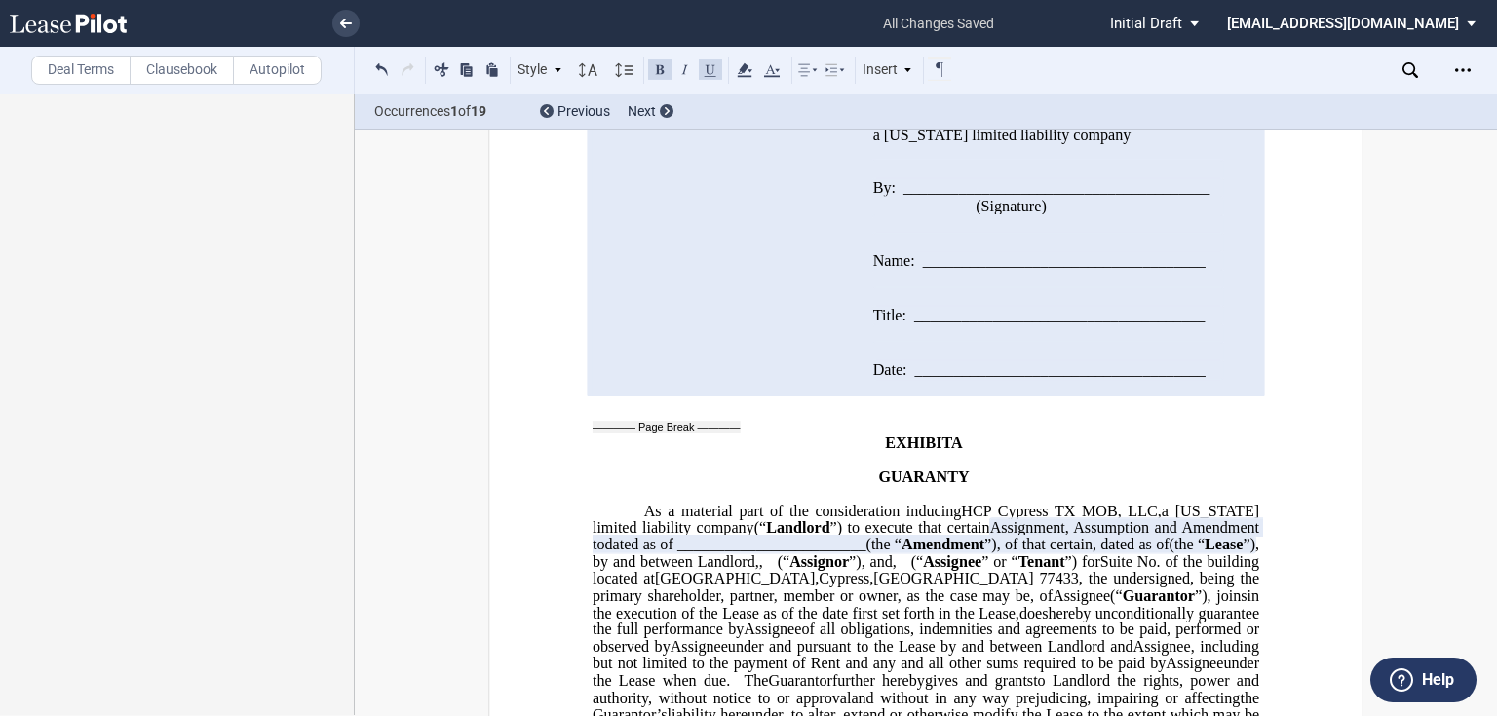
scroll to position [2841, 0]
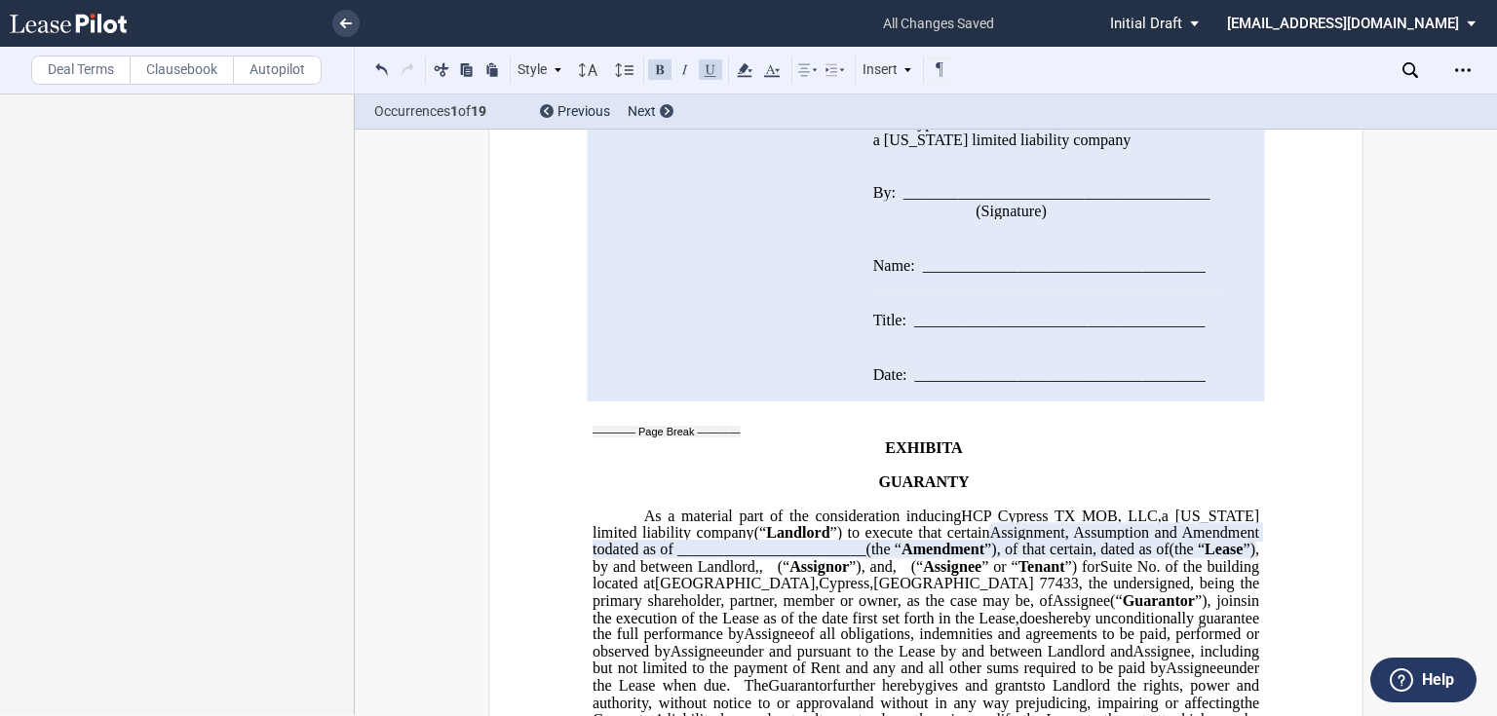
click at [1013, 457] on p "EXHIBIT A" at bounding box center [926, 449] width 667 height 17
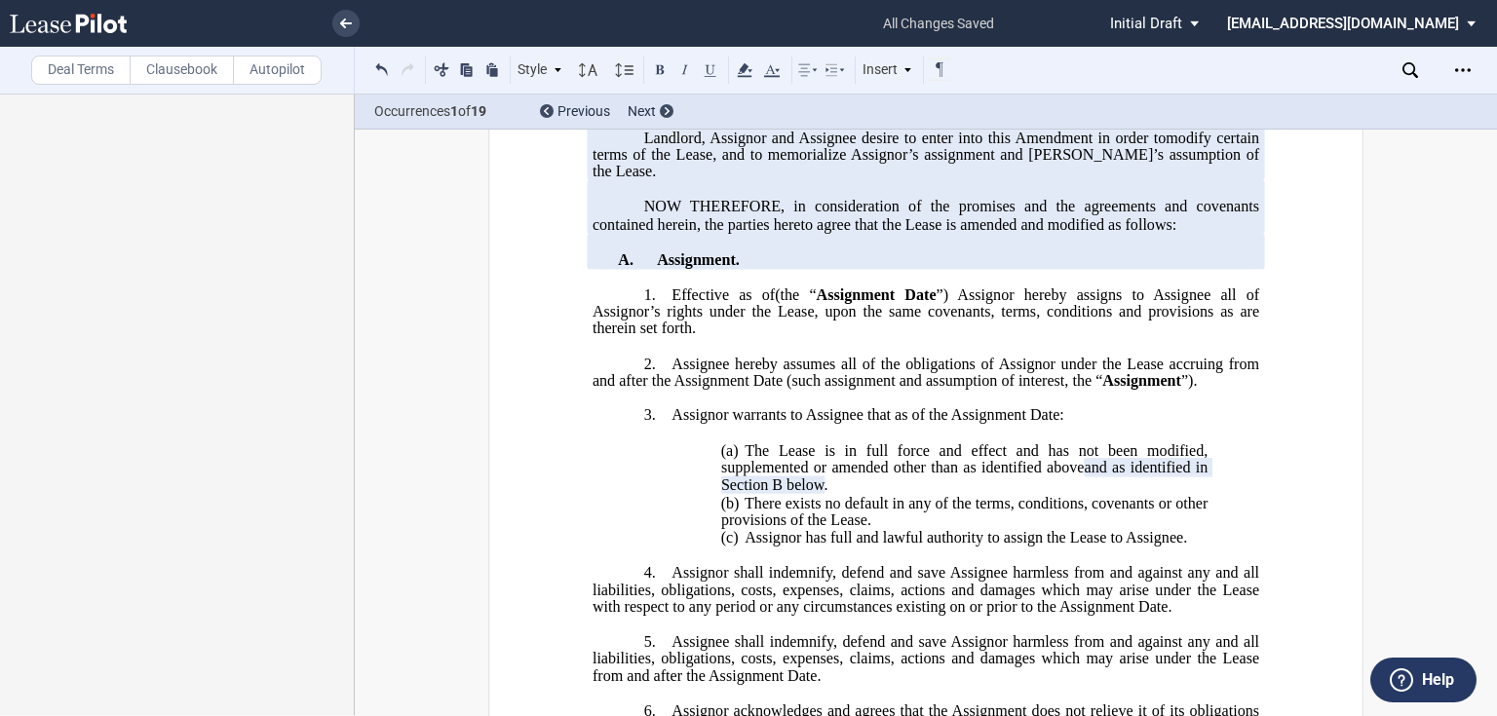
scroll to position [0, 0]
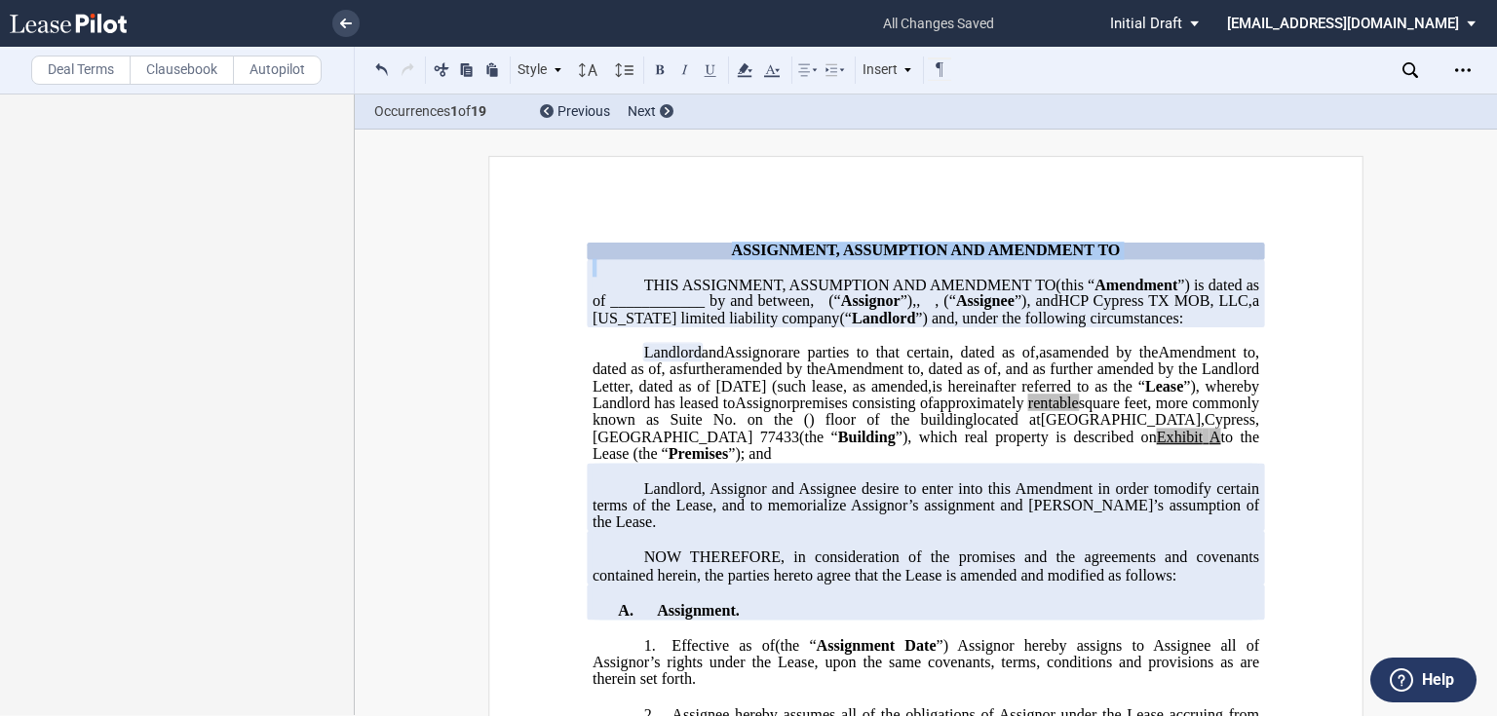
drag, startPoint x: 1041, startPoint y: 276, endPoint x: 616, endPoint y: 255, distance: 425.4
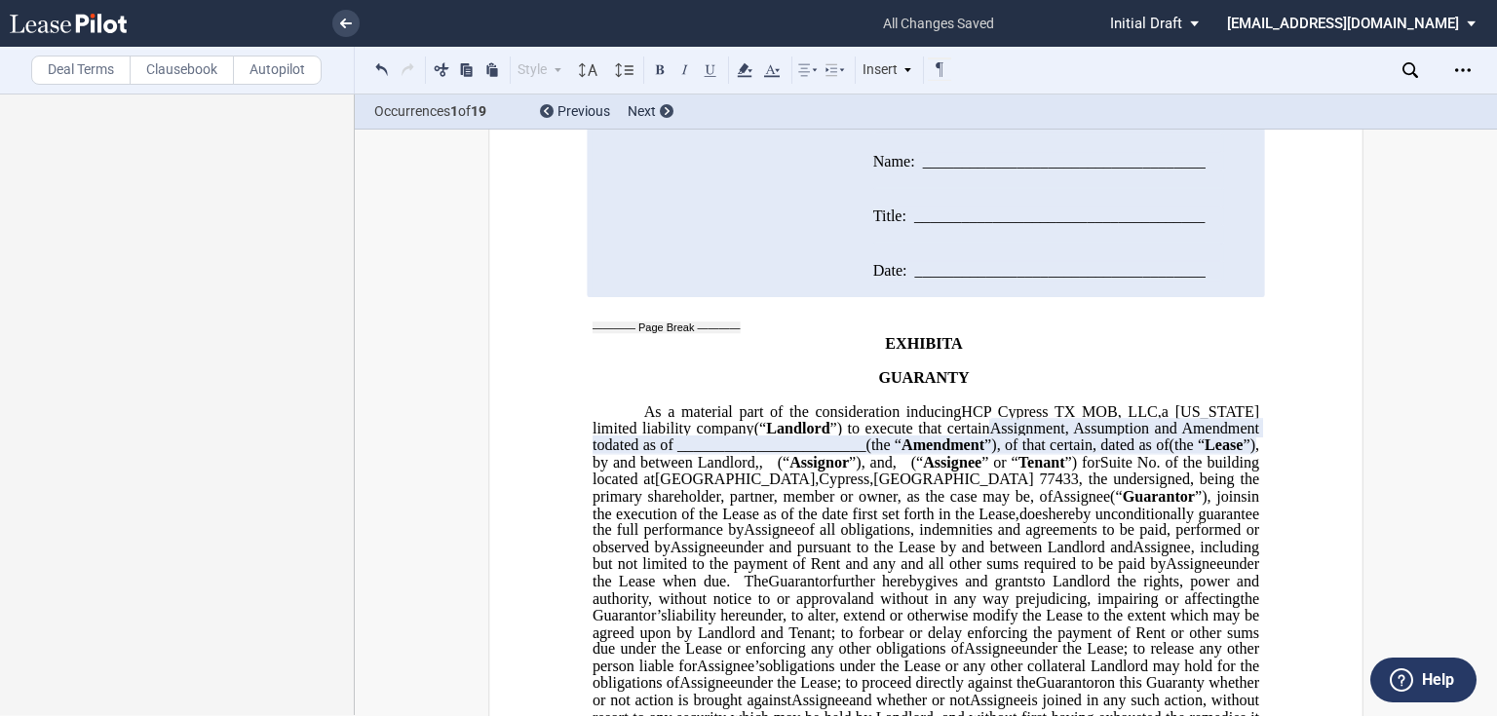
scroll to position [2960, 0]
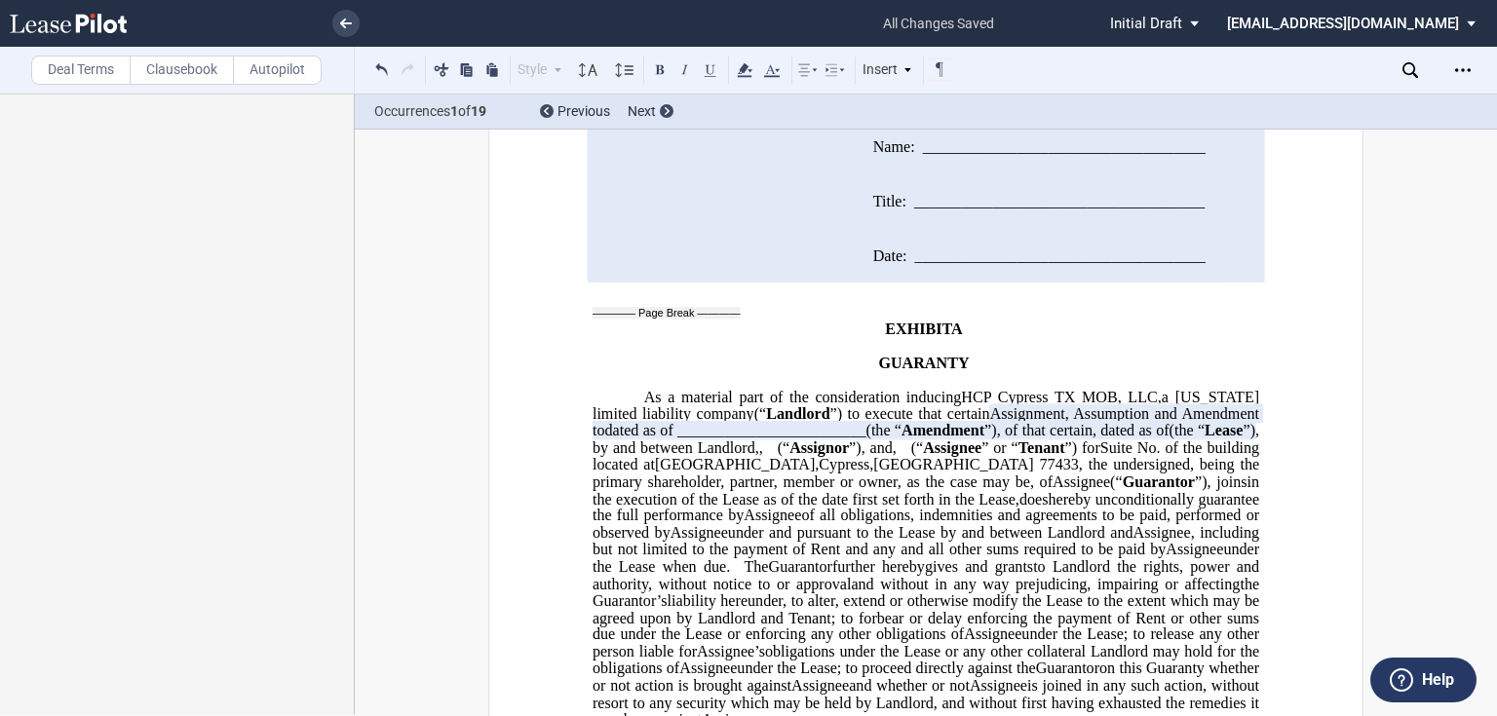
click at [1015, 338] on p "EXHIBIT A" at bounding box center [926, 330] width 667 height 17
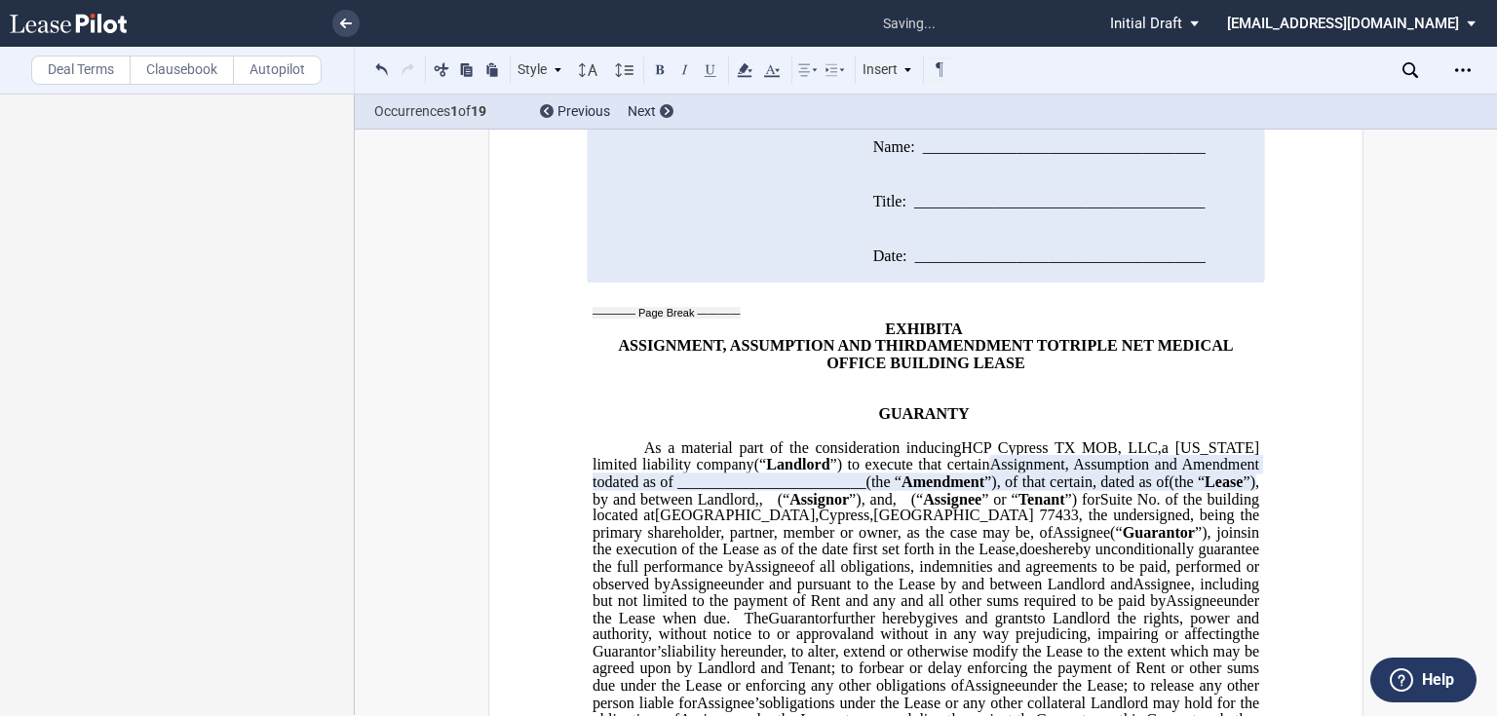
click at [603, 390] on p "EXHIBIT A ASSIGNMENT, ASSUMPTION AND THIRD AMENDMENT TO TRIPLE NET MEDICAL OFFI…" at bounding box center [926, 356] width 667 height 68
click at [603, 372] on p "ASSIGNMENT, ASSUMPTION AND THIRD AMENDMENT TO TRIPLE NET MEDICAL OFFICE BUILDIN…" at bounding box center [926, 355] width 667 height 34
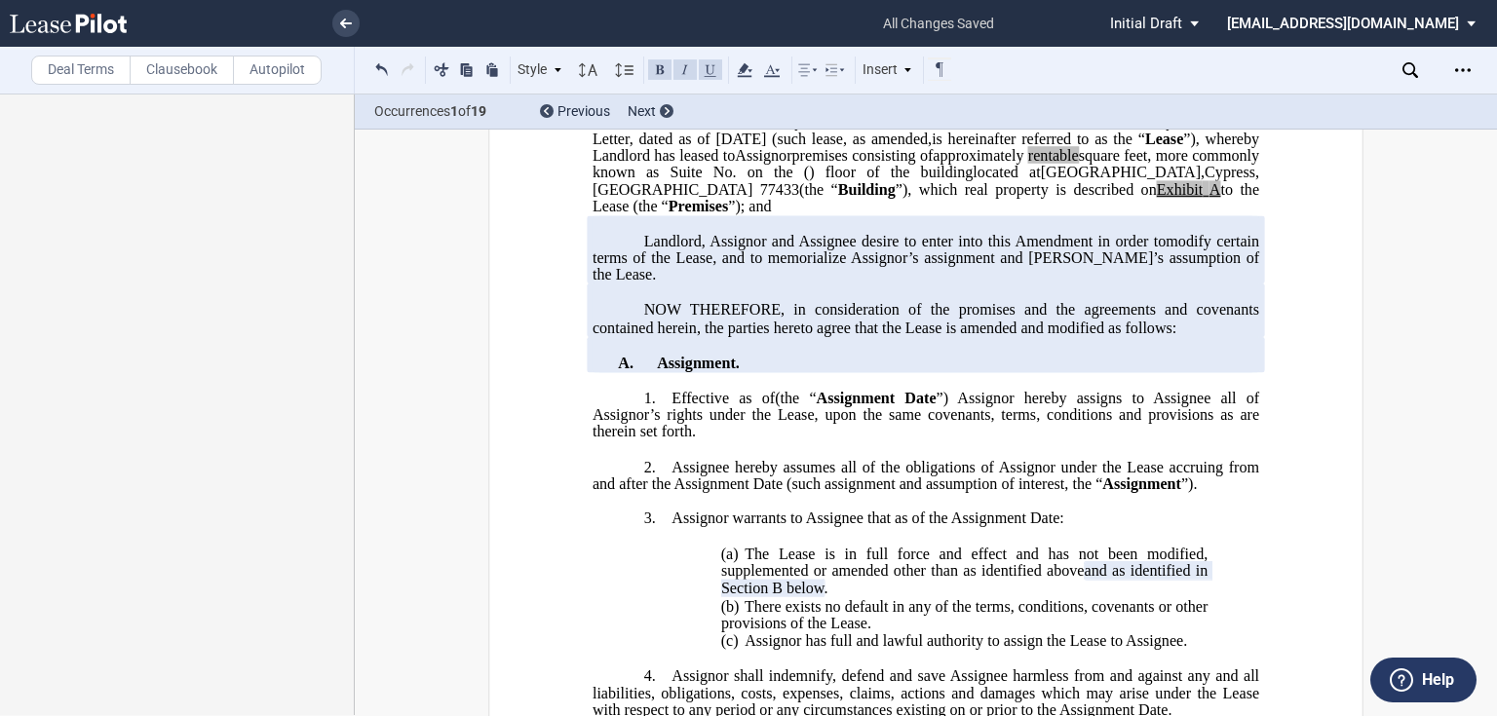
scroll to position [273, 0]
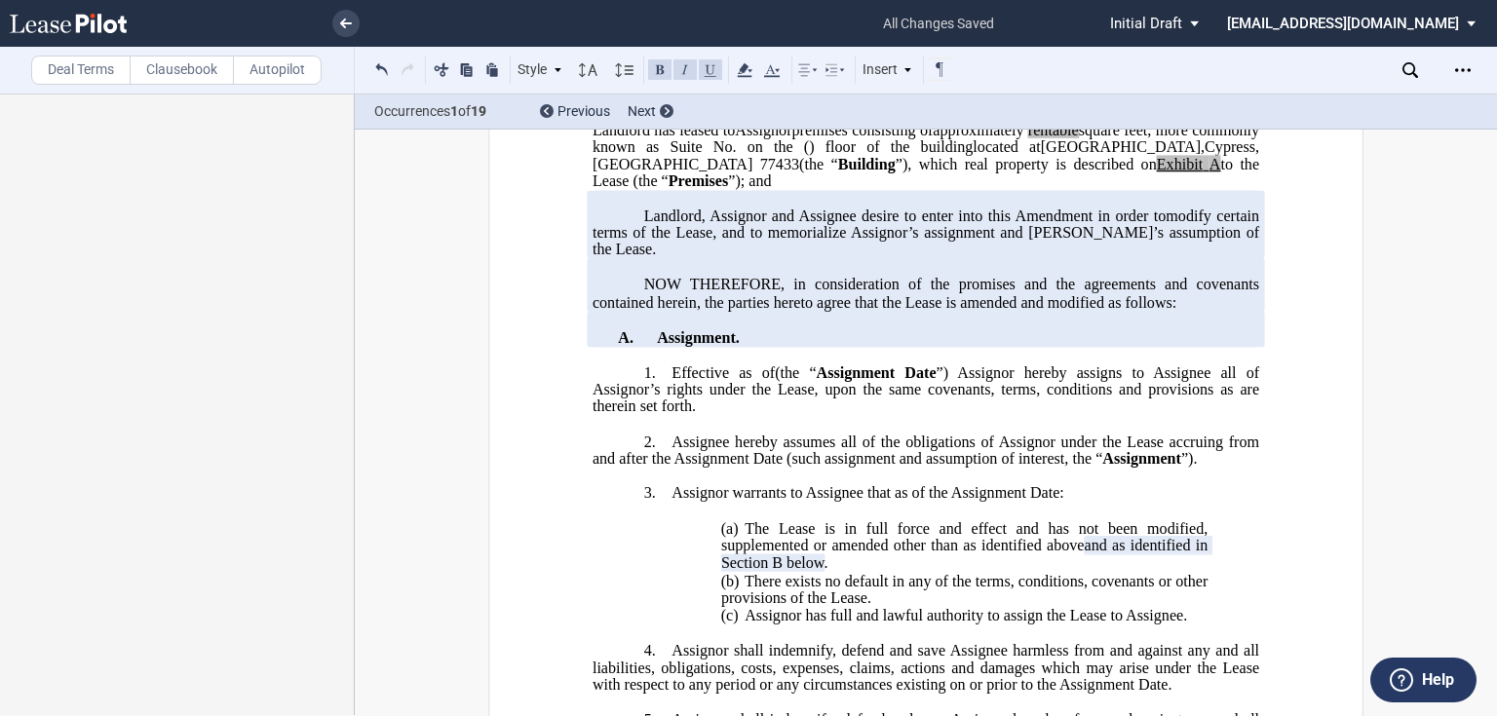
click at [930, 414] on span "”) Assignor hereby assigns to Assignee all of Assignor’s rights under the Lease…" at bounding box center [928, 389] width 671 height 51
click at [1468, 58] on div "Open Lease options menu" at bounding box center [1462, 70] width 31 height 31
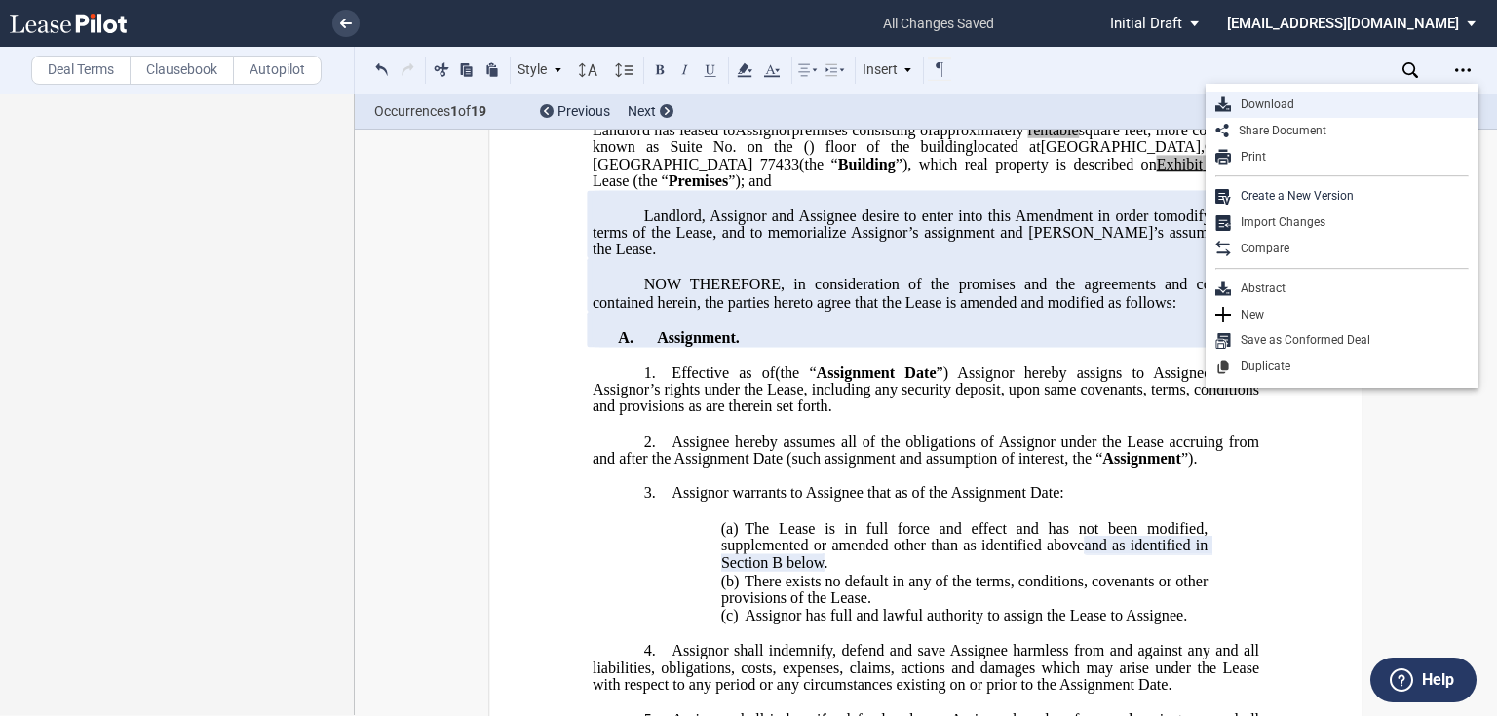
click at [1252, 101] on div "Download" at bounding box center [1350, 104] width 238 height 17
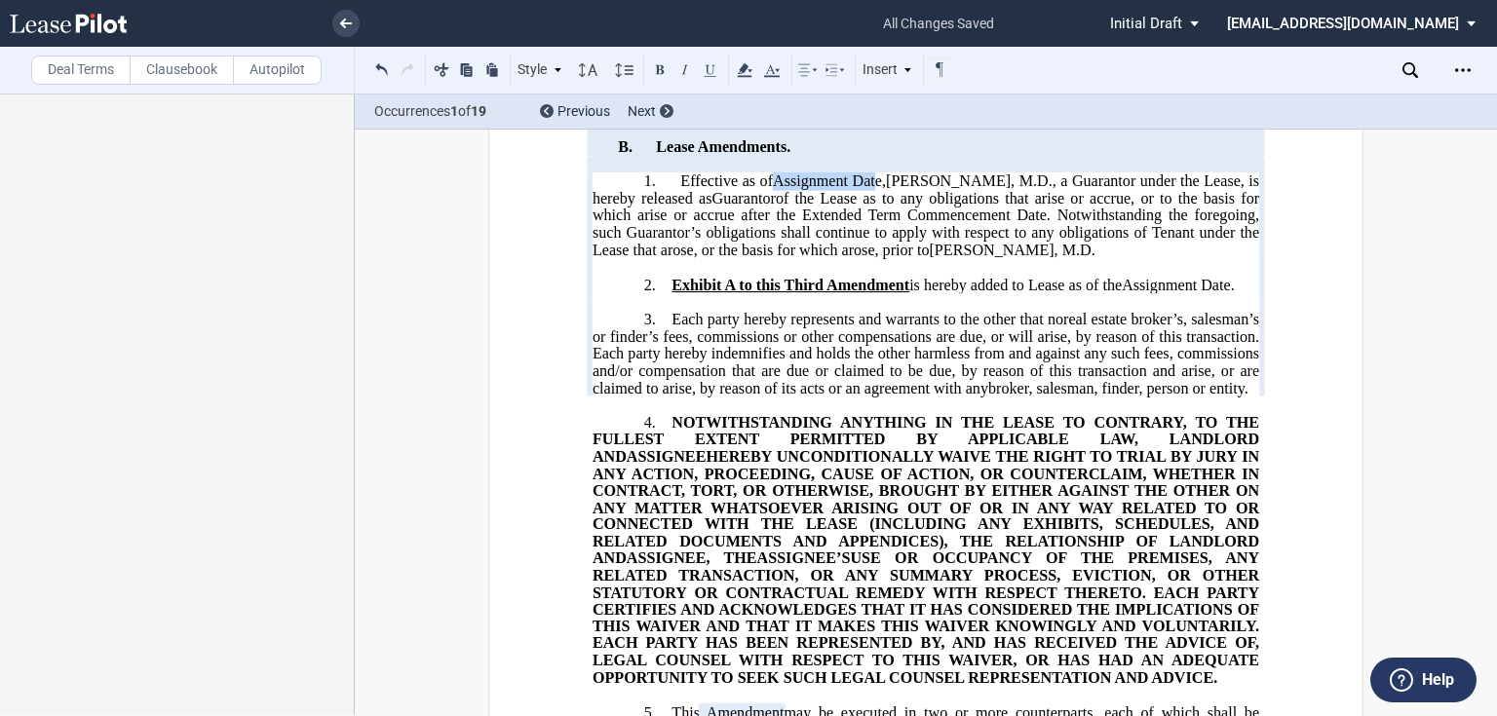
scroll to position [1147, 0]
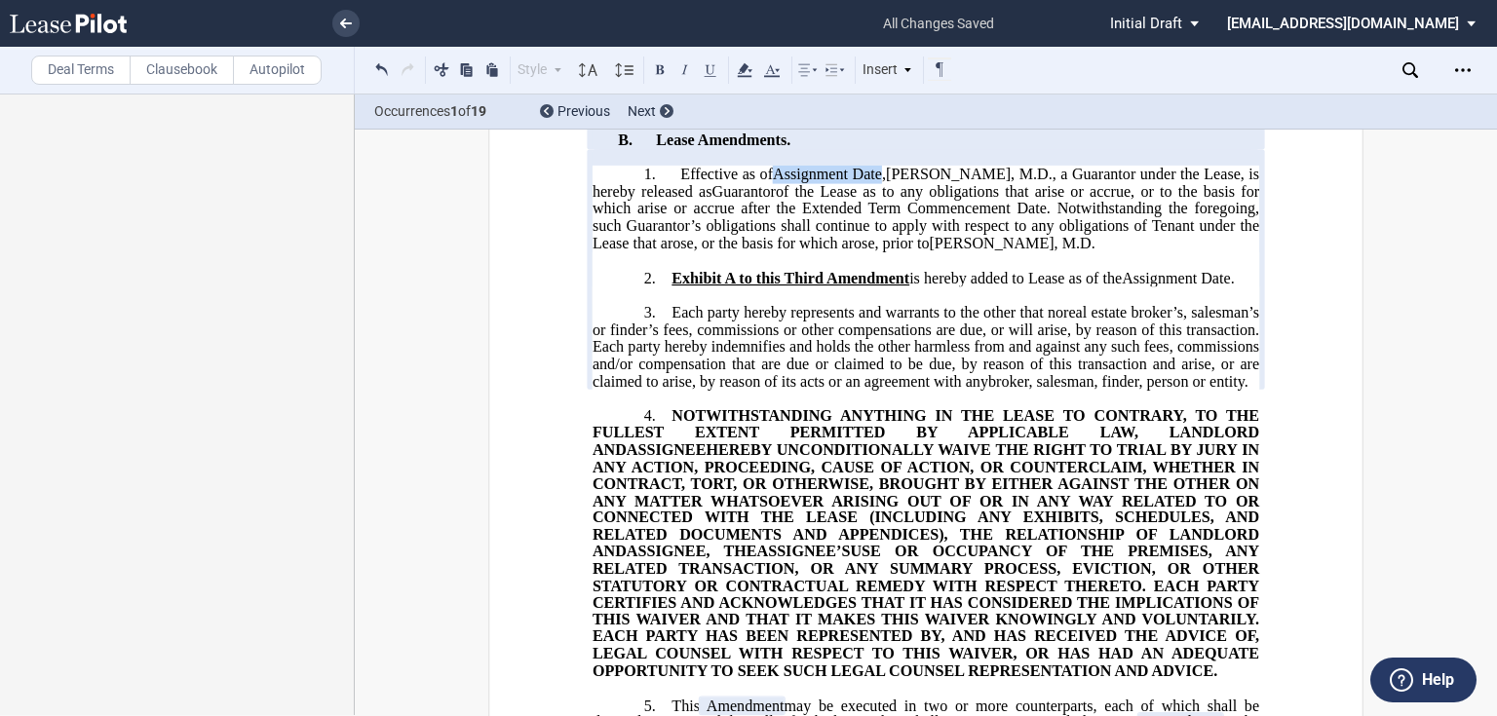
drag, startPoint x: 780, startPoint y: 258, endPoint x: 884, endPoint y: 261, distance: 104.3
click at [884, 183] on span "Assignment Date," at bounding box center [829, 175] width 113 height 18
drag, startPoint x: 934, startPoint y: 321, endPoint x: 1063, endPoint y: 324, distance: 129.7
click at [1061, 251] on span "[PERSON_NAME], M.D" at bounding box center [1011, 243] width 162 height 18
drag, startPoint x: 1069, startPoint y: 321, endPoint x: 928, endPoint y: 320, distance: 141.3
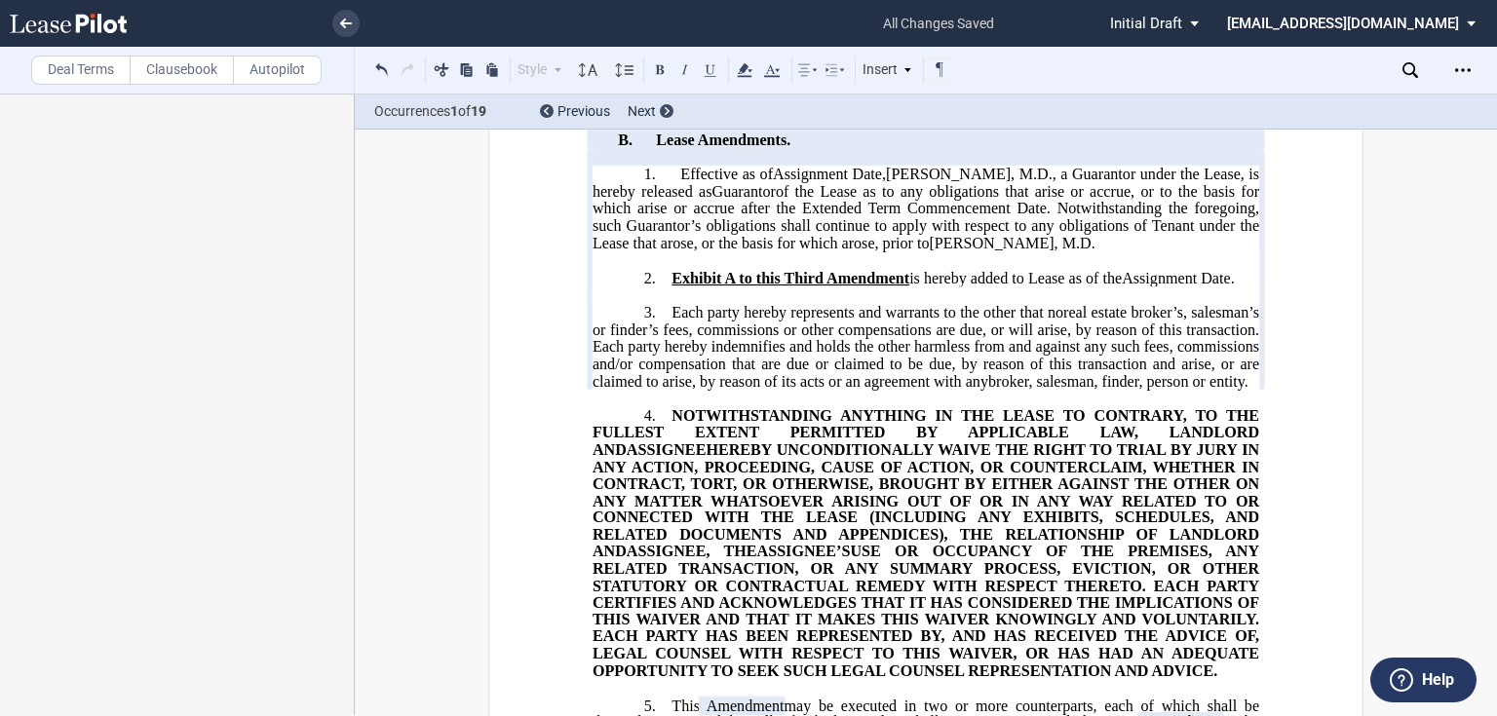
click at [930, 251] on span "[PERSON_NAME], M.D" at bounding box center [1011, 243] width 162 height 18
click at [772, 250] on span "Effective as of Assignment Date, [PERSON_NAME], M.D., a Guarantor under the Lea…" at bounding box center [928, 208] width 671 height 85
